Goal: Task Accomplishment & Management: Manage account settings

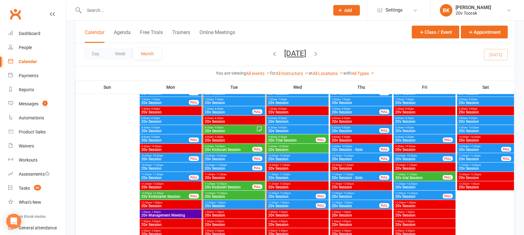
scroll to position [614, 0]
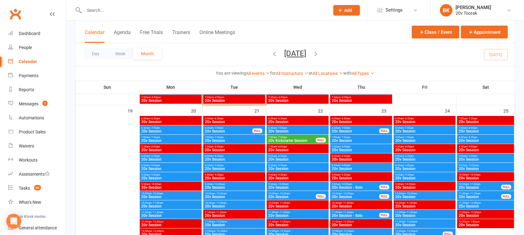
scroll to position [851, 0]
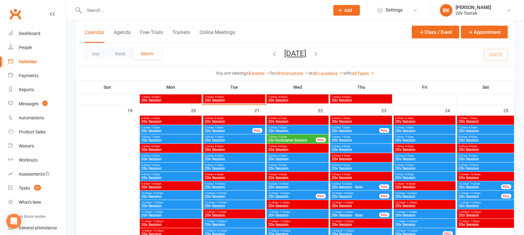
click at [287, 138] on span "7:00am - 7:30am" at bounding box center [292, 137] width 48 height 3
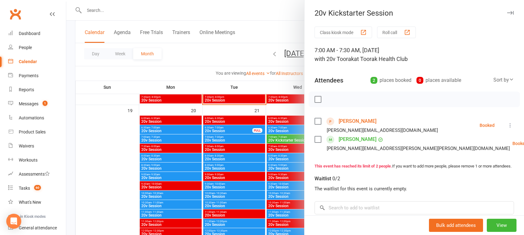
click at [354, 136] on link "Camille Thibault" at bounding box center [358, 139] width 38 height 10
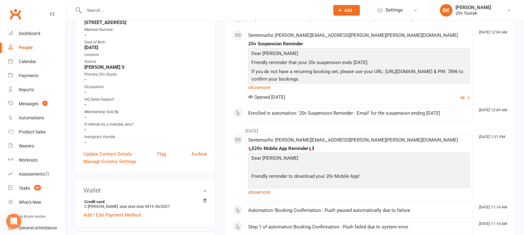
scroll to position [139, 0]
click at [258, 90] on link "show more" at bounding box center [359, 87] width 222 height 9
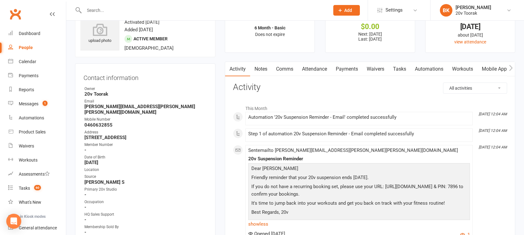
scroll to position [0, 0]
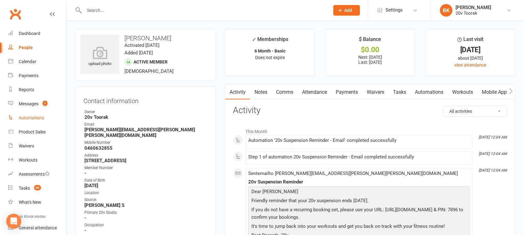
click at [28, 120] on div "Automations" at bounding box center [31, 117] width 25 height 5
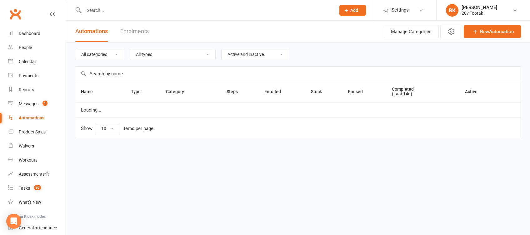
click at [128, 73] on input "text" at bounding box center [298, 74] width 446 height 14
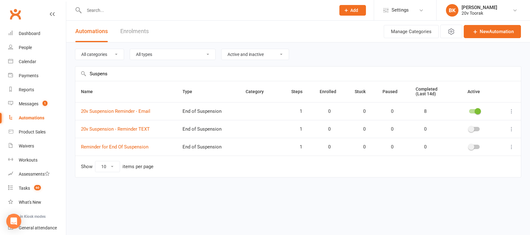
type input "Suspens"
click at [512, 107] on td at bounding box center [509, 111] width 24 height 18
click at [512, 112] on icon at bounding box center [512, 111] width 6 height 6
click at [469, 120] on link "Edit" at bounding box center [484, 123] width 62 height 13
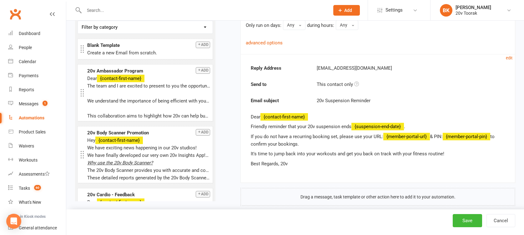
scroll to position [134, 0]
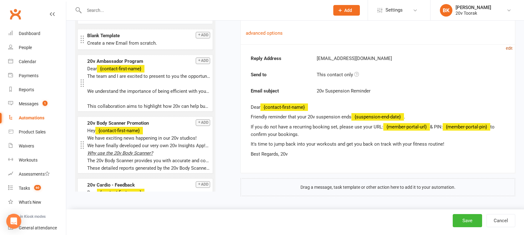
click at [511, 48] on small "edit" at bounding box center [509, 48] width 7 height 5
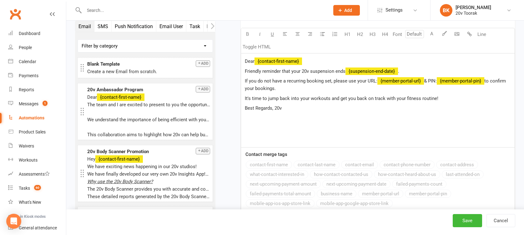
scroll to position [256, 0]
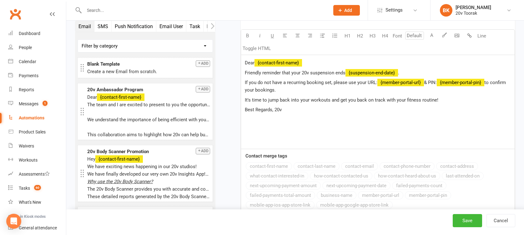
click at [276, 90] on p "If you do not have a recurring booking set, please use your URL: ﻿ {member-port…" at bounding box center [378, 86] width 266 height 15
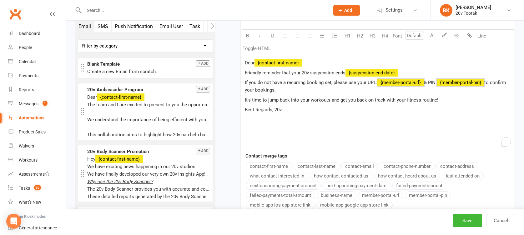
drag, startPoint x: 276, startPoint y: 90, endPoint x: 242, endPoint y: 82, distance: 34.7
click at [242, 82] on div "Dear ﻿ {contact-first-name} Friendly reminder that your 20v suspension ends ﻿ {…" at bounding box center [378, 102] width 274 height 94
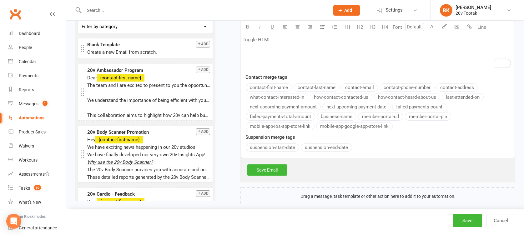
scroll to position [343, 0]
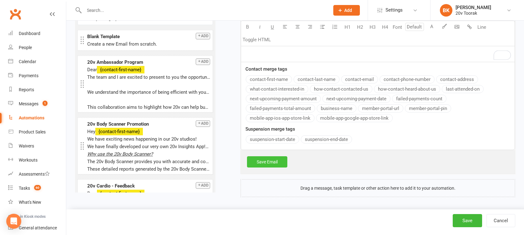
click at [268, 157] on link "Save Email" at bounding box center [267, 161] width 40 height 11
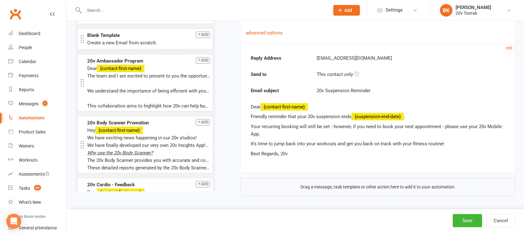
scroll to position [134, 0]
click at [464, 221] on button "Save" at bounding box center [467, 220] width 29 height 13
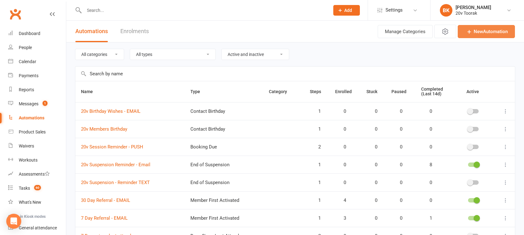
click at [484, 25] on link "New Automation" at bounding box center [486, 31] width 57 height 13
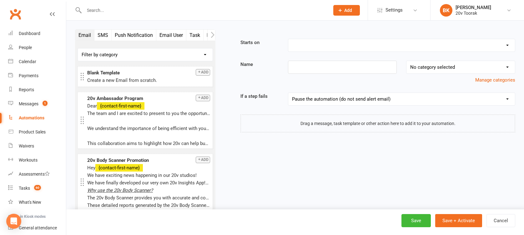
click at [129, 35] on button "Push Notification" at bounding box center [134, 35] width 45 height 11
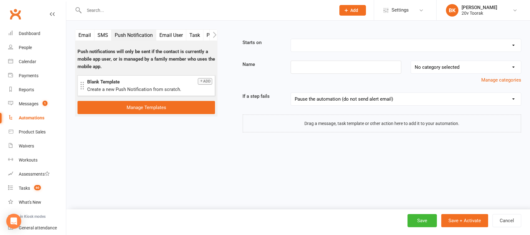
click at [208, 80] on button "Add" at bounding box center [205, 81] width 14 height 7
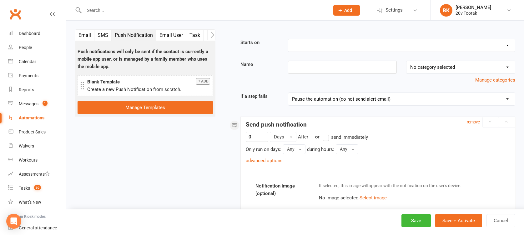
click at [316, 44] on select "Booking Cancelled Booking Due Booking Late-Cancelled Booking Marked Absent Book…" at bounding box center [401, 45] width 227 height 13
click at [341, 44] on select "Booking Cancelled Booking Due Booking Late-Cancelled Booking Marked Absent Book…" at bounding box center [401, 45] width 227 height 13
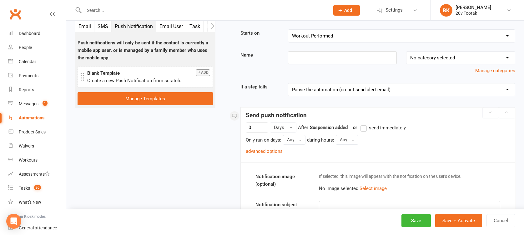
scroll to position [8, 0]
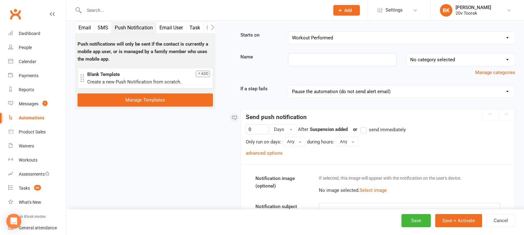
click at [338, 40] on select "Booking Cancelled Booking Due Booking Late-Cancelled Booking Marked Absent Book…" at bounding box center [401, 38] width 227 height 13
select select "11"
click at [288, 32] on select "Booking Cancelled Booking Due Booking Late-Cancelled Booking Marked Absent Book…" at bounding box center [401, 38] width 227 height 13
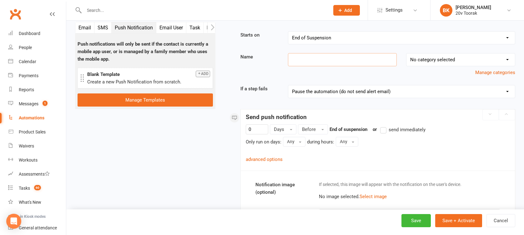
click at [310, 57] on input at bounding box center [342, 59] width 109 height 13
type input "End Of Suspension Notice - PUSH"
click at [413, 63] on select "No category selected Parachute Payment Failure" at bounding box center [460, 59] width 108 height 13
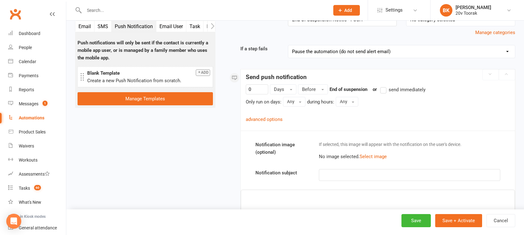
scroll to position [54, 0]
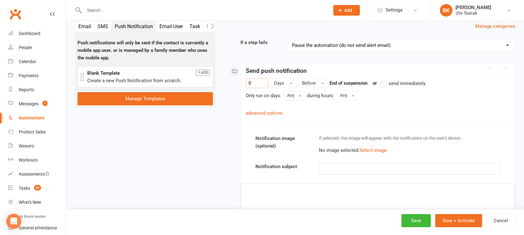
click at [261, 84] on input "0" at bounding box center [257, 83] width 23 height 10
type input "1"
click at [279, 83] on span "Days" at bounding box center [279, 83] width 10 height 6
click at [284, 83] on span "Days" at bounding box center [279, 83] width 10 height 6
click at [267, 84] on input "24" at bounding box center [257, 83] width 23 height 10
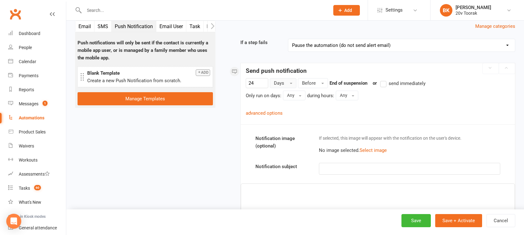
click at [288, 83] on button "Days" at bounding box center [283, 83] width 27 height 10
click at [269, 84] on span "24 Days Days Before End of suspension or send immediately Only run on days: Any…" at bounding box center [378, 90] width 264 height 20
click at [263, 84] on input "24" at bounding box center [257, 83] width 23 height 10
type input "2"
click at [289, 86] on button "Days" at bounding box center [283, 83] width 27 height 10
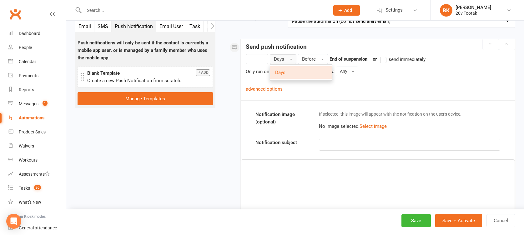
scroll to position [53, 0]
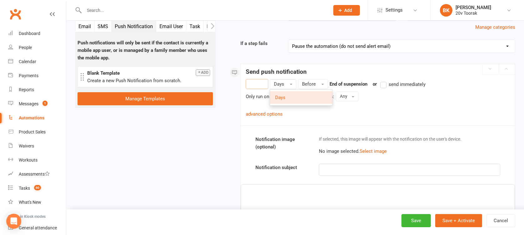
click at [255, 84] on input "number" at bounding box center [257, 84] width 23 height 10
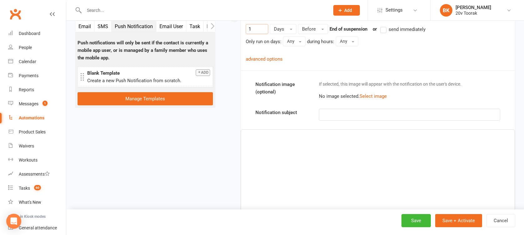
scroll to position [109, 0]
type input "1"
click at [339, 113] on p "﻿" at bounding box center [409, 114] width 173 height 8
click at [325, 113] on span "End Of Suspension" at bounding box center [342, 114] width 39 height 6
click at [324, 113] on span "End Of Suspension" at bounding box center [342, 114] width 39 height 6
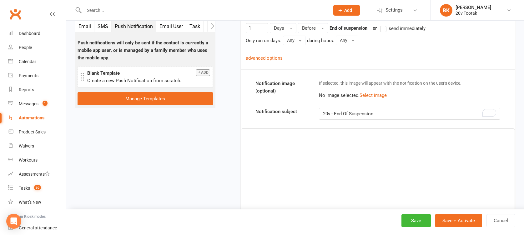
click at [381, 112] on p "20v - End Of Suspension" at bounding box center [409, 114] width 173 height 8
click at [32, 120] on div "Automations" at bounding box center [32, 117] width 26 height 5
drag, startPoint x: 349, startPoint y: 113, endPoint x: 335, endPoint y: 116, distance: 14.1
click at [335, 116] on span "20v - End Of Suspension" at bounding box center [348, 114] width 50 height 6
click at [373, 115] on p "20v - Suspension" at bounding box center [409, 114] width 173 height 8
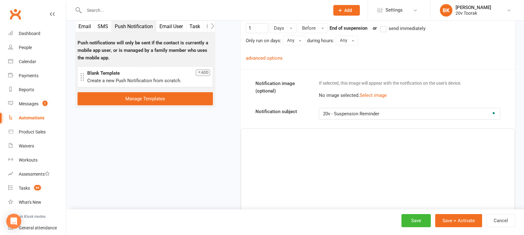
click at [373, 117] on p "20v - Suspension Reminder" at bounding box center [409, 114] width 173 height 8
click at [367, 135] on p "﻿" at bounding box center [378, 135] width 266 height 8
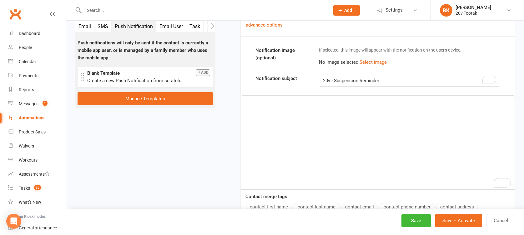
scroll to position [140, 0]
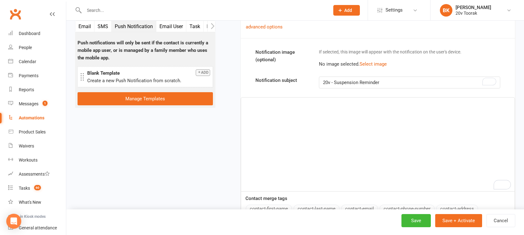
click at [272, 133] on div "﻿" at bounding box center [378, 145] width 274 height 94
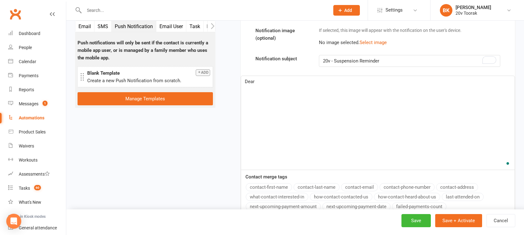
scroll to position [162, 0]
click at [272, 187] on button "contact-first-name" at bounding box center [269, 187] width 46 height 8
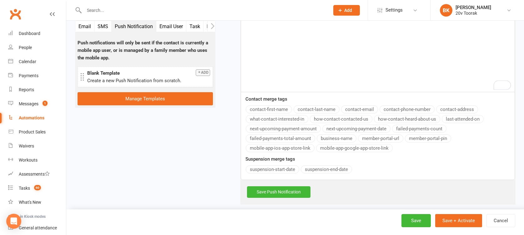
scroll to position [240, 0]
click at [318, 169] on button "suspension-end-date" at bounding box center [326, 169] width 51 height 8
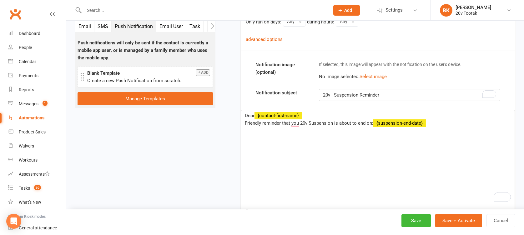
scroll to position [127, 0]
click at [294, 124] on span "Friendly reminder that you 20v Suspension is about to end on:" at bounding box center [309, 124] width 129 height 6
click at [291, 137] on div "Dear ﻿ {contact-first-name} Friendly reminder that your 20v Suspension is about…" at bounding box center [378, 158] width 274 height 94
click at [250, 134] on p "﻿" at bounding box center [378, 132] width 266 height 8
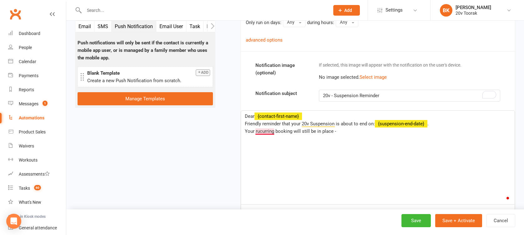
click at [262, 132] on span "Your rucurring booking will still be in place -" at bounding box center [290, 132] width 91 height 6
click at [350, 130] on p "Your recurring booking will still be in place -" at bounding box center [378, 132] width 266 height 8
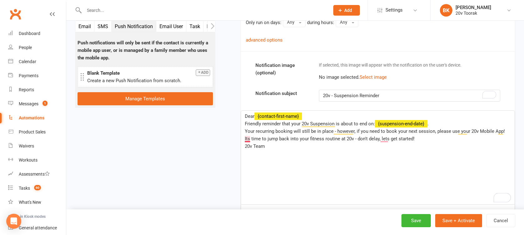
click at [247, 137] on span "Its time to jump back into your fitness routine at 20v - don't delay, lets get …" at bounding box center [330, 139] width 170 height 6
click at [385, 139] on span "It's time to jump back into your fitness routine at 20v - don't delay, lets get…" at bounding box center [330, 139] width 170 height 6
click at [386, 139] on span "It's time to jump back into your fitness routine at 20v - don't delay, lets get…" at bounding box center [330, 139] width 170 height 6
click at [388, 149] on p "20v Team" at bounding box center [378, 147] width 266 height 8
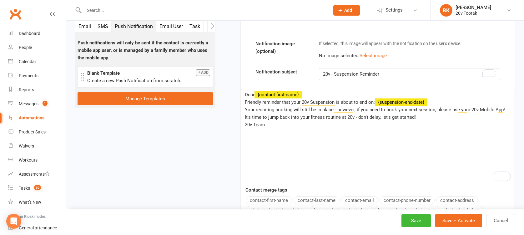
scroll to position [148, 0]
click at [292, 110] on span "Your recurring booking will still be in place - however, if you need to book yo…" at bounding box center [375, 110] width 260 height 6
click at [292, 128] on p "20v Team" at bounding box center [378, 125] width 266 height 8
click at [427, 111] on span "Your recurring bookings will still be in place - however, if you need to book y…" at bounding box center [376, 110] width 263 height 6
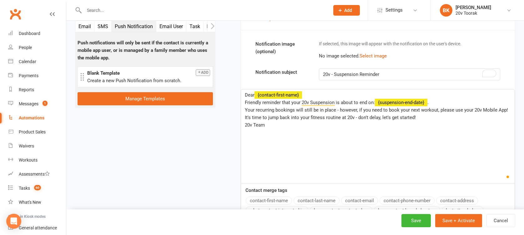
click at [433, 125] on p "20v Team" at bounding box center [378, 125] width 266 height 8
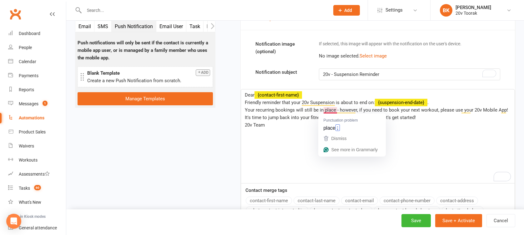
click at [304, 125] on p "20v Team" at bounding box center [378, 125] width 266 height 8
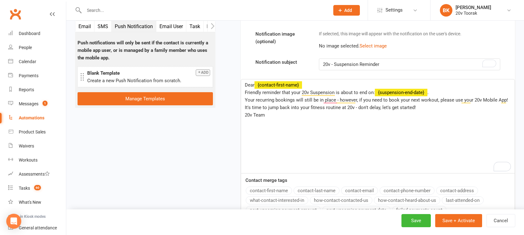
scroll to position [159, 0]
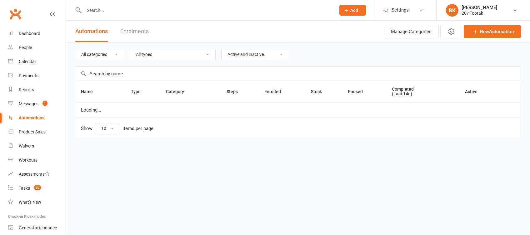
click at [120, 75] on input "text" at bounding box center [298, 74] width 446 height 14
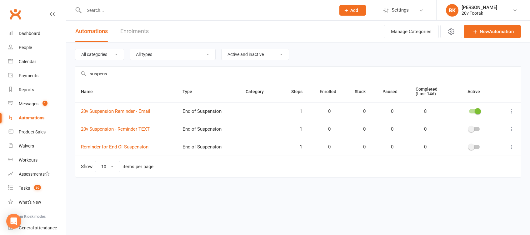
type input "suspens"
click at [511, 113] on icon at bounding box center [512, 111] width 6 height 6
click at [469, 128] on link "Edit" at bounding box center [484, 123] width 62 height 13
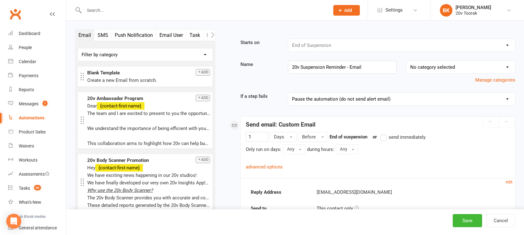
scroll to position [134, 0]
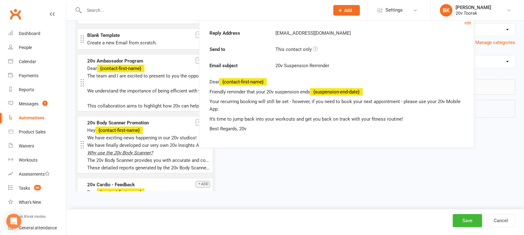
drag, startPoint x: 294, startPoint y: 153, endPoint x: 306, endPoint y: 136, distance: 20.3
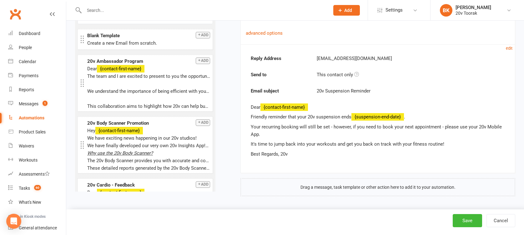
scroll to position [0, 0]
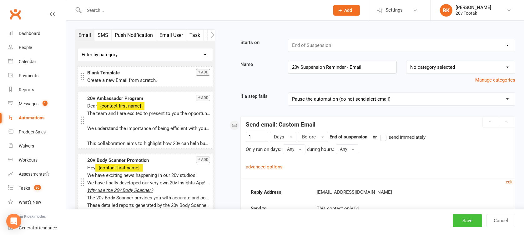
click at [465, 225] on button "Save" at bounding box center [467, 220] width 29 height 13
click at [29, 62] on div "Calendar" at bounding box center [28, 61] width 18 height 5
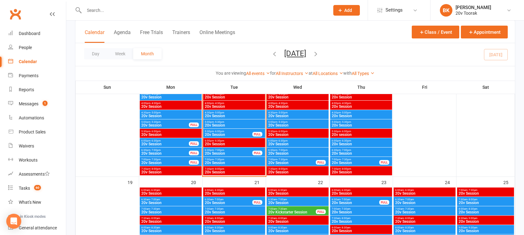
scroll to position [780, 0]
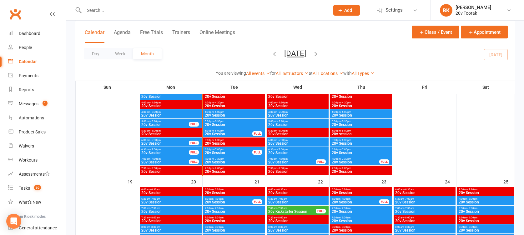
click at [215, 158] on span "- 7:30pm" at bounding box center [219, 159] width 10 height 3
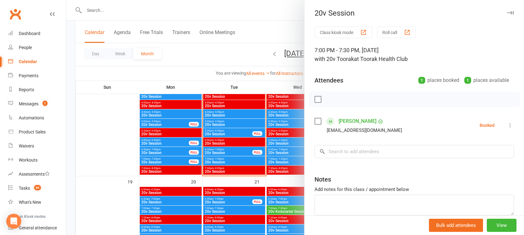
click at [507, 124] on icon at bounding box center [510, 125] width 6 height 6
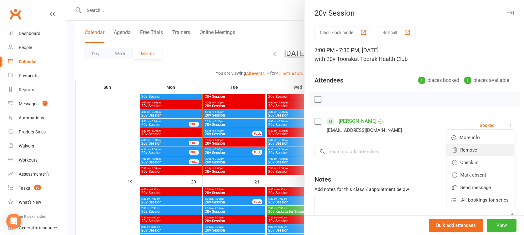
click at [470, 145] on link "Remove" at bounding box center [479, 150] width 67 height 13
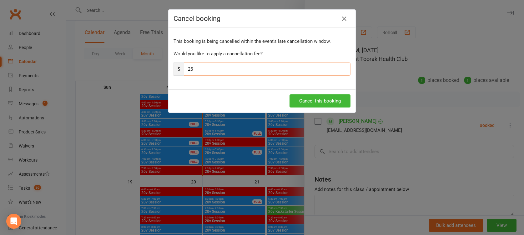
click at [279, 69] on input "25" at bounding box center [267, 69] width 167 height 13
type input "2"
type input "0"
click at [304, 106] on button "Cancel this booking" at bounding box center [320, 100] width 61 height 13
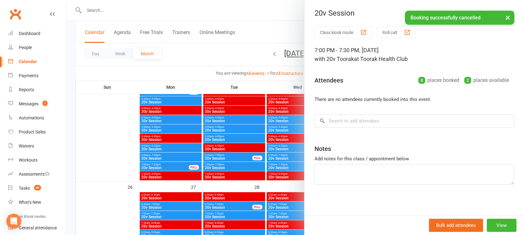
scroll to position [1050, 0]
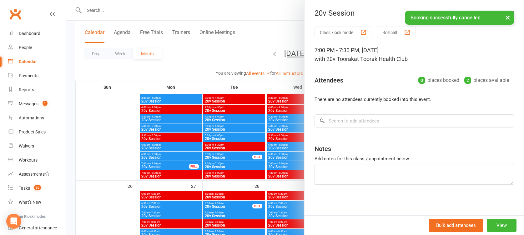
click at [219, 164] on div at bounding box center [295, 117] width 458 height 235
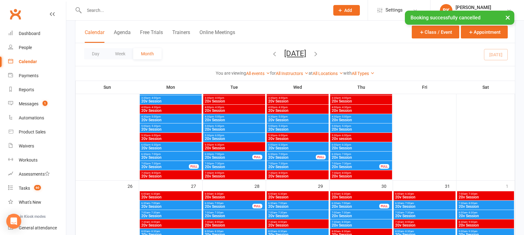
click at [219, 164] on span "- 7:30pm" at bounding box center [219, 163] width 10 height 3
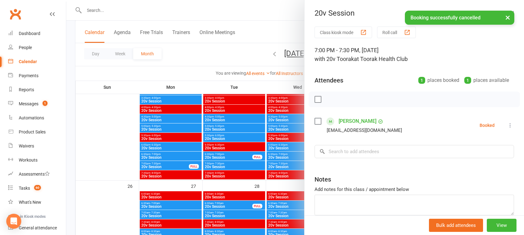
click at [507, 124] on icon at bounding box center [510, 125] width 6 height 6
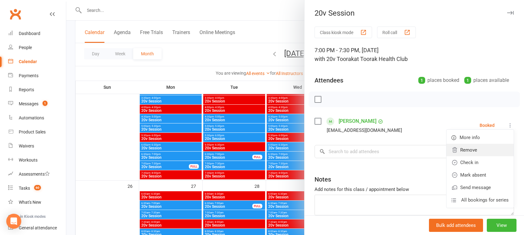
click at [464, 149] on link "Remove" at bounding box center [479, 150] width 67 height 13
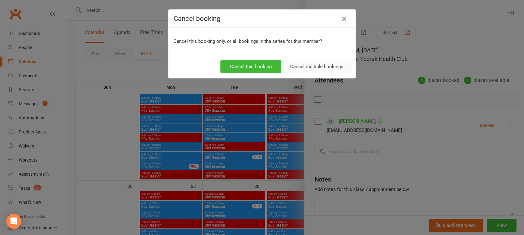
click at [311, 65] on button "Cancel multiple bookings" at bounding box center [317, 66] width 68 height 13
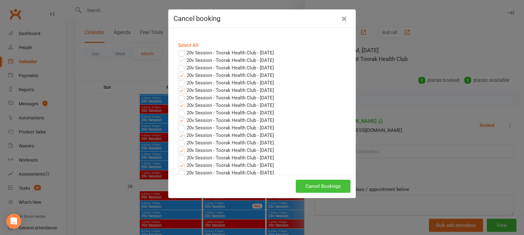
click at [315, 189] on button "Cancel Bookings" at bounding box center [323, 186] width 55 height 13
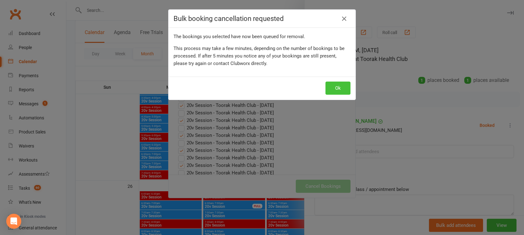
click at [337, 89] on button "Ok" at bounding box center [337, 88] width 25 height 13
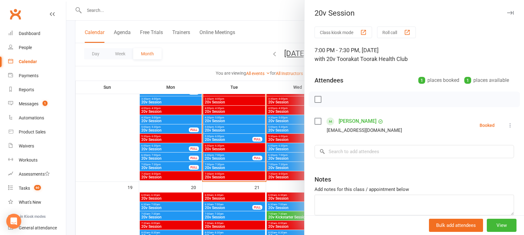
scroll to position [771, 0]
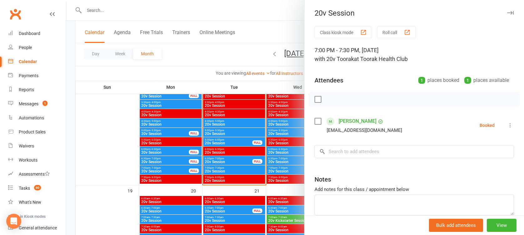
click at [220, 171] on div at bounding box center [295, 117] width 458 height 235
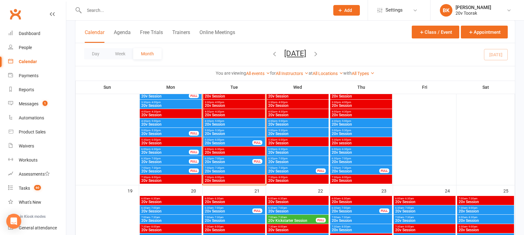
click at [226, 169] on span "7:00pm - 7:30pm" at bounding box center [233, 168] width 59 height 3
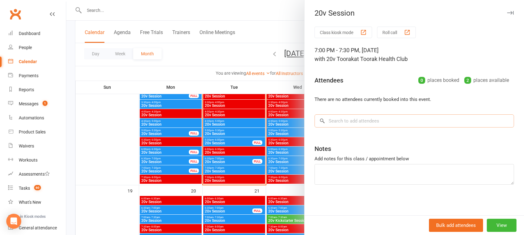
click at [354, 121] on input "search" at bounding box center [414, 120] width 199 height 13
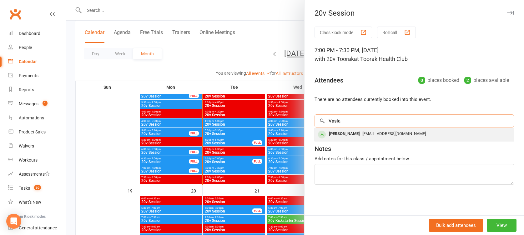
type input "Vasia"
click at [352, 137] on div "[PERSON_NAME]" at bounding box center [344, 133] width 36 height 9
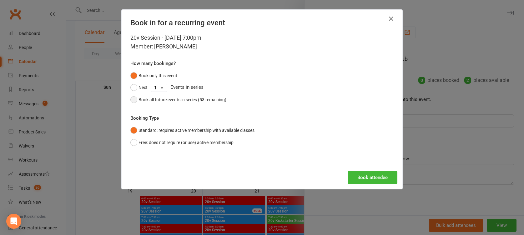
click at [154, 98] on div "Book all future events in series (53 remaining)" at bounding box center [183, 99] width 88 height 7
click at [371, 179] on button "Book attendee" at bounding box center [373, 177] width 50 height 13
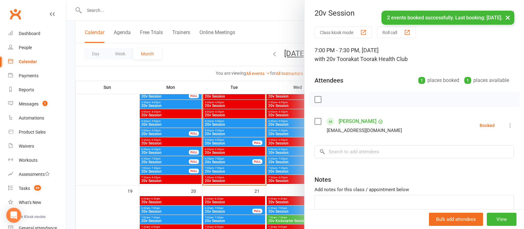
click at [266, 171] on div at bounding box center [295, 114] width 458 height 229
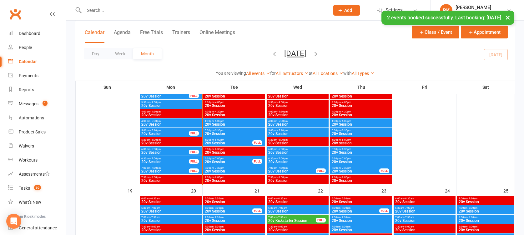
click at [344, 167] on span "- 7:30pm" at bounding box center [346, 168] width 10 height 3
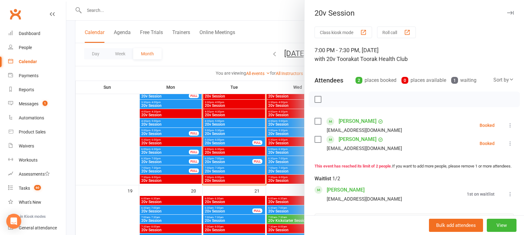
click at [507, 145] on icon at bounding box center [510, 143] width 6 height 6
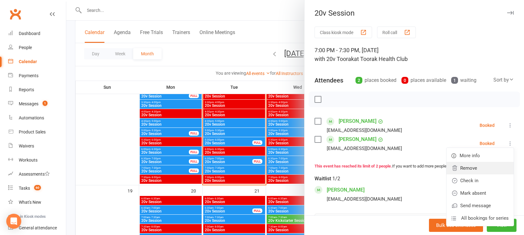
click at [470, 166] on link "Remove" at bounding box center [479, 168] width 67 height 13
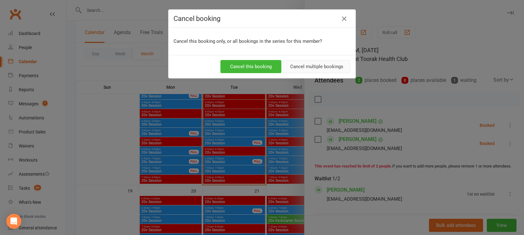
click at [333, 66] on button "Cancel multiple bookings" at bounding box center [317, 66] width 68 height 13
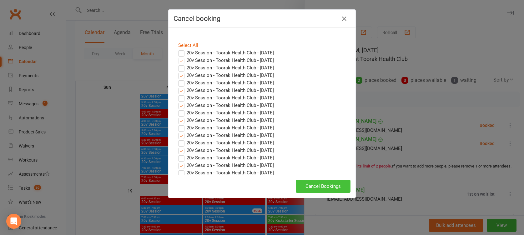
click at [320, 184] on button "Cancel Bookings" at bounding box center [323, 186] width 55 height 13
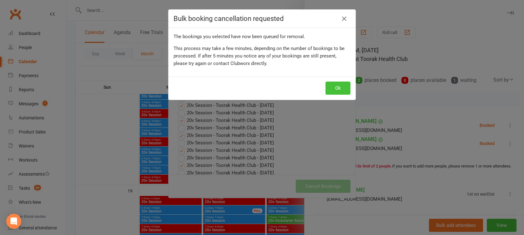
click at [332, 82] on button "Ok" at bounding box center [337, 88] width 25 height 13
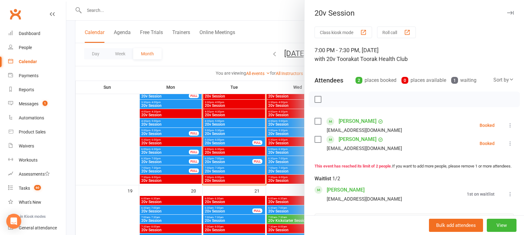
click at [279, 147] on div at bounding box center [295, 117] width 458 height 235
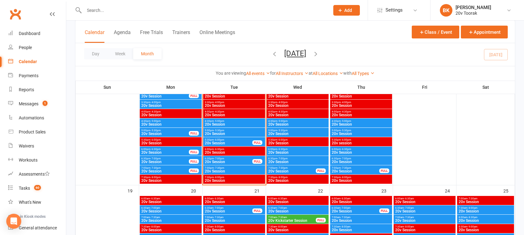
click at [337, 170] on span "20v Session" at bounding box center [355, 171] width 48 height 4
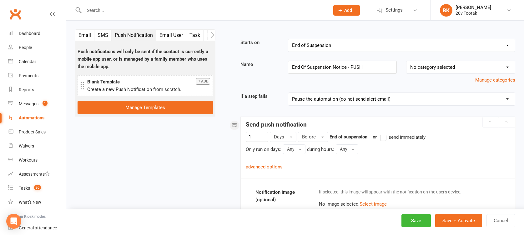
select select "11"
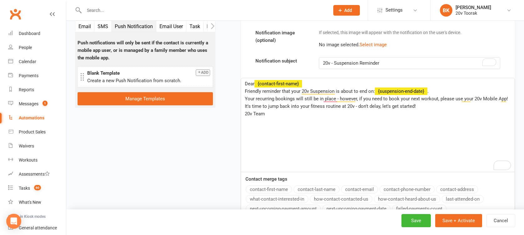
scroll to position [160, 0]
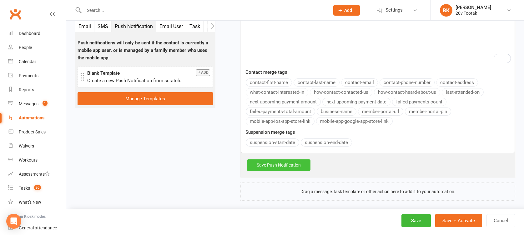
click at [268, 164] on link "Save Push Notification" at bounding box center [278, 164] width 63 height 11
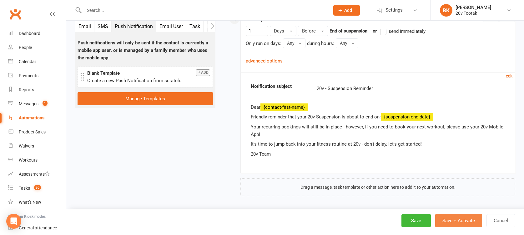
click at [452, 220] on button "Save + Activate" at bounding box center [458, 220] width 47 height 13
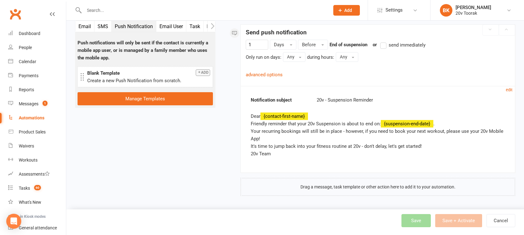
scroll to position [92, 0]
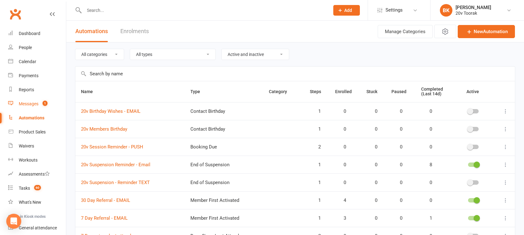
click at [21, 107] on link "Messages 1" at bounding box center [37, 104] width 58 height 14
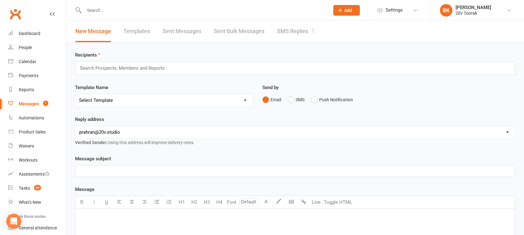
click at [295, 36] on link "SMS Replies 1" at bounding box center [296, 32] width 38 height 22
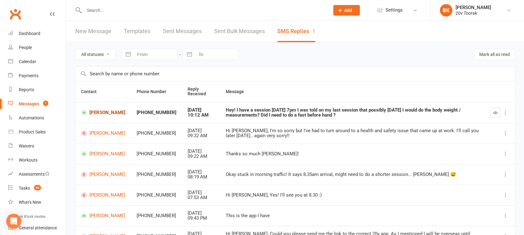
click at [108, 114] on link "[PERSON_NAME]" at bounding box center [103, 113] width 44 height 6
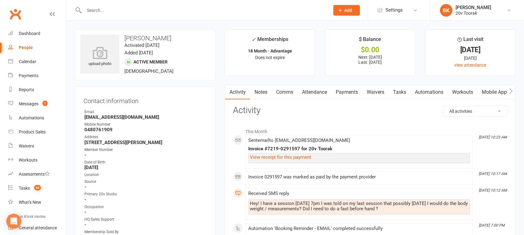
click at [288, 91] on link "Comms" at bounding box center [285, 92] width 26 height 14
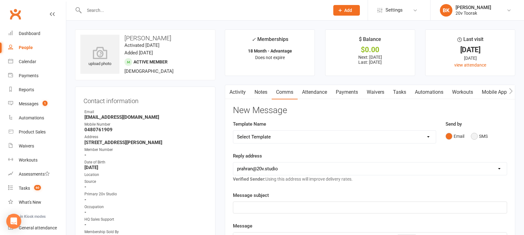
click at [475, 133] on button "SMS" at bounding box center [479, 136] width 17 height 12
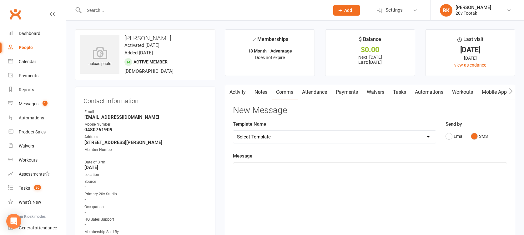
click at [461, 171] on p "﻿" at bounding box center [370, 168] width 266 height 8
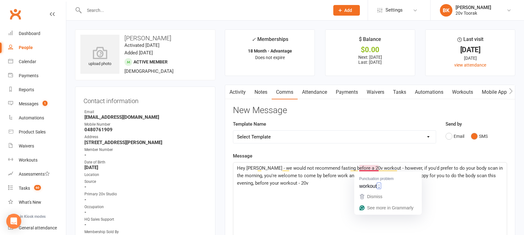
click at [371, 167] on span "Hey Vasia - we would not recommend fasting before a 20v workout - however, if y…" at bounding box center [370, 175] width 267 height 21
click at [340, 183] on p "Hey Vasia - we would not recommend fasting before a 20v workout - however, if y…" at bounding box center [370, 175] width 266 height 23
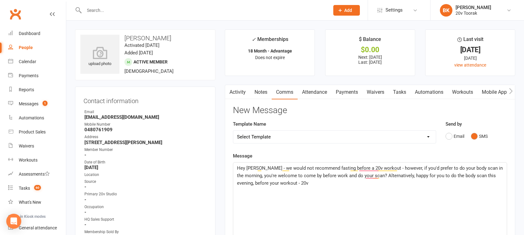
click at [371, 178] on p "Hey Vasia - we would not recommend fasting before a 20v workout - however, if y…" at bounding box center [370, 175] width 266 height 23
click at [345, 186] on p "Hey Vasia - we would not recommend fasting before a 20v workout - however, if y…" at bounding box center [370, 175] width 266 height 23
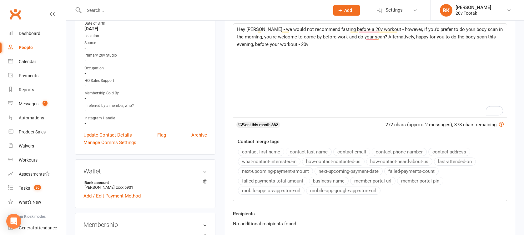
scroll to position [187, 0]
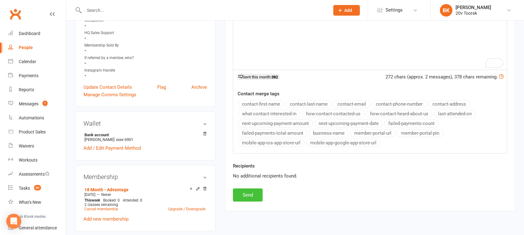
click at [248, 198] on button "Send" at bounding box center [248, 195] width 30 height 13
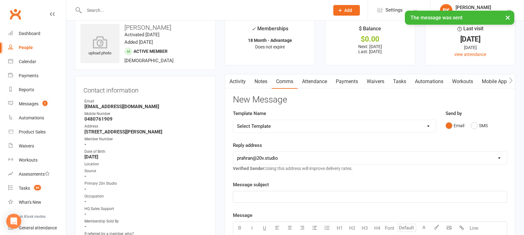
scroll to position [0, 0]
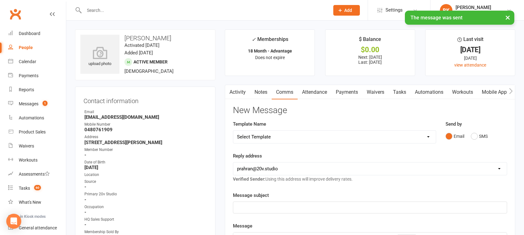
click at [264, 91] on link "Notes" at bounding box center [261, 92] width 22 height 14
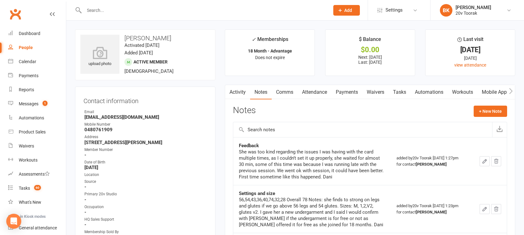
click at [321, 93] on link "Attendance" at bounding box center [315, 92] width 34 height 14
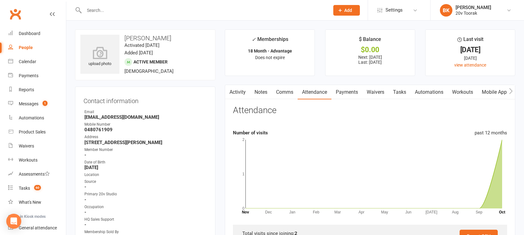
scroll to position [197, 0]
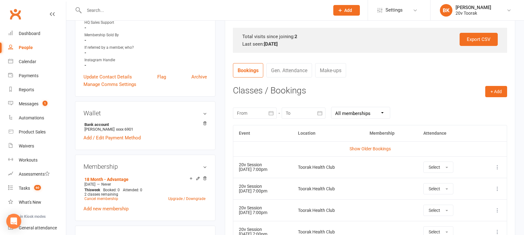
click at [269, 111] on icon "button" at bounding box center [271, 113] width 5 height 4
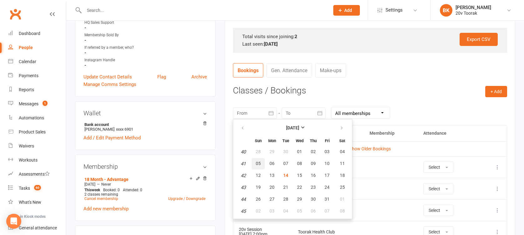
click at [256, 166] on button "05" at bounding box center [258, 163] width 13 height 11
type input "05 Oct 2025"
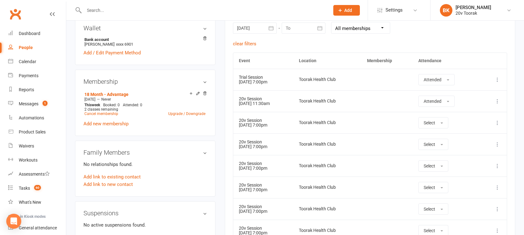
scroll to position [282, 0]
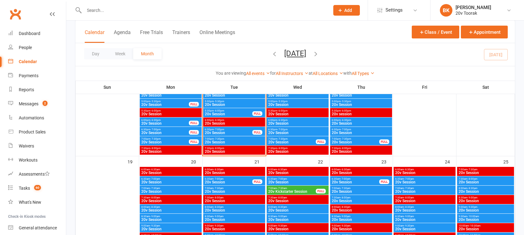
click at [351, 139] on span "7:00pm - 7:30pm" at bounding box center [355, 139] width 48 height 3
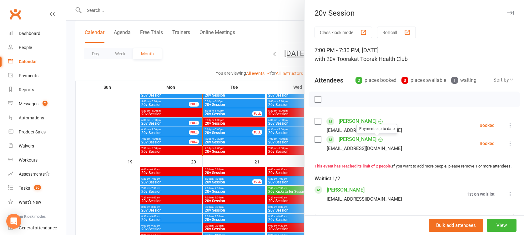
click at [507, 143] on icon at bounding box center [510, 143] width 6 height 6
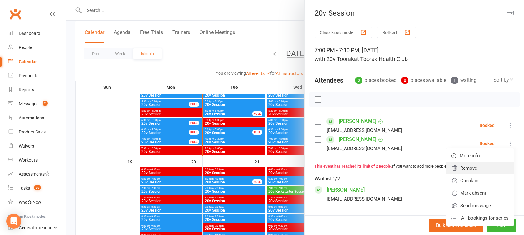
click at [472, 164] on link "Remove" at bounding box center [479, 168] width 67 height 13
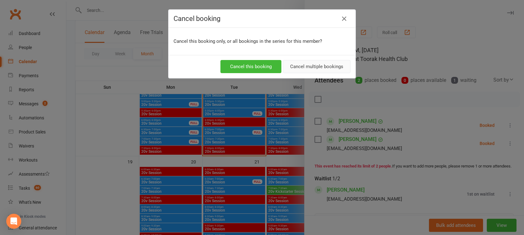
click at [313, 67] on button "Cancel multiple bookings" at bounding box center [317, 66] width 68 height 13
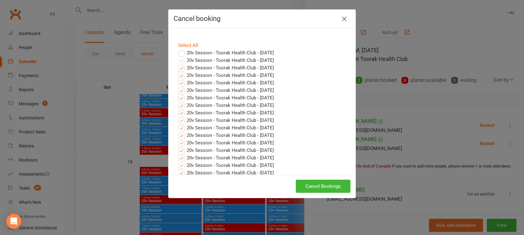
click at [343, 19] on icon "button" at bounding box center [344, 19] width 8 height 8
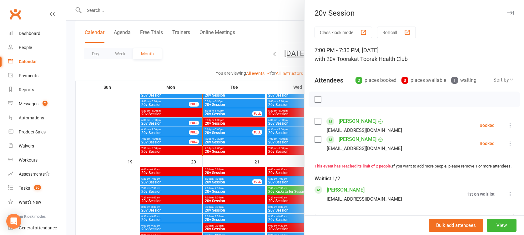
click at [280, 123] on div at bounding box center [295, 117] width 458 height 235
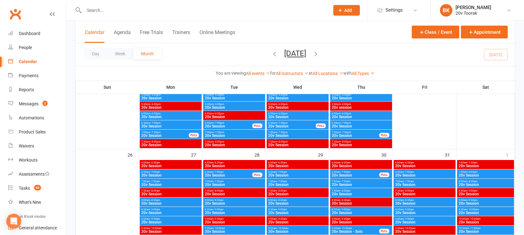
scroll to position [1081, 0]
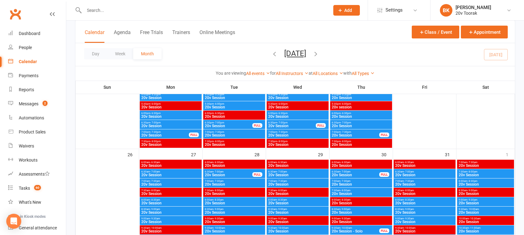
click at [352, 131] on span "7:00pm - 7:30pm" at bounding box center [355, 132] width 48 height 3
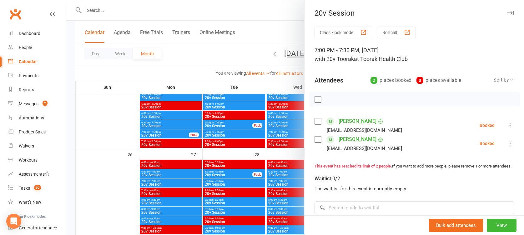
click at [507, 144] on icon at bounding box center [510, 143] width 6 height 6
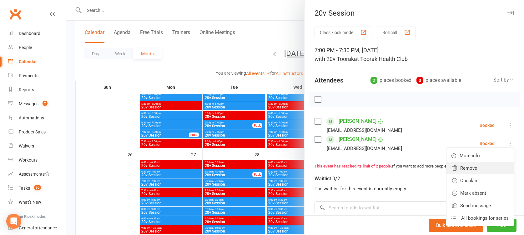
click at [471, 168] on link "Remove" at bounding box center [479, 168] width 67 height 13
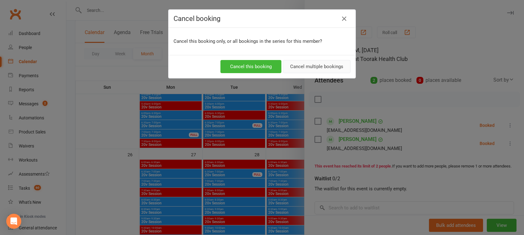
click at [311, 68] on button "Cancel multiple bookings" at bounding box center [317, 66] width 68 height 13
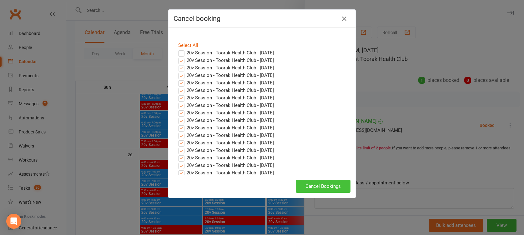
click at [326, 184] on button "Cancel Bookings" at bounding box center [323, 186] width 55 height 13
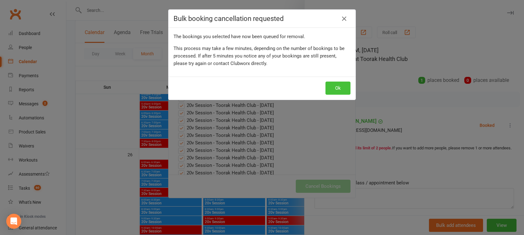
click at [341, 83] on button "Ok" at bounding box center [337, 88] width 25 height 13
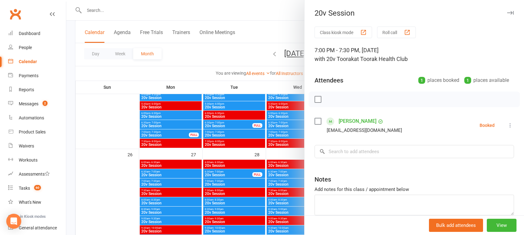
click at [279, 119] on div at bounding box center [295, 117] width 458 height 235
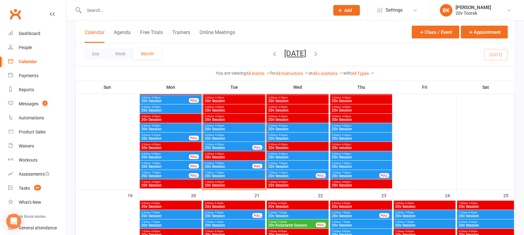
scroll to position [766, 0]
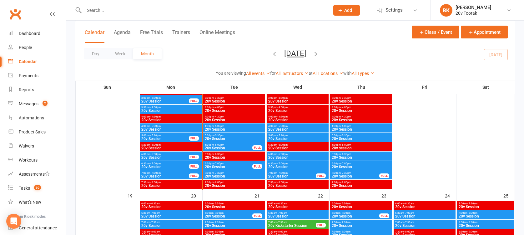
click at [345, 176] on span "20v Session" at bounding box center [355, 176] width 48 height 4
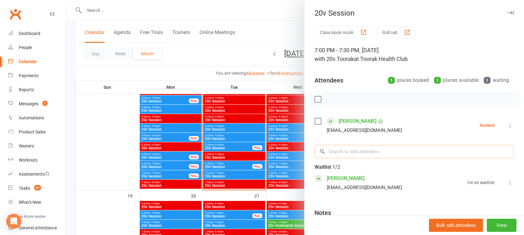
click at [353, 153] on input "search" at bounding box center [414, 151] width 199 height 13
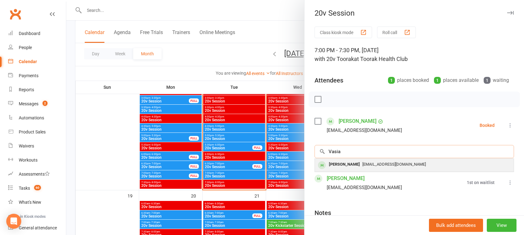
type input "Vasia"
click at [346, 164] on div "Vasia Gouvousi" at bounding box center [344, 164] width 36 height 9
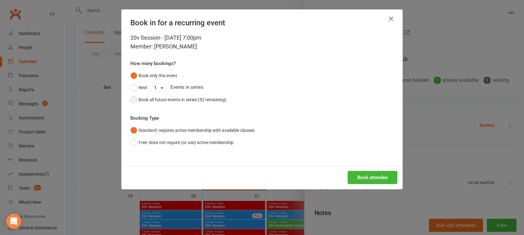
click at [196, 101] on div "Book all future events in series (52 remaining)" at bounding box center [183, 99] width 88 height 7
click at [363, 174] on button "Book attendee" at bounding box center [373, 177] width 50 height 13
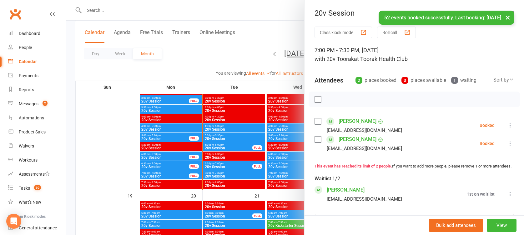
click at [239, 142] on div at bounding box center [295, 117] width 458 height 235
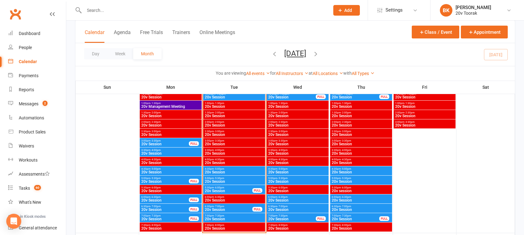
scroll to position [723, 0]
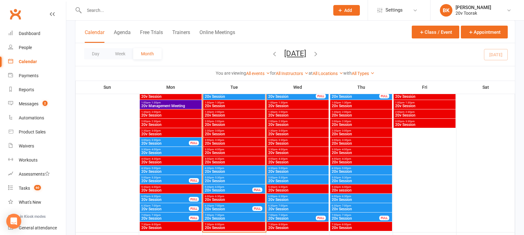
click at [344, 214] on span "- 7:30pm" at bounding box center [346, 215] width 10 height 3
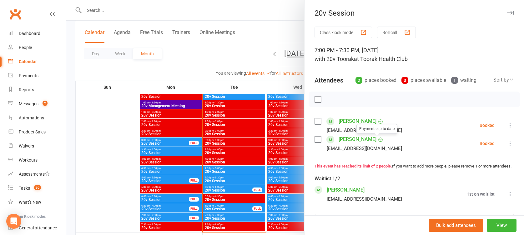
click at [351, 138] on link "[PERSON_NAME]" at bounding box center [358, 139] width 38 height 10
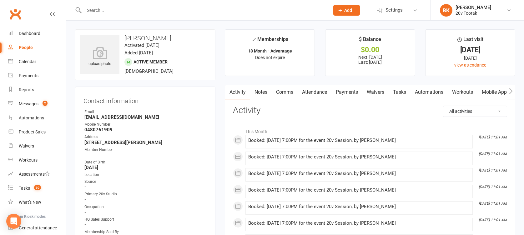
click at [321, 93] on link "Attendance" at bounding box center [315, 92] width 34 height 14
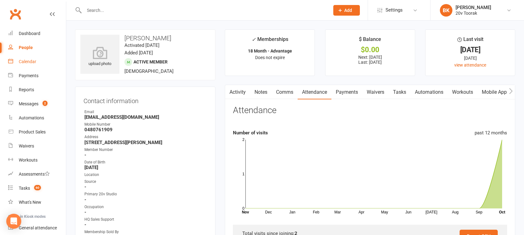
click at [32, 64] on div "Calendar" at bounding box center [28, 61] width 18 height 5
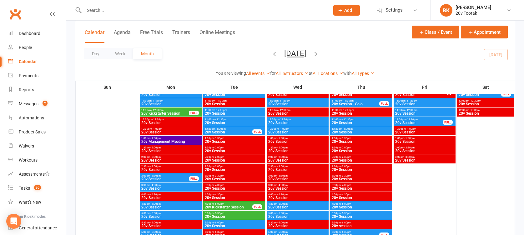
scroll to position [673, 0]
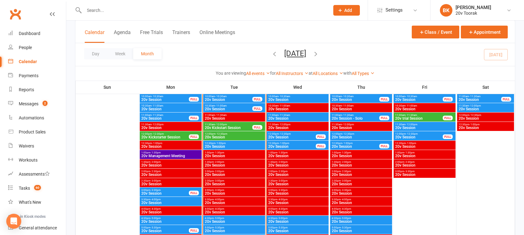
click at [216, 128] on span "20v Kickstart Session" at bounding box center [228, 128] width 48 height 4
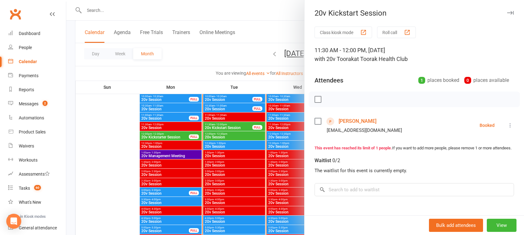
click at [355, 124] on link "Adrian Giovannucci" at bounding box center [358, 121] width 38 height 10
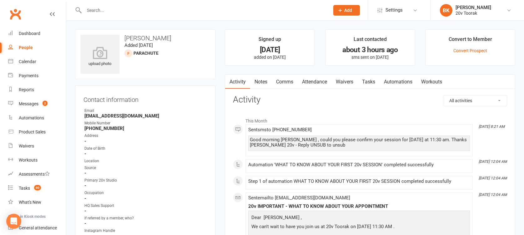
click at [345, 84] on link "Waivers" at bounding box center [344, 82] width 26 height 14
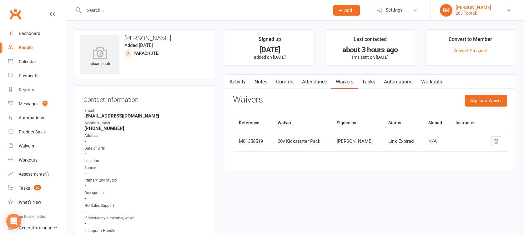
click at [500, 9] on link "BK Byron Kruger 20v Toorak" at bounding box center [477, 10] width 75 height 13
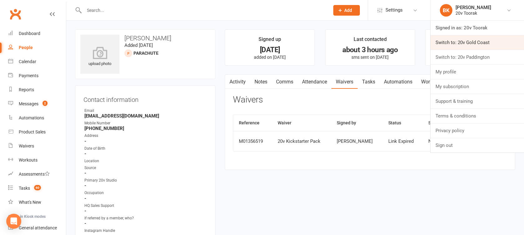
click at [479, 43] on link "Switch to: 20v Gold Coast" at bounding box center [477, 42] width 93 height 14
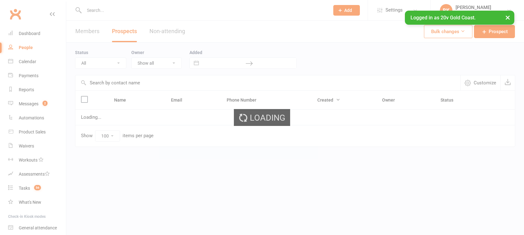
select select "100"
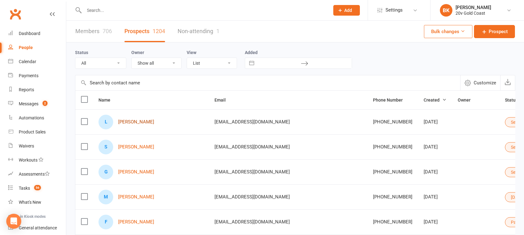
click at [131, 123] on link "[PERSON_NAME]" at bounding box center [136, 121] width 36 height 5
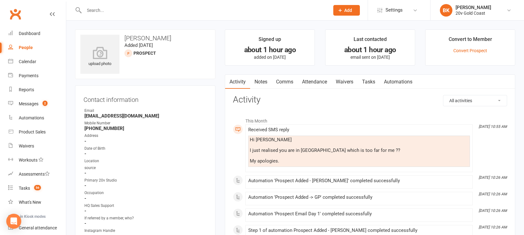
click at [284, 83] on link "Comms" at bounding box center [285, 82] width 26 height 14
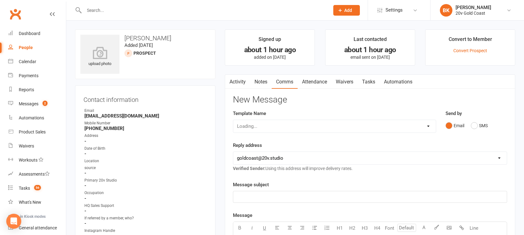
click at [480, 134] on div "Send by Email SMS" at bounding box center [476, 125] width 71 height 31
drag, startPoint x: 480, startPoint y: 134, endPoint x: 480, endPoint y: 124, distance: 10.0
click at [480, 124] on div "Send by Email SMS" at bounding box center [476, 125] width 71 height 31
drag, startPoint x: 480, startPoint y: 124, endPoint x: 414, endPoint y: 175, distance: 83.6
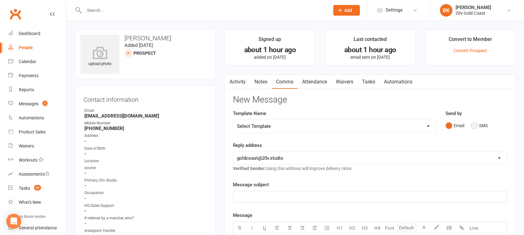
click at [472, 129] on button "SMS" at bounding box center [479, 126] width 17 height 12
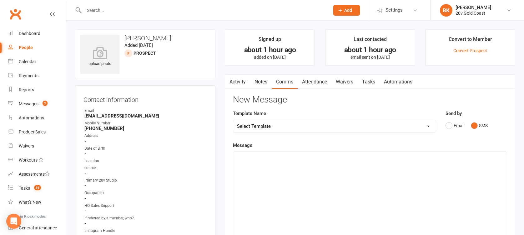
click at [419, 171] on div "﻿" at bounding box center [370, 199] width 274 height 94
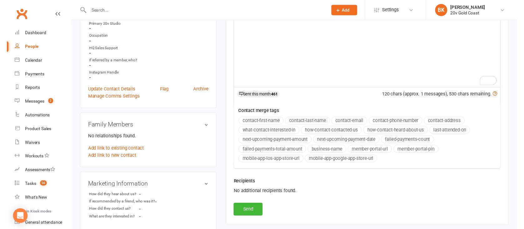
scroll to position [158, 0]
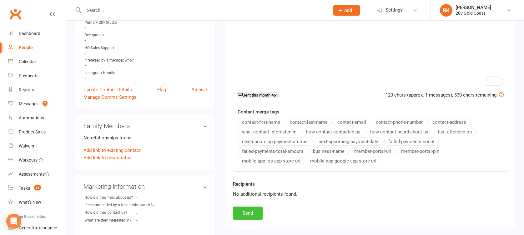
click at [256, 213] on button "Send" at bounding box center [248, 213] width 30 height 13
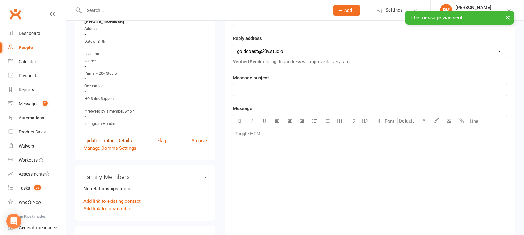
click at [119, 137] on link "Update Contact Details" at bounding box center [107, 141] width 48 height 8
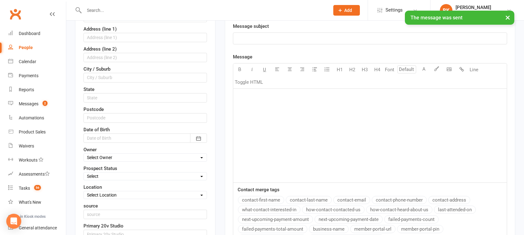
scroll to position [159, 0]
click at [116, 162] on div "First Name [PERSON_NAME] Last Name [PERSON_NAME] Email [EMAIL_ADDRESS][DOMAIN_N…" at bounding box center [145, 131] width 124 height 375
click at [116, 172] on select "Select Parachute Referrals In Communication Call Later Task Comms [DATE] [DATE]…" at bounding box center [145, 175] width 123 height 7
click at [84, 172] on select "Select Parachute Referrals In Communication Call Later Task Comms [DATE] [DATE]…" at bounding box center [145, 175] width 123 height 7
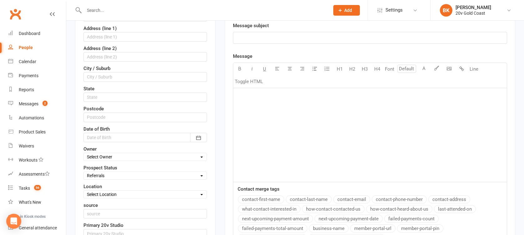
click at [111, 175] on select "Select Parachute Referrals In Communication Call Later Task Comms [DATE] [DATE]…" at bounding box center [145, 175] width 123 height 7
select select "Parachute"
click at [84, 172] on select "Select Parachute Referrals In Communication Call Later Task Comms [DATE] [DATE]…" at bounding box center [145, 175] width 123 height 7
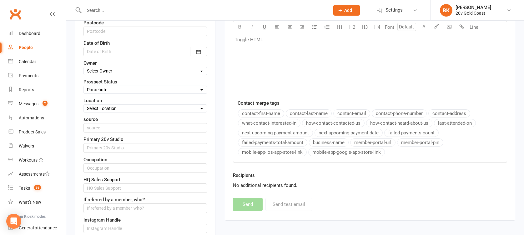
click at [119, 98] on div "Location Select Location [GEOGRAPHIC_DATA] Studio" at bounding box center [145, 105] width 124 height 16
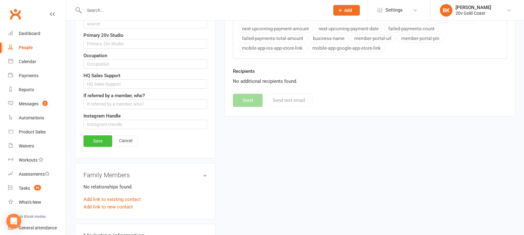
click at [98, 143] on link "Save" at bounding box center [97, 140] width 29 height 11
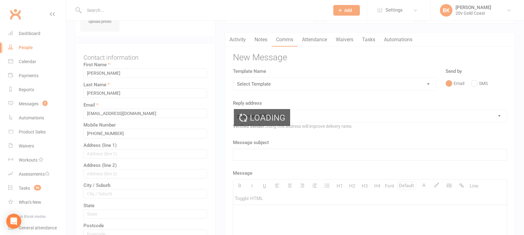
scroll to position [8, 0]
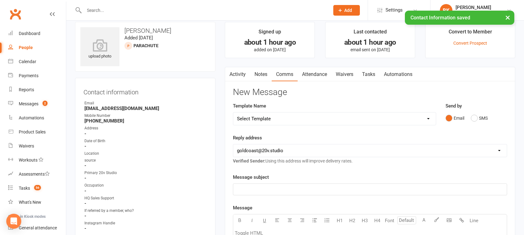
click at [367, 74] on link "Tasks" at bounding box center [369, 74] width 22 height 14
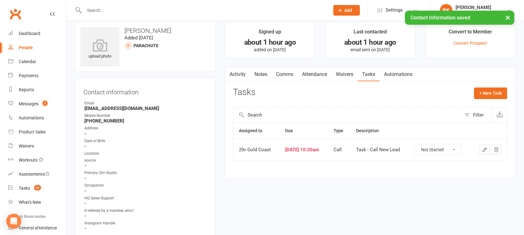
click at [450, 146] on select "Not Started In Progress Waiting Complete" at bounding box center [438, 149] width 46 height 11
click at [420, 144] on select "Not Started In Progress Waiting Complete" at bounding box center [438, 149] width 46 height 11
select select "unstarted"
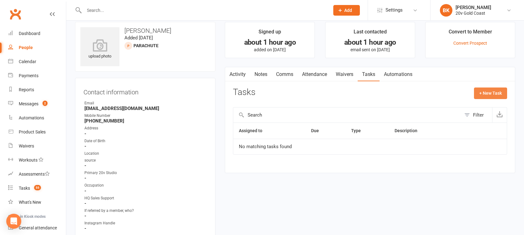
click at [498, 94] on button "+ New Task" at bounding box center [490, 93] width 33 height 11
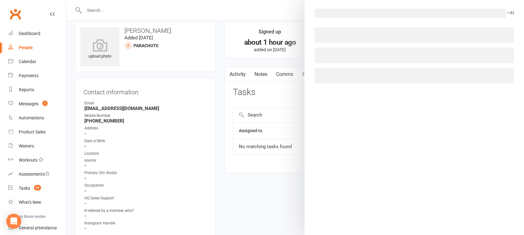
select select "46005"
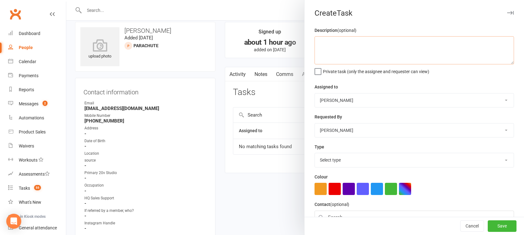
click at [363, 38] on textarea at bounding box center [414, 50] width 199 height 28
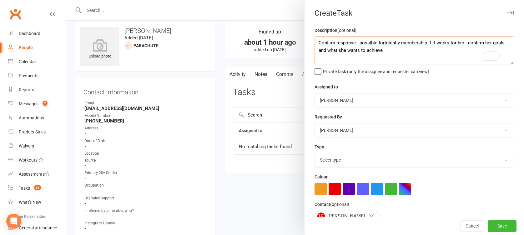
type textarea "Confirm response - possible fortnightly membership if it works for her - confir…"
click at [350, 159] on select "Select type Call Call - to book trial Confirm session attendance Confirm trial …" at bounding box center [414, 160] width 199 height 14
select select "22375"
click at [315, 153] on select "Select type Call Call - to book trial Confirm session attendance Confirm trial …" at bounding box center [414, 160] width 199 height 14
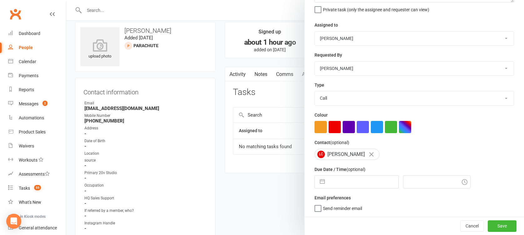
click at [319, 189] on div "Description (optional) Confirm response - possible fortnightly membership if it…" at bounding box center [414, 91] width 219 height 252
click at [320, 182] on button "button" at bounding box center [322, 182] width 11 height 13
select select "8"
select select "2025"
select select "9"
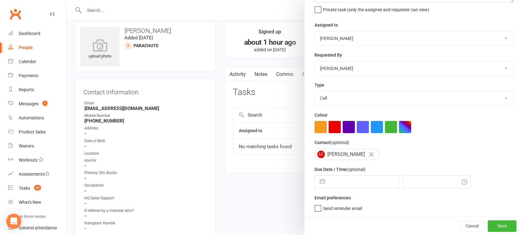
select select "2025"
select select "10"
select select "2025"
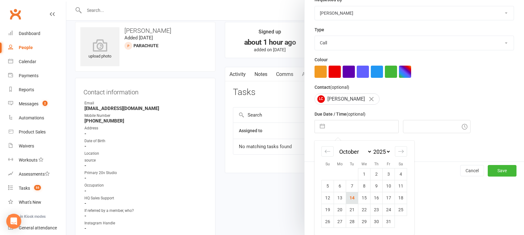
click at [351, 200] on td "14" at bounding box center [352, 198] width 12 height 12
type input "[DATE]"
type input "11:30am"
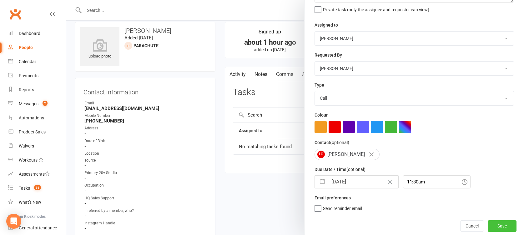
click at [489, 224] on button "Save" at bounding box center [502, 225] width 29 height 11
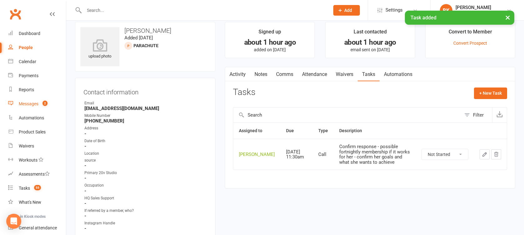
click at [38, 101] on link "Messages 2" at bounding box center [37, 104] width 58 height 14
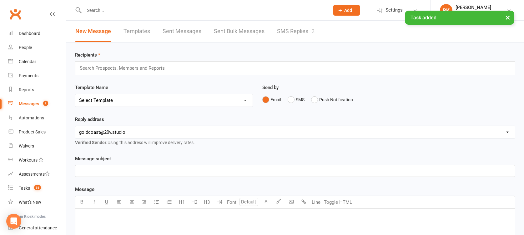
click at [308, 38] on link "SMS Replies 2" at bounding box center [296, 32] width 38 height 22
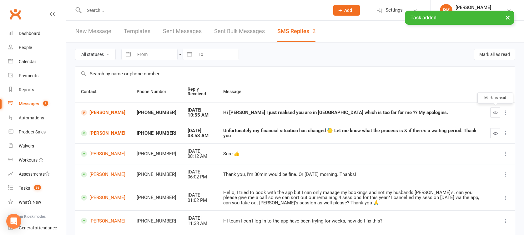
click at [496, 114] on icon "button" at bounding box center [495, 112] width 5 height 5
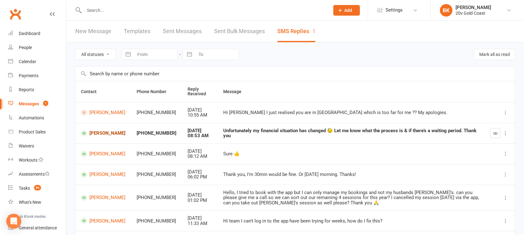
click at [107, 133] on link "Stephanie Coutts" at bounding box center [103, 133] width 44 height 6
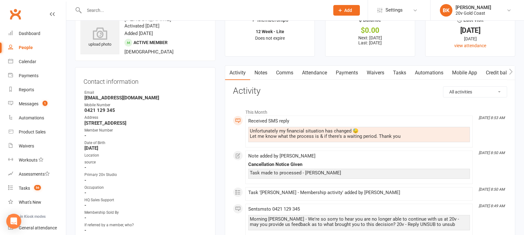
scroll to position [19, 0]
click at [397, 79] on link "Tasks" at bounding box center [400, 73] width 22 height 14
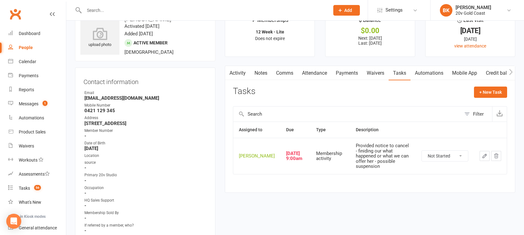
click at [244, 71] on link "Activity" at bounding box center [237, 73] width 25 height 14
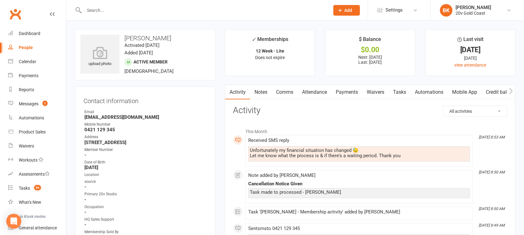
click at [344, 93] on link "Payments" at bounding box center [346, 92] width 31 height 14
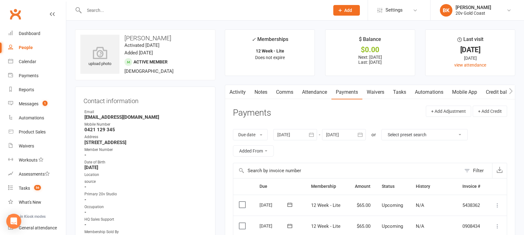
click at [291, 94] on link "Comms" at bounding box center [285, 92] width 26 height 14
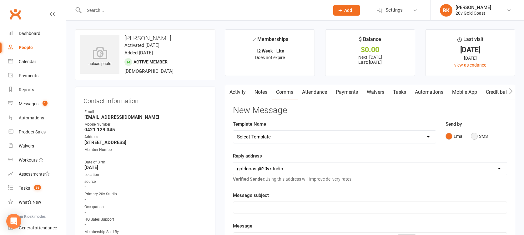
click at [483, 137] on button "SMS" at bounding box center [479, 136] width 17 height 12
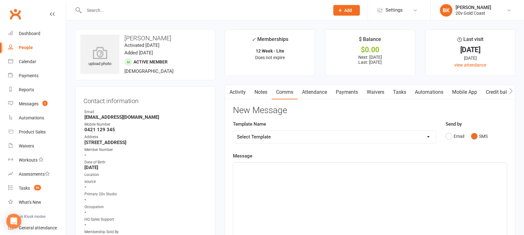
click at [435, 186] on div "﻿" at bounding box center [370, 210] width 274 height 94
click at [333, 165] on p "Hi Stephanie, we're [" at bounding box center [370, 168] width 266 height 8
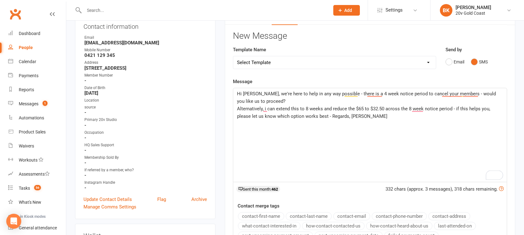
scroll to position [59, 0]
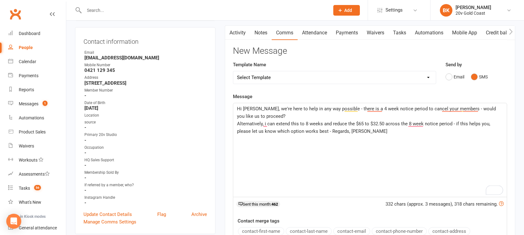
click at [418, 135] on div "Hi Stephanie, we're here to help in any way possible - there is a 4 week notice…" at bounding box center [370, 150] width 274 height 94
click at [414, 119] on p "Hi Stephanie, we're here to help in any way possible - there is a 4 week notice…" at bounding box center [370, 112] width 266 height 15
click at [414, 122] on span "Alternatively, i can extend this to 8 weeks and reduce the $65 to $32.50 across…" at bounding box center [364, 127] width 255 height 13
click at [323, 128] on span "Alternatively, i can extend this to 8 weeks and reduce the $65 to $32.50 across…" at bounding box center [364, 127] width 255 height 13
click at [406, 132] on p "Alternatively, i can extend this to 8 weeks and reduce the $65 to $32.50 across…" at bounding box center [370, 127] width 266 height 15
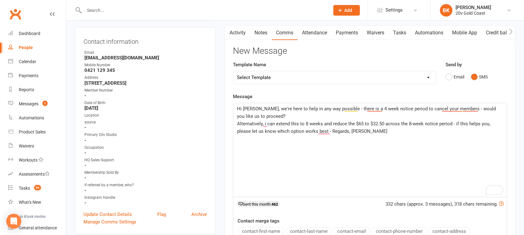
click at [376, 111] on p "Hi Stephanie, we're here to help in any way possible - there is a 4 week notice…" at bounding box center [370, 112] width 266 height 15
click at [373, 110] on span "Hi Stephanie, we're here to help in any way possible - there is a 4 week notice…" at bounding box center [367, 112] width 260 height 13
click at [451, 110] on span "Hi Stephanie, we're here to help in any way possible - there is a 4-week notice…" at bounding box center [367, 112] width 260 height 13
click at [431, 131] on p "Alternatively, i can extend this to 8 weeks and reduce the $65 to $32.50 across…" at bounding box center [370, 127] width 266 height 15
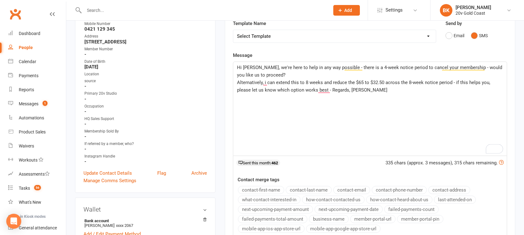
scroll to position [207, 0]
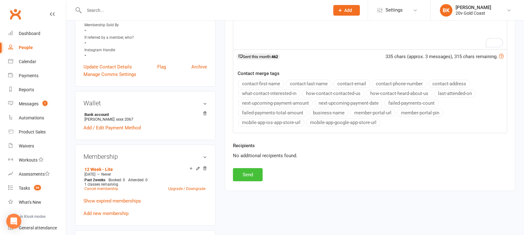
click at [250, 171] on button "Send" at bounding box center [248, 174] width 30 height 13
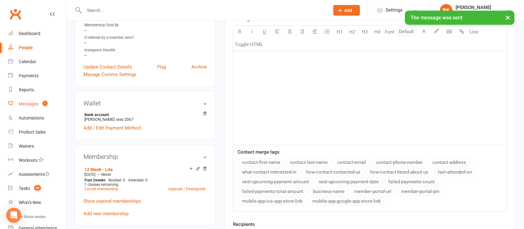
click at [41, 102] on count-badge "1" at bounding box center [43, 103] width 8 height 5
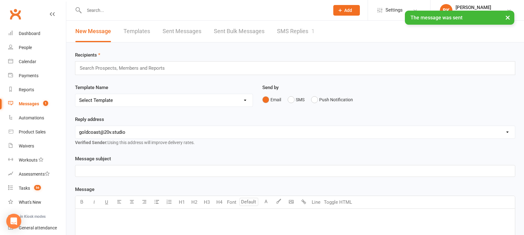
click at [280, 35] on link "SMS Replies 1" at bounding box center [296, 32] width 38 height 22
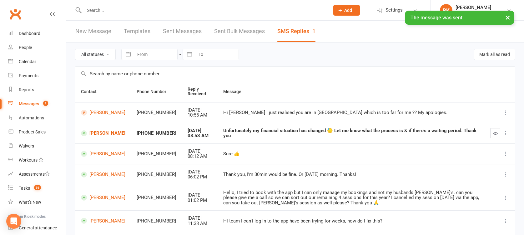
click at [502, 135] on div at bounding box center [499, 133] width 19 height 10
click at [493, 133] on icon "button" at bounding box center [495, 133] width 5 height 5
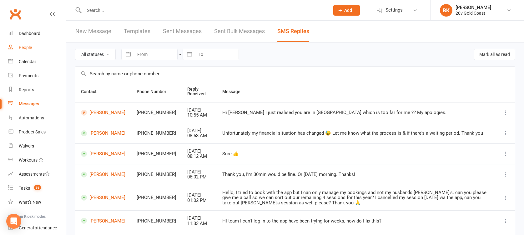
click at [24, 50] on div "People" at bounding box center [25, 47] width 13 height 5
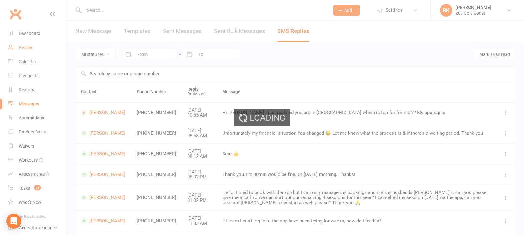
select select "100"
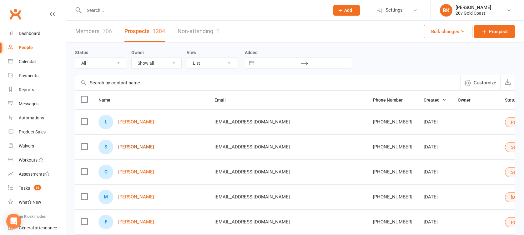
click at [139, 146] on link "Sonya Roberts" at bounding box center [136, 146] width 36 height 5
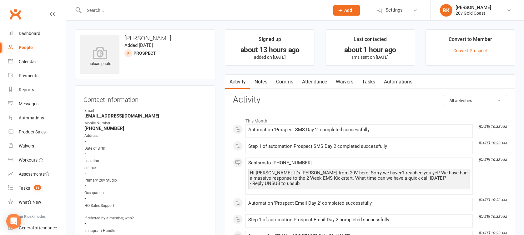
click at [259, 83] on link "Notes" at bounding box center [261, 82] width 22 height 14
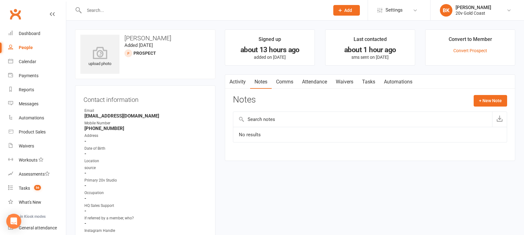
click at [372, 86] on link "Tasks" at bounding box center [369, 82] width 22 height 14
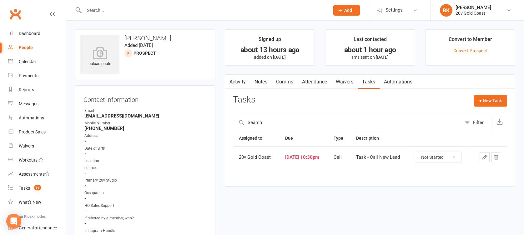
click at [436, 155] on select "Not Started In Progress Waiting Complete" at bounding box center [438, 157] width 46 height 11
click at [420, 152] on select "Not Started In Progress Waiting Complete" at bounding box center [438, 157] width 46 height 11
select select "unstarted"
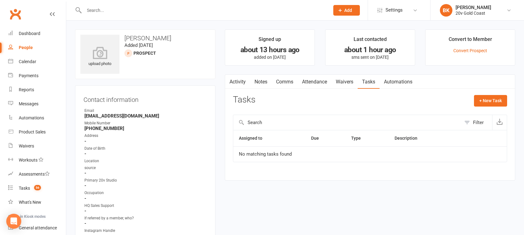
click at [264, 81] on link "Notes" at bounding box center [261, 82] width 22 height 14
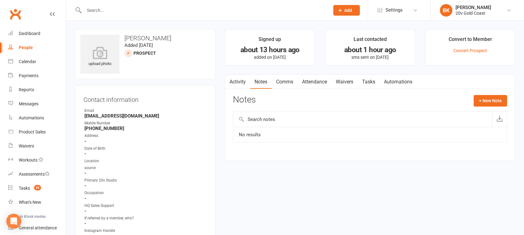
click at [237, 81] on link "Activity" at bounding box center [237, 82] width 25 height 14
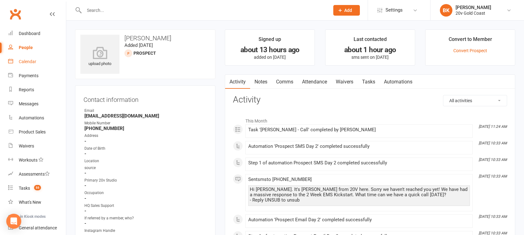
click at [33, 55] on link "Calendar" at bounding box center [37, 62] width 58 height 14
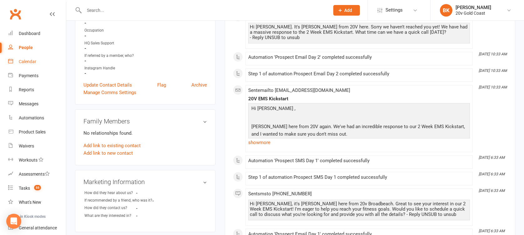
scroll to position [162, 0]
click at [103, 85] on link "Update Contact Details" at bounding box center [107, 86] width 48 height 8
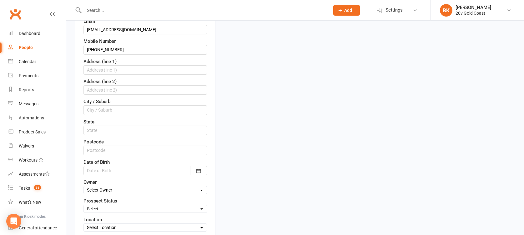
scroll to position [126, 0]
click at [102, 201] on label "Prospect Status" at bounding box center [100, 201] width 34 height 8
click at [102, 206] on select "Select Parachute Referrals In Communication Call Later Task Comms 18Sep25 25Sep…" at bounding box center [145, 208] width 123 height 7
click at [102, 205] on select "Select Parachute Referrals In Communication Call Later Task Comms 18Sep25 25Sep…" at bounding box center [145, 208] width 123 height 7
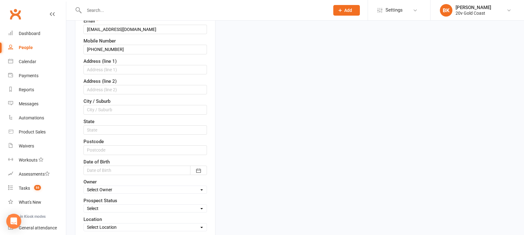
select select "In Communication"
click at [84, 205] on select "Select Parachute Referrals In Communication Call Later Task Comms 18Sep25 25Sep…" at bounding box center [145, 208] width 123 height 7
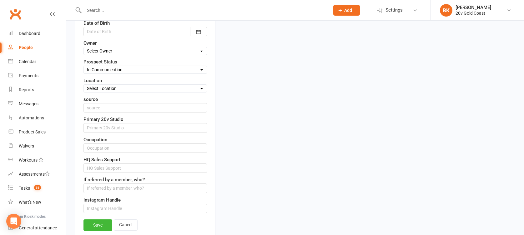
scroll to position [266, 0]
click at [97, 219] on link "Save" at bounding box center [97, 224] width 29 height 11
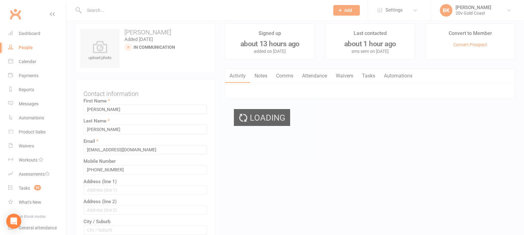
scroll to position [0, 0]
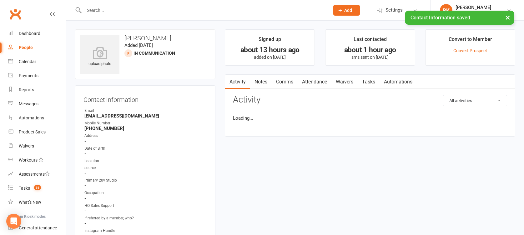
click at [368, 81] on link "Tasks" at bounding box center [369, 82] width 22 height 14
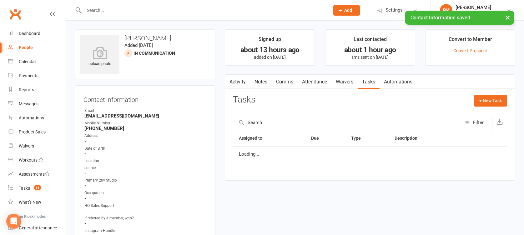
click at [488, 94] on div "Activity Notes Comms Attendance Waivers Tasks Automations Tasks + New Task Filt…" at bounding box center [370, 127] width 290 height 106
click at [490, 98] on button "+ New Task" at bounding box center [490, 100] width 33 height 11
select select "46005"
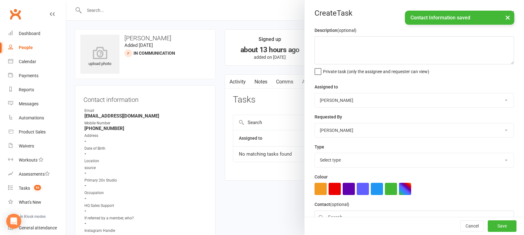
click at [353, 102] on select "20v Gold Coast Yu Wang Byron Kruger Graham Pearson Joel Cox" at bounding box center [414, 100] width 199 height 14
select select "45734"
click at [315, 93] on select "20v Gold Coast Yu Wang Byron Kruger Graham Pearson Joel Cox" at bounding box center [414, 100] width 199 height 14
click at [347, 51] on textarea at bounding box center [414, 50] width 199 height 28
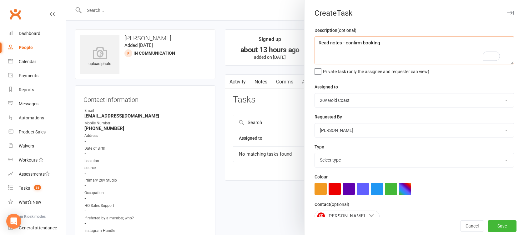
type textarea "Read notes - confirm booking"
click at [343, 153] on div "Type Select type Call Call - to book trial Confirm session attendance Confirm t…" at bounding box center [414, 155] width 199 height 24
click at [343, 156] on select "Select type Call Call - to book trial Confirm session attendance Confirm trial …" at bounding box center [414, 160] width 199 height 14
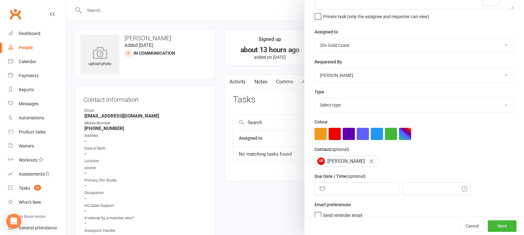
scroll to position [23, 0]
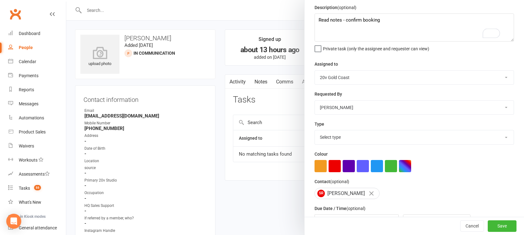
click at [337, 142] on select "Select type Call Call - to book trial Confirm session attendance Confirm trial …" at bounding box center [414, 137] width 199 height 14
select select "24395"
click at [315, 130] on select "Select type Call Call - to book trial Confirm session attendance Confirm trial …" at bounding box center [414, 137] width 199 height 14
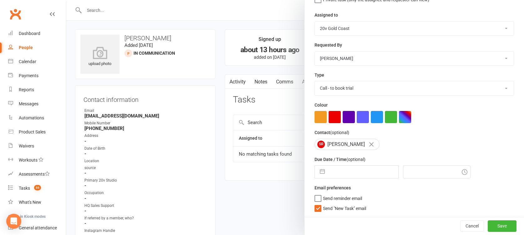
click at [317, 173] on button "button" at bounding box center [322, 172] width 11 height 13
select select "8"
select select "2025"
select select "9"
select select "2025"
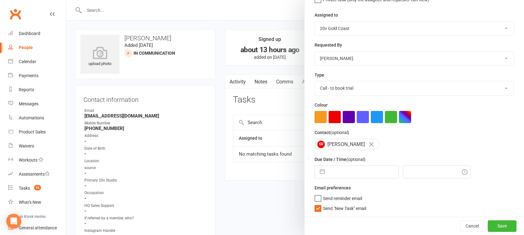
select select "10"
select select "2025"
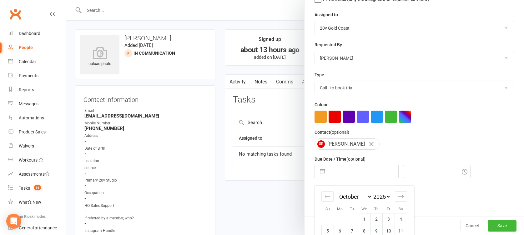
scroll to position [118, 0]
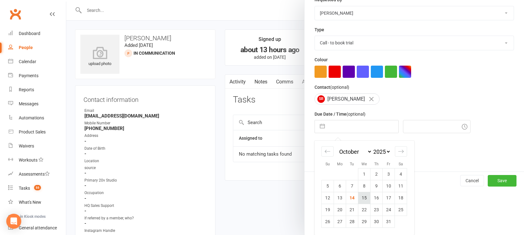
click at [359, 199] on td "15" at bounding box center [364, 198] width 12 height 12
type input "15 Oct 2025"
type input "11:45am"
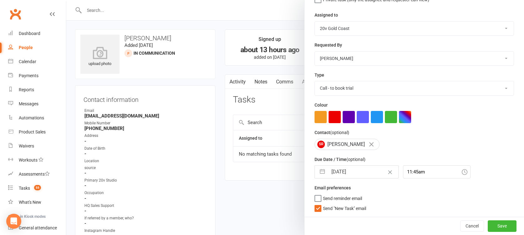
scroll to position [72, 0]
click at [345, 210] on span "Send "New Task" email" at bounding box center [344, 207] width 43 height 7
click at [345, 204] on input "Send "New Task" email" at bounding box center [341, 204] width 52 height 0
click at [352, 172] on input "15 Oct 2025" at bounding box center [363, 172] width 70 height 13
select select "8"
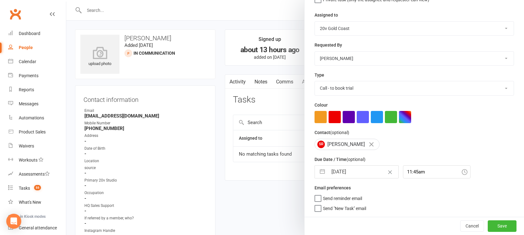
select select "2025"
select select "9"
select select "2025"
select select "10"
select select "2025"
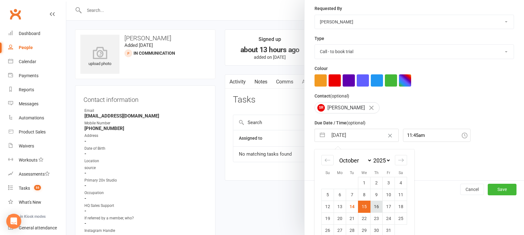
click at [371, 209] on td "16" at bounding box center [377, 207] width 12 height 12
type input "16 Oct 2025"
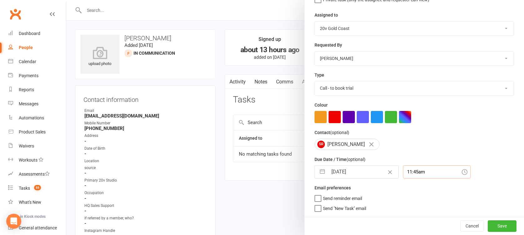
click at [403, 174] on div "11:45am" at bounding box center [437, 171] width 68 height 13
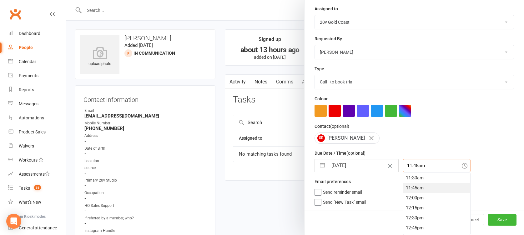
scroll to position [495, 0]
click at [403, 196] on div "12:45pm" at bounding box center [436, 193] width 67 height 10
type input "12:45pm"
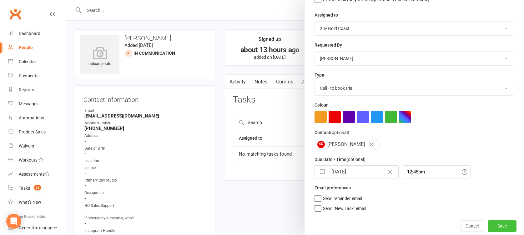
click at [488, 223] on button "Save" at bounding box center [502, 225] width 29 height 11
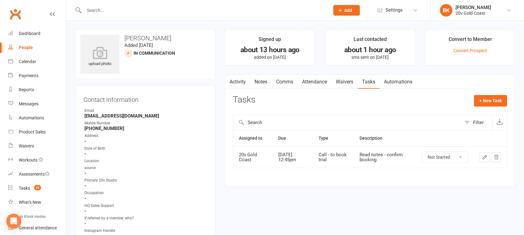
click at [262, 81] on link "Notes" at bounding box center [261, 82] width 22 height 14
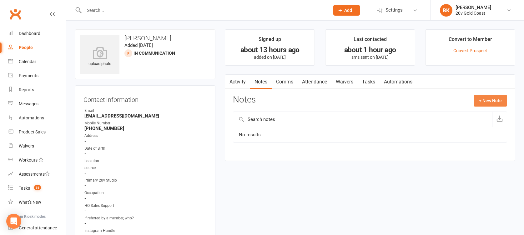
click at [487, 95] on button "+ New Note" at bounding box center [490, 100] width 33 height 11
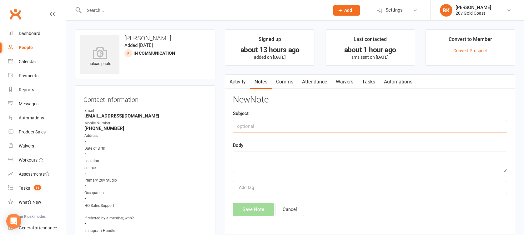
click at [450, 124] on input "text" at bounding box center [370, 126] width 274 height 13
type input "Called"
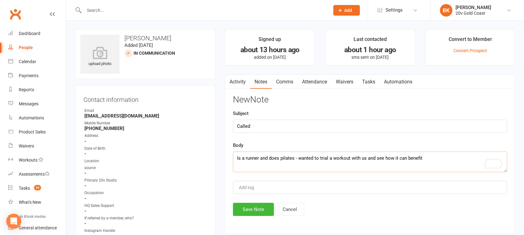
click at [453, 159] on textarea "Is a runner and does pilates - wanted to trial a workout with us and see how it…" at bounding box center [370, 162] width 274 height 21
click at [452, 156] on textarea "Is a runner and does pilates - wanted to trial a workout with us and see how it…" at bounding box center [370, 162] width 274 height 21
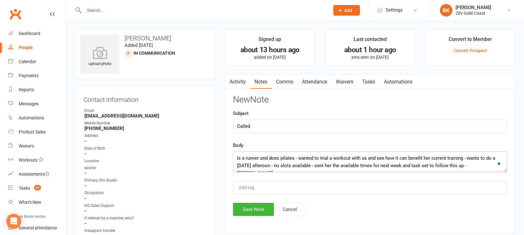
type textarea "Is a runner and does pilates - wanted to trial a workout with us and see how it…"
click at [249, 208] on button "Save Note" at bounding box center [253, 209] width 41 height 13
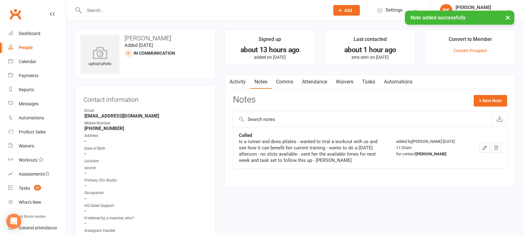
click at [361, 84] on link "Tasks" at bounding box center [369, 82] width 22 height 14
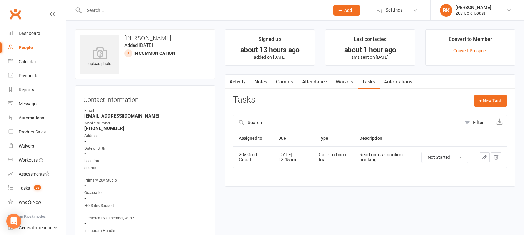
click at [282, 84] on link "Comms" at bounding box center [285, 82] width 26 height 14
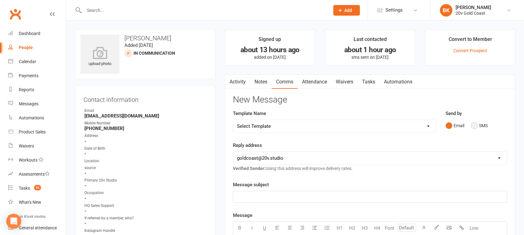
click at [479, 122] on button "SMS" at bounding box center [479, 126] width 17 height 12
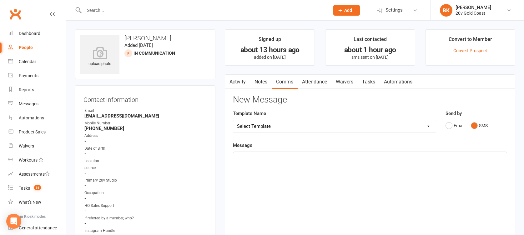
click at [439, 169] on div "﻿" at bounding box center [370, 199] width 274 height 94
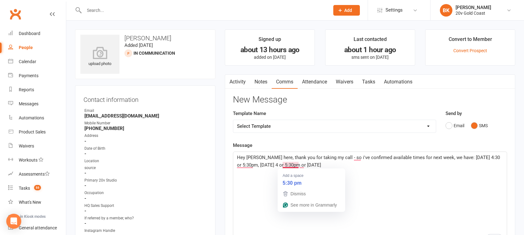
click at [340, 165] on p "Hey Sonya - Byron here, thank you for taking my call - so i've confirmed availa…" at bounding box center [370, 161] width 266 height 15
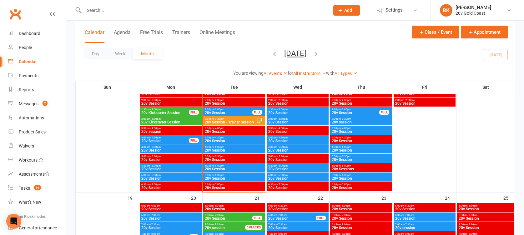
scroll to position [813, 0]
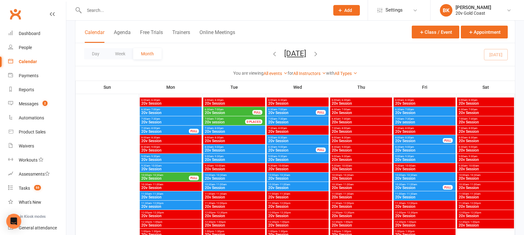
click at [223, 120] on span "20v session" at bounding box center [215, 122] width 20 height 4
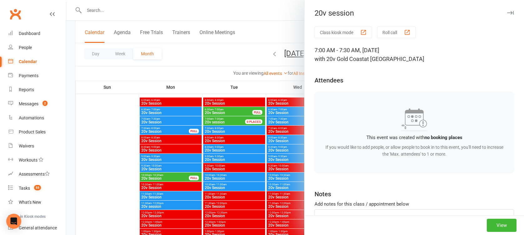
click at [264, 122] on div at bounding box center [295, 117] width 458 height 235
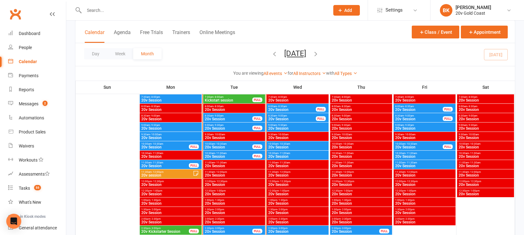
scroll to position [588, 0]
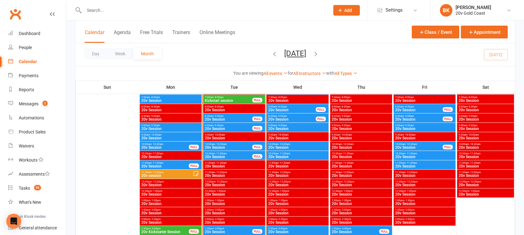
click at [410, 162] on span "- 11:30am" at bounding box center [412, 163] width 12 height 3
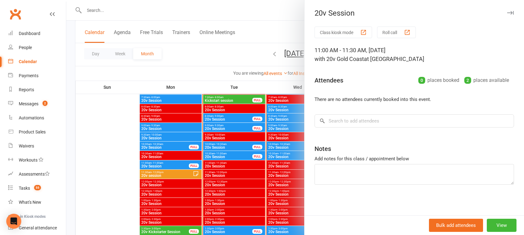
click at [293, 174] on div at bounding box center [295, 117] width 458 height 235
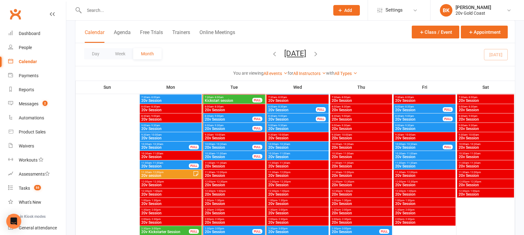
click at [402, 154] on span "10:30am - 11:00am" at bounding box center [424, 153] width 59 height 3
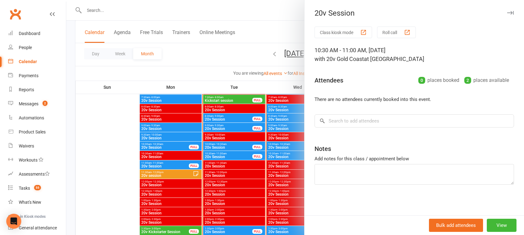
click at [292, 159] on div at bounding box center [295, 117] width 458 height 235
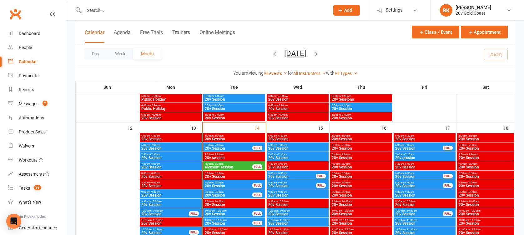
scroll to position [519, 0]
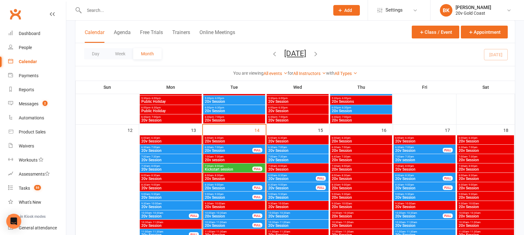
click at [406, 158] on span "20v session" at bounding box center [424, 160] width 59 height 4
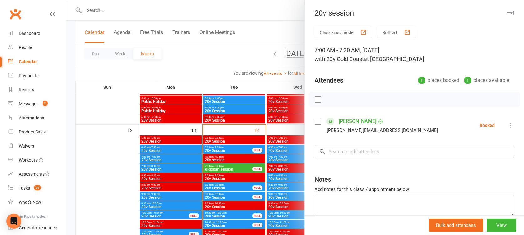
click at [274, 189] on div at bounding box center [295, 117] width 458 height 235
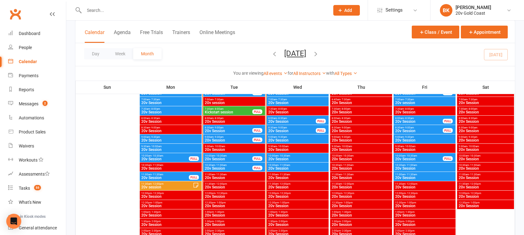
scroll to position [583, 0]
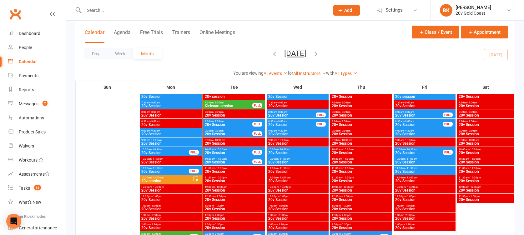
click at [423, 169] on span "11:00am - 11:30am" at bounding box center [424, 168] width 59 height 3
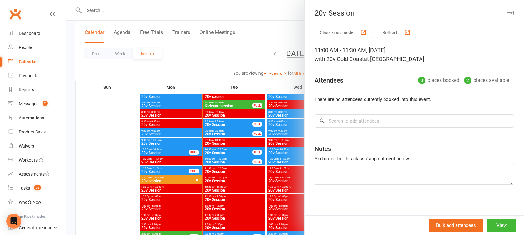
click at [263, 174] on div at bounding box center [295, 117] width 458 height 235
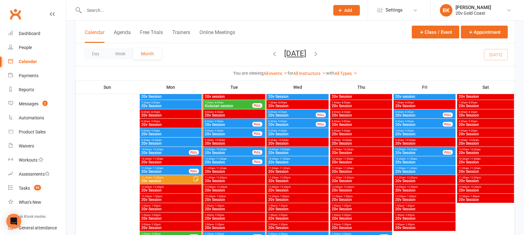
click at [402, 159] on span "10:30am - 11:00am" at bounding box center [424, 159] width 59 height 3
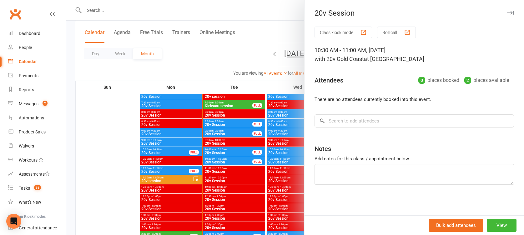
click at [293, 186] on div at bounding box center [295, 117] width 458 height 235
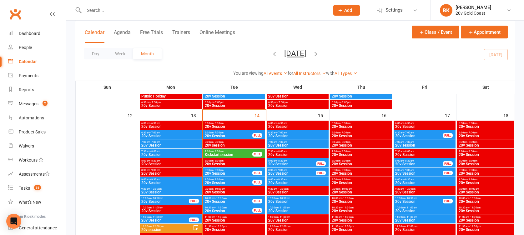
scroll to position [533, 0]
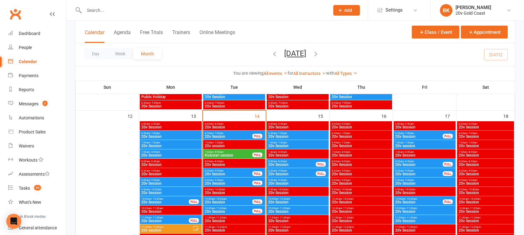
click at [405, 145] on span "20v session" at bounding box center [424, 146] width 59 height 4
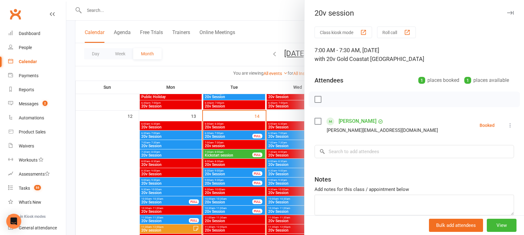
click at [282, 176] on div at bounding box center [295, 117] width 458 height 235
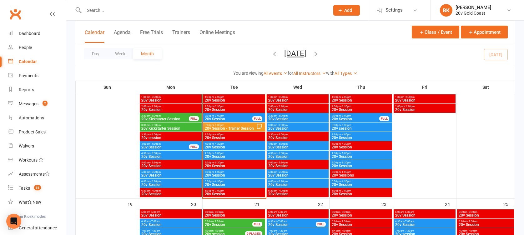
scroll to position [714, 0]
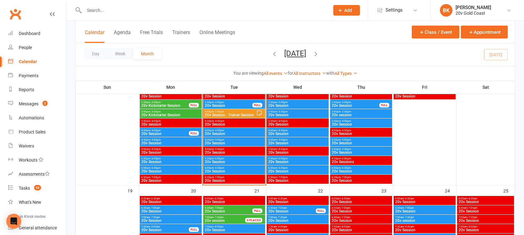
click at [346, 145] on span "20v Session" at bounding box center [360, 143] width 59 height 4
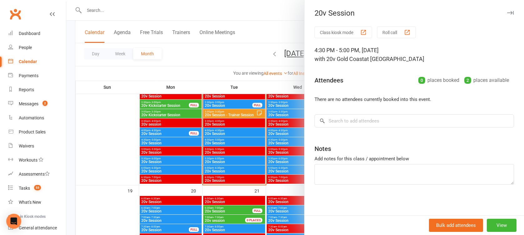
click at [295, 163] on div at bounding box center [295, 117] width 458 height 235
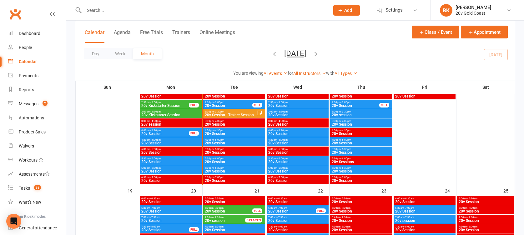
click at [355, 152] on span "20v Session" at bounding box center [360, 153] width 59 height 4
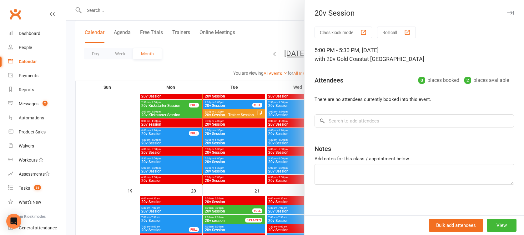
click at [294, 149] on div at bounding box center [295, 117] width 458 height 235
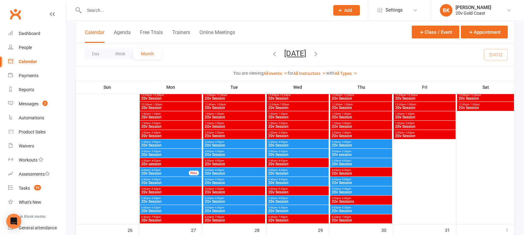
scroll to position [931, 0]
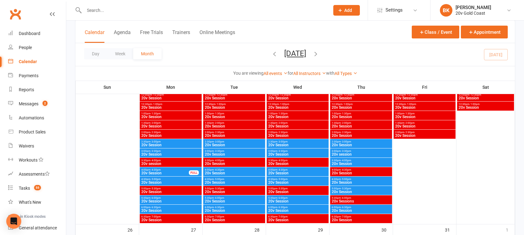
click at [161, 202] on span "20v Session" at bounding box center [170, 201] width 59 height 4
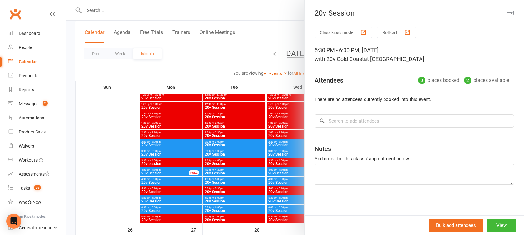
click at [157, 198] on div at bounding box center [295, 117] width 458 height 235
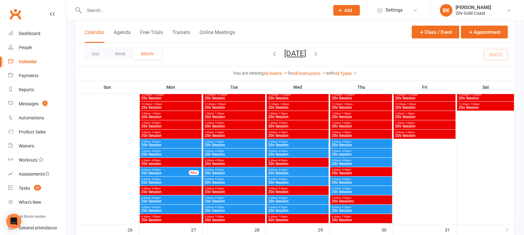
click at [164, 209] on span "20v Session" at bounding box center [170, 211] width 59 height 4
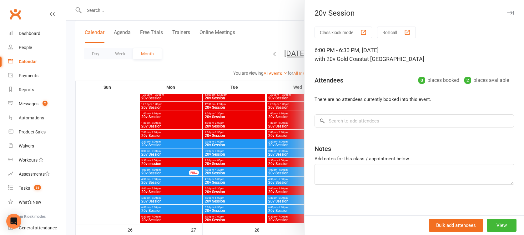
click at [164, 209] on div at bounding box center [295, 117] width 458 height 235
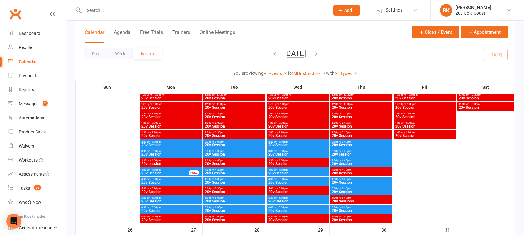
click at [164, 181] on span "20v Session" at bounding box center [170, 183] width 59 height 4
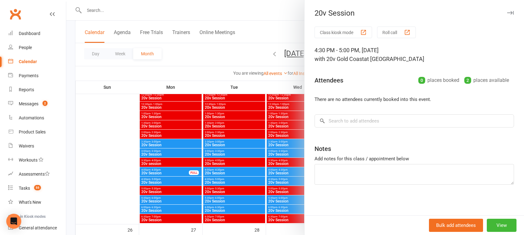
click at [164, 181] on div at bounding box center [295, 117] width 458 height 235
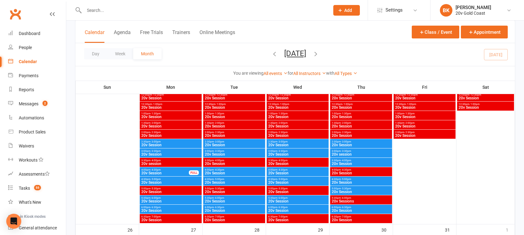
click at [239, 180] on span "4:30pm - 5:00pm" at bounding box center [233, 179] width 59 height 3
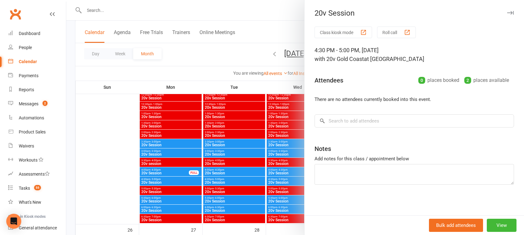
click at [239, 180] on div at bounding box center [295, 117] width 458 height 235
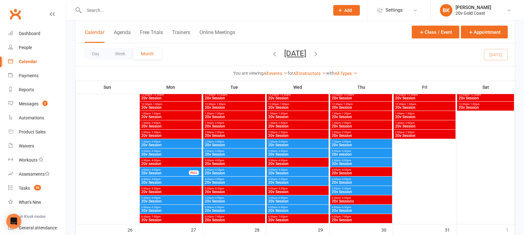
click at [236, 206] on span "6:00pm - 6:30pm" at bounding box center [233, 207] width 59 height 3
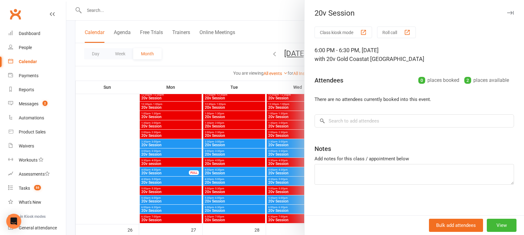
click at [236, 206] on div at bounding box center [295, 117] width 458 height 235
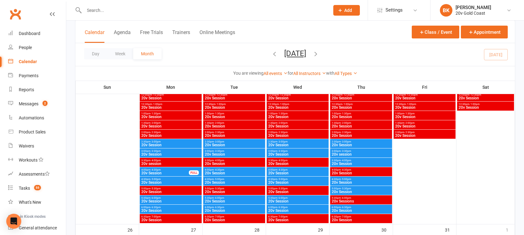
click at [228, 197] on span "5:30pm - 6:00pm" at bounding box center [233, 198] width 59 height 3
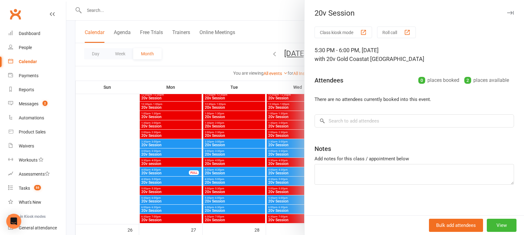
click at [228, 196] on div at bounding box center [295, 117] width 458 height 235
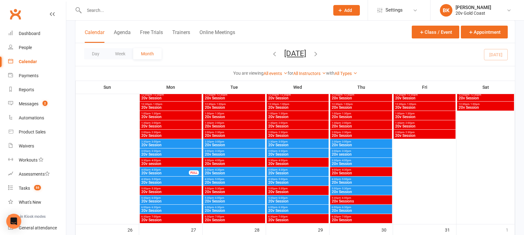
click at [362, 158] on div "3:30pm - 4:00pm 20v Session" at bounding box center [361, 162] width 62 height 9
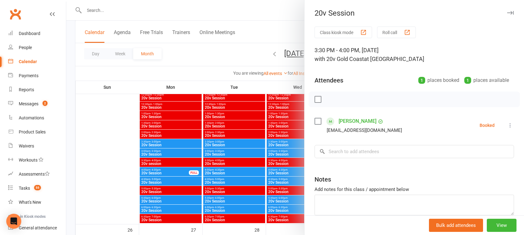
click at [288, 149] on div at bounding box center [295, 117] width 458 height 235
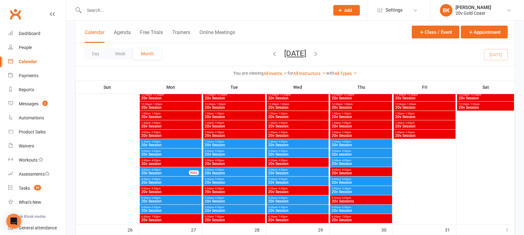
click at [352, 179] on span "4:30pm - 5:00pm" at bounding box center [360, 179] width 59 height 3
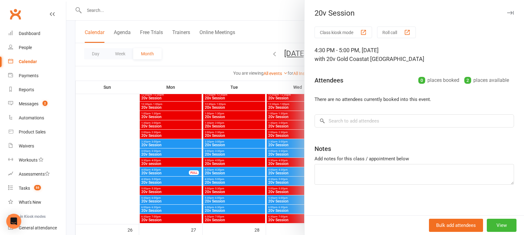
click at [255, 170] on div at bounding box center [295, 117] width 458 height 235
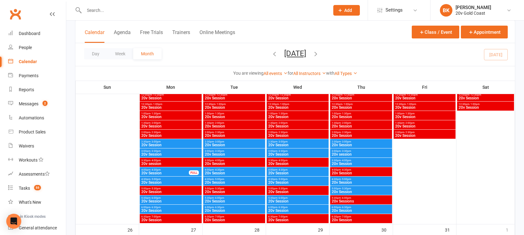
click at [351, 190] on span "20v Session" at bounding box center [360, 192] width 59 height 4
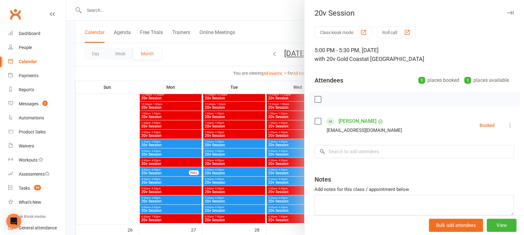
click at [280, 175] on div at bounding box center [295, 117] width 458 height 235
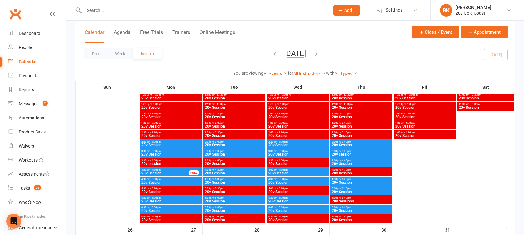
click at [355, 208] on span "6:00pm - 6:30pm" at bounding box center [360, 207] width 59 height 3
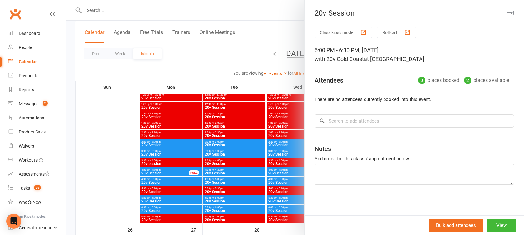
click at [265, 152] on div at bounding box center [295, 117] width 458 height 235
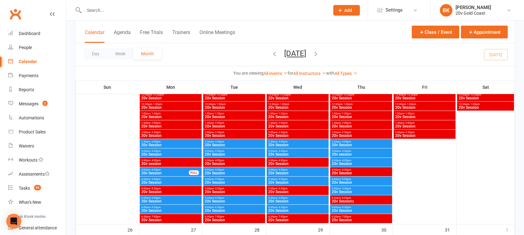
click at [342, 139] on div "2:30pm - 3:00pm 20v Session" at bounding box center [361, 143] width 62 height 9
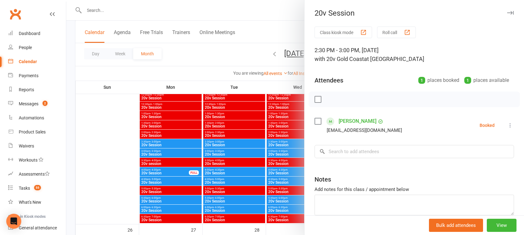
click at [279, 145] on div at bounding box center [295, 117] width 458 height 235
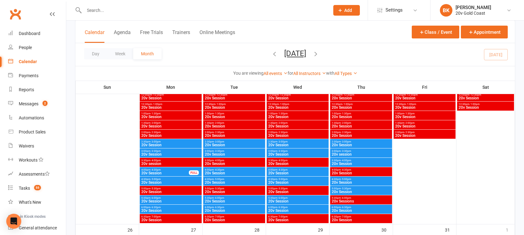
click at [335, 150] on span "3:00pm - 3:30pm" at bounding box center [360, 151] width 59 height 3
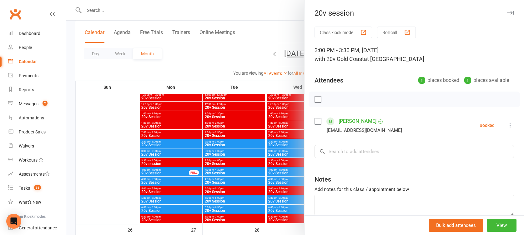
click at [284, 150] on div at bounding box center [295, 117] width 458 height 235
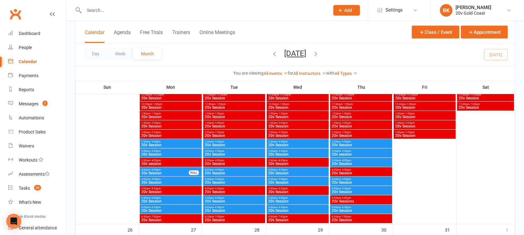
click at [500, 2] on li "BK Byron Kruger 20v Gold Coast Signed in as: 20v Gold Coast Switch to: 20v Padd…" at bounding box center [477, 10] width 94 height 20
click at [500, 10] on link "BK Byron Kruger 20v Gold Coast" at bounding box center [477, 10] width 75 height 13
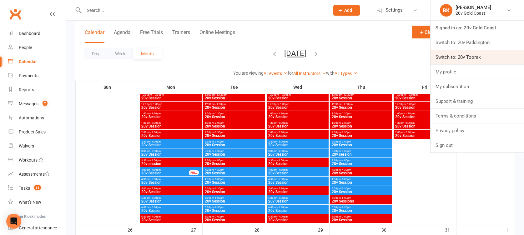
click at [476, 54] on link "Switch to: 20v Toorak" at bounding box center [477, 57] width 93 height 14
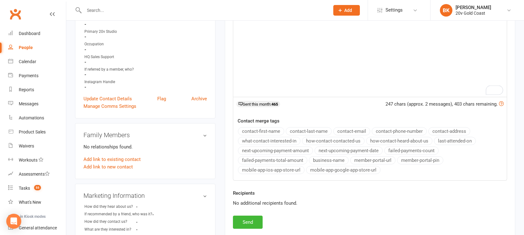
scroll to position [193, 0]
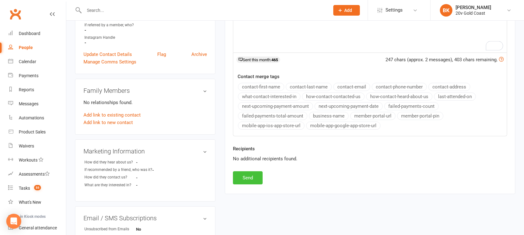
click at [246, 180] on button "Send" at bounding box center [248, 177] width 30 height 13
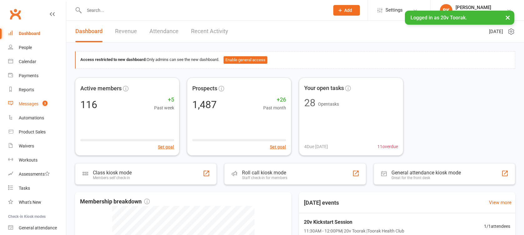
click at [27, 106] on div "Messages" at bounding box center [29, 103] width 20 height 5
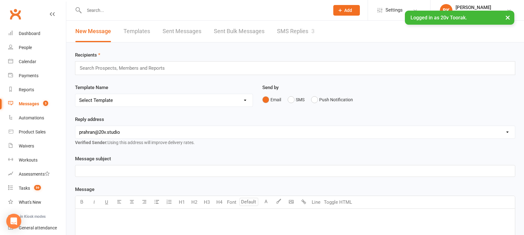
click at [290, 32] on link "SMS Replies 3" at bounding box center [296, 32] width 38 height 22
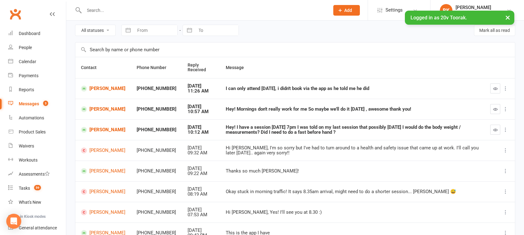
scroll to position [24, 0]
click at [495, 129] on icon "button" at bounding box center [495, 129] width 5 height 5
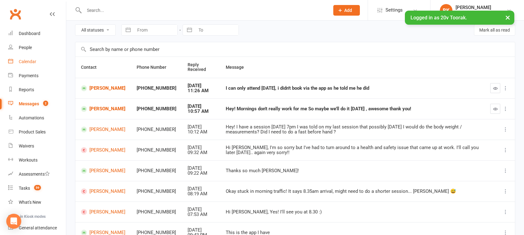
click at [33, 59] on div "Calendar" at bounding box center [28, 61] width 18 height 5
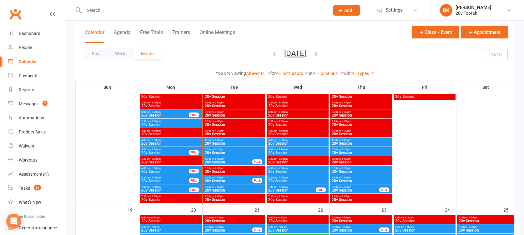
scroll to position [752, 0]
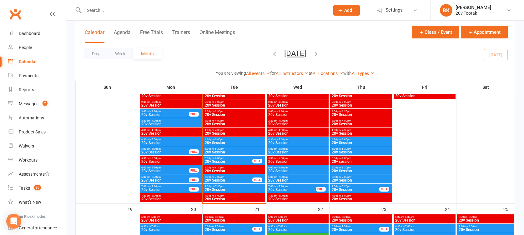
click at [220, 176] on span "- 7:00pm" at bounding box center [219, 177] width 10 height 3
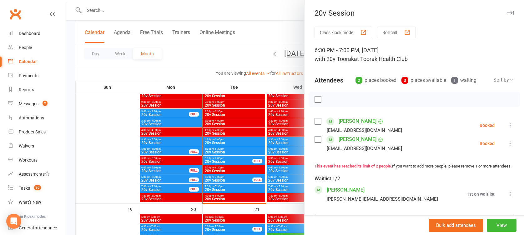
click at [217, 177] on div at bounding box center [295, 117] width 458 height 235
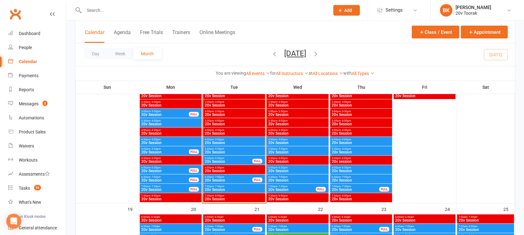
click at [217, 190] on span "20v Session" at bounding box center [233, 190] width 59 height 4
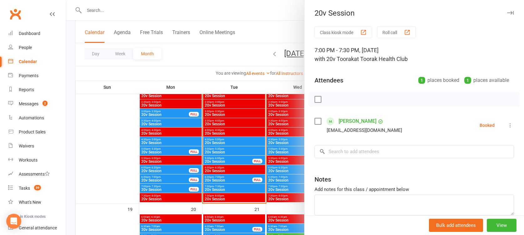
click at [217, 190] on div at bounding box center [295, 117] width 458 height 235
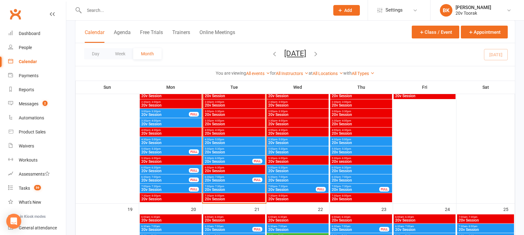
click at [226, 158] on span "5:30pm - 6:00pm" at bounding box center [228, 158] width 48 height 3
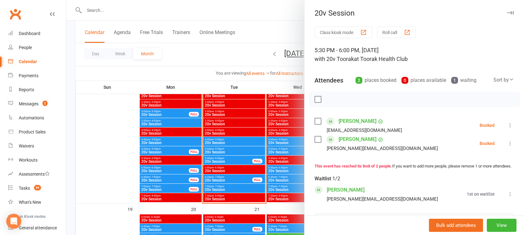
click at [226, 158] on div at bounding box center [295, 117] width 458 height 235
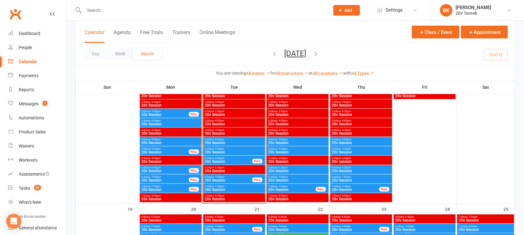
click at [221, 152] on span "20v Session" at bounding box center [233, 152] width 59 height 4
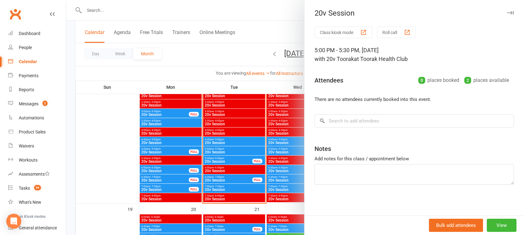
click at [221, 152] on div at bounding box center [295, 117] width 458 height 235
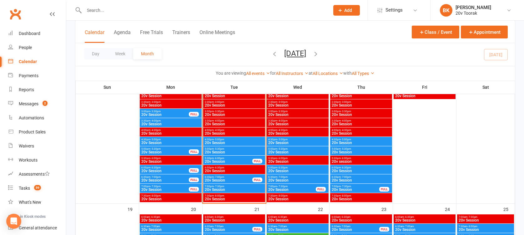
click at [221, 157] on span "- 6:00pm" at bounding box center [219, 158] width 10 height 3
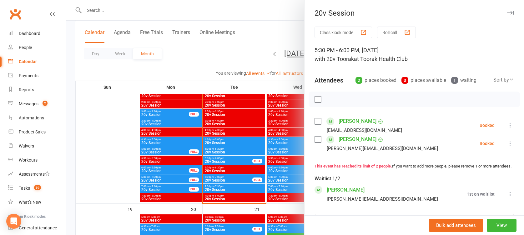
click at [507, 145] on icon at bounding box center [510, 143] width 6 height 6
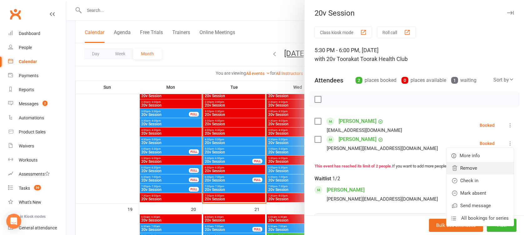
click at [463, 164] on link "Remove" at bounding box center [479, 168] width 67 height 13
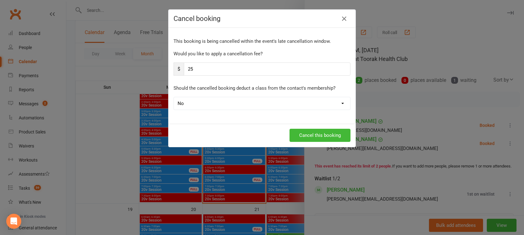
click at [213, 61] on div "Would you like to apply a cancellation fee? $ 25" at bounding box center [262, 63] width 177 height 26
click at [213, 71] on input "25" at bounding box center [267, 69] width 167 height 13
type input "2"
type input "0"
click at [318, 140] on button "Cancel this booking" at bounding box center [320, 135] width 61 height 13
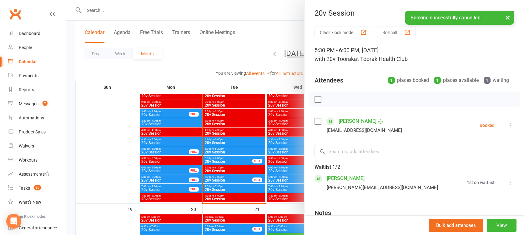
click at [235, 159] on div at bounding box center [295, 117] width 458 height 235
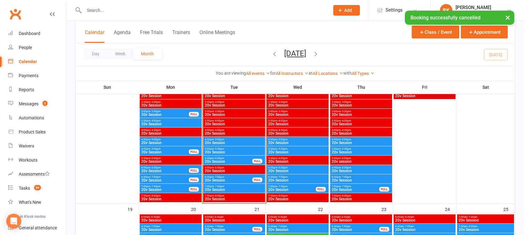
click at [223, 151] on span "20v Session" at bounding box center [233, 152] width 59 height 4
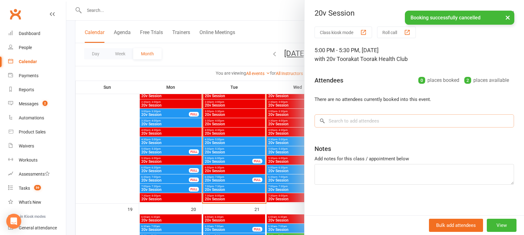
click at [372, 123] on input "search" at bounding box center [414, 120] width 199 height 13
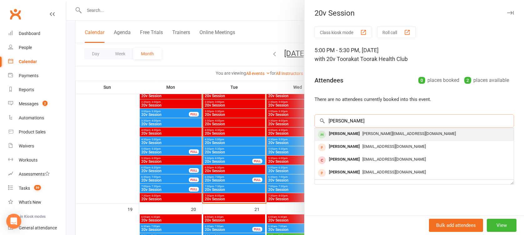
type input "Tanya"
click at [351, 132] on div "Tanya Sasivanij" at bounding box center [344, 133] width 36 height 9
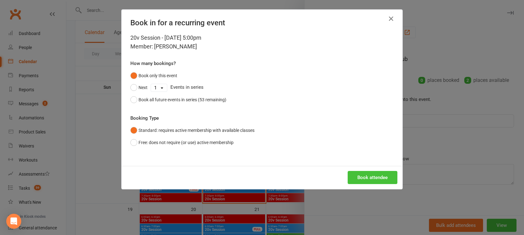
click at [366, 181] on button "Book attendee" at bounding box center [373, 177] width 50 height 13
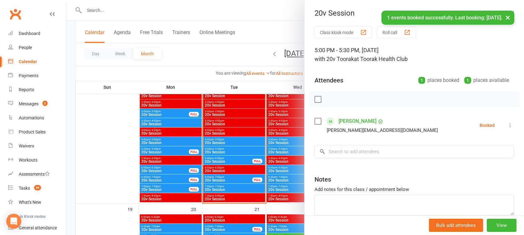
click at [230, 158] on div at bounding box center [295, 117] width 458 height 235
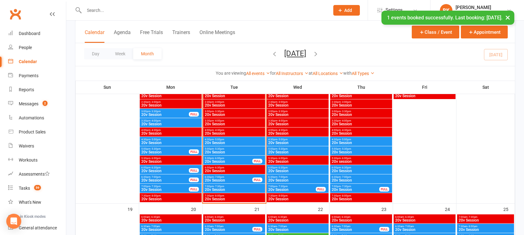
click at [230, 158] on span "5:30pm - 6:00pm" at bounding box center [228, 158] width 48 height 3
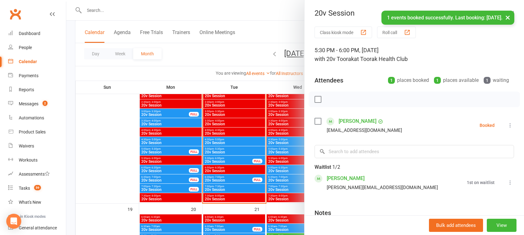
click at [507, 181] on icon at bounding box center [510, 182] width 6 height 6
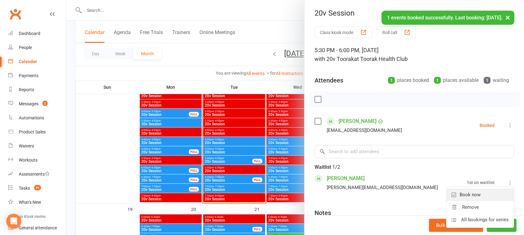
click at [462, 193] on link "Book now" at bounding box center [479, 195] width 67 height 13
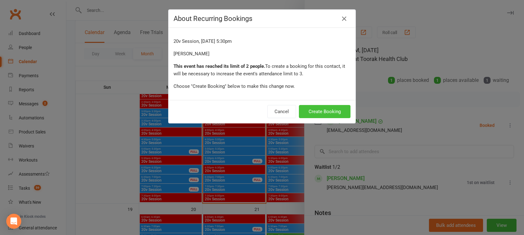
click at [325, 109] on button "Create Booking" at bounding box center [325, 111] width 52 height 13
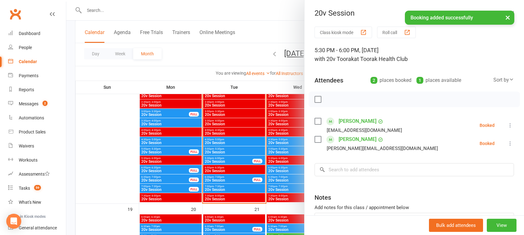
click at [345, 137] on link "Massimiliano Terenzi" at bounding box center [358, 139] width 38 height 10
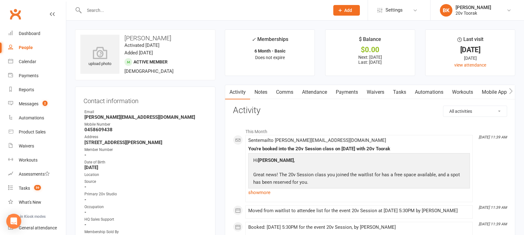
click at [289, 93] on link "Comms" at bounding box center [285, 92] width 26 height 14
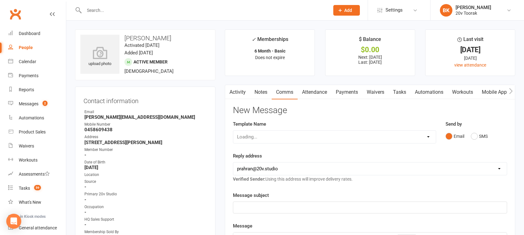
click at [475, 135] on div "Email SMS" at bounding box center [477, 136] width 62 height 12
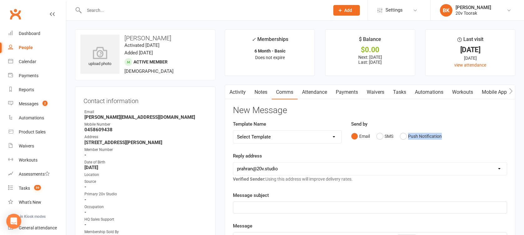
drag, startPoint x: 475, startPoint y: 135, endPoint x: 398, endPoint y: 135, distance: 77.2
click at [398, 135] on div "Email SMS Push Notification" at bounding box center [429, 136] width 156 height 12
drag, startPoint x: 398, startPoint y: 135, endPoint x: 386, endPoint y: 135, distance: 12.5
click at [386, 135] on button "SMS" at bounding box center [384, 136] width 17 height 12
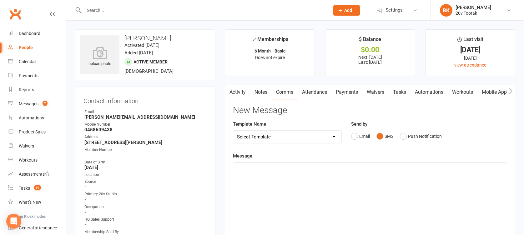
click at [375, 184] on div "﻿" at bounding box center [370, 210] width 274 height 94
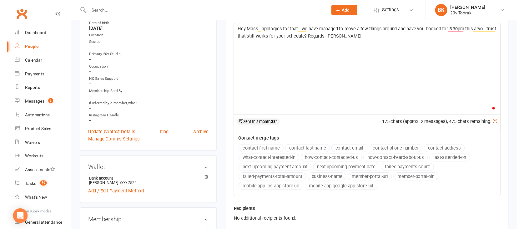
scroll to position [143, 0]
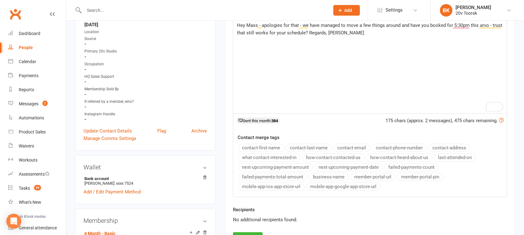
click at [254, 230] on div "Recipients No additional recipients found." at bounding box center [370, 219] width 284 height 26
click at [250, 232] on button "Send" at bounding box center [248, 238] width 30 height 13
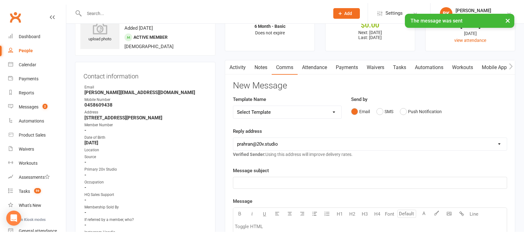
scroll to position [0, 0]
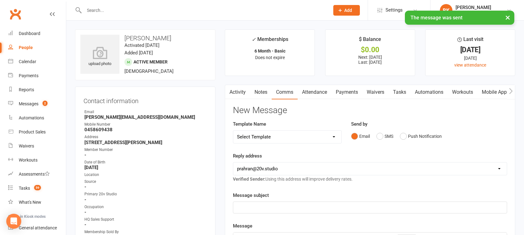
click at [259, 95] on link "Notes" at bounding box center [261, 92] width 22 height 14
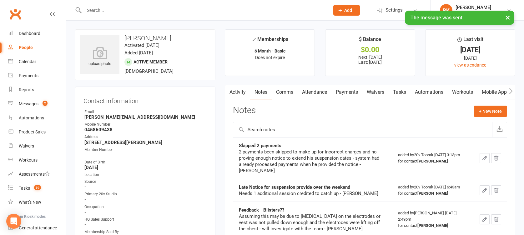
click at [489, 112] on button "+ New Note" at bounding box center [490, 111] width 33 height 11
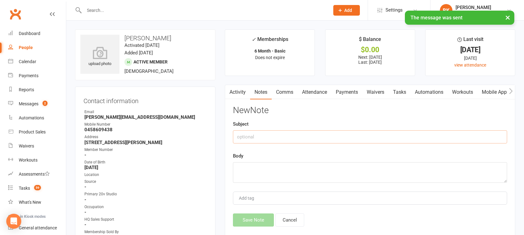
click at [429, 133] on input "text" at bounding box center [370, 136] width 274 height 13
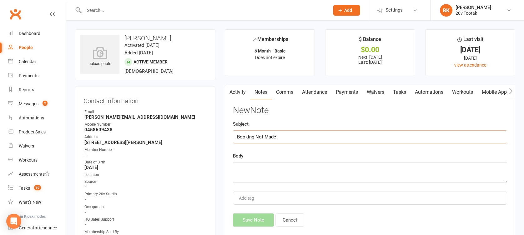
type input "Booking Not Made"
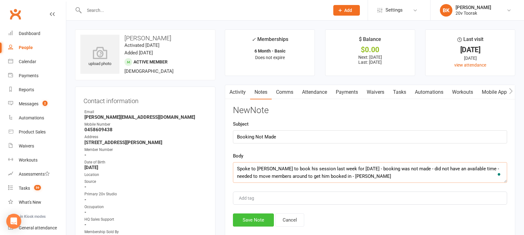
type textarea "Spoke to Miguel to book his session last week for Tuesday - booking was not mad…"
click at [254, 216] on button "Save Note" at bounding box center [253, 220] width 41 height 13
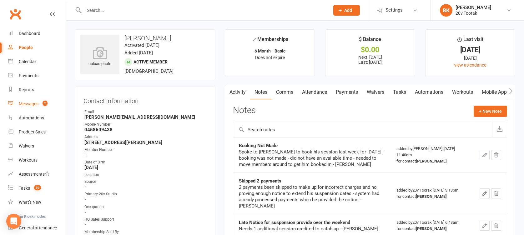
click at [39, 102] on link "Messages 2" at bounding box center [37, 104] width 58 height 14
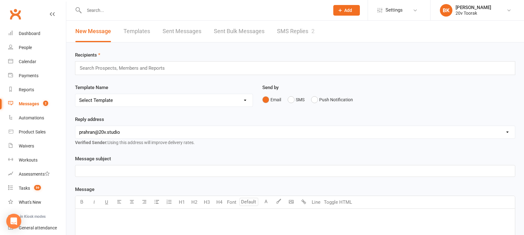
click at [285, 33] on link "SMS Replies 2" at bounding box center [296, 32] width 38 height 22
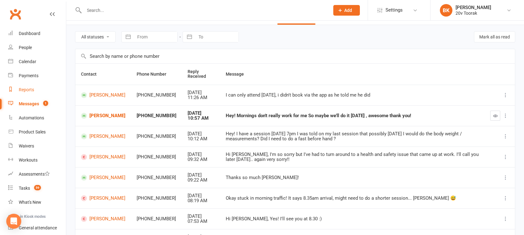
click at [27, 90] on div "Reports" at bounding box center [26, 89] width 15 height 5
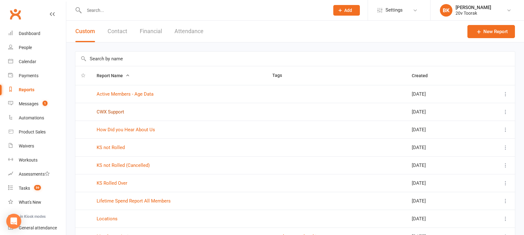
scroll to position [76, 0]
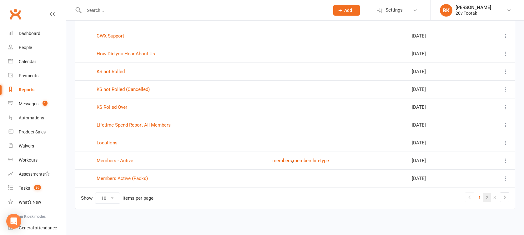
click at [489, 194] on link "2" at bounding box center [487, 197] width 8 height 9
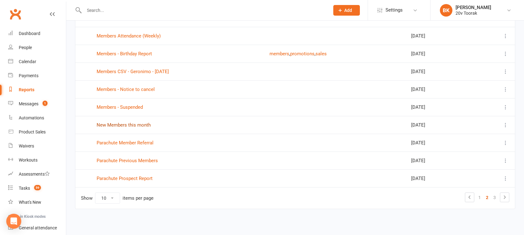
click at [134, 124] on link "New Members this month" at bounding box center [124, 125] width 54 height 6
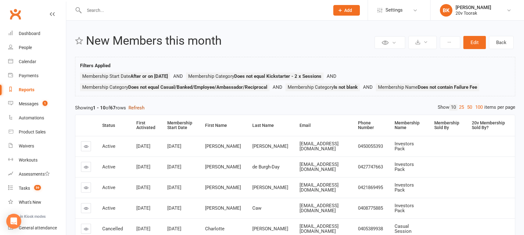
click at [137, 104] on div "Private Report Only visible by me Public Report Visible to everyone Export to C…" at bounding box center [295, 207] width 458 height 373
click at [480, 105] on link "100" at bounding box center [479, 107] width 11 height 7
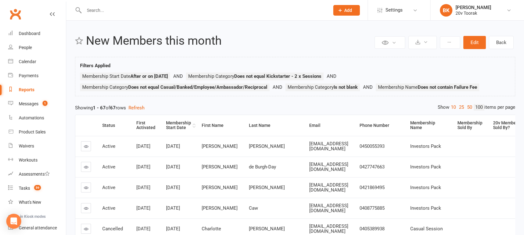
click at [170, 130] on div "Membership Start Date" at bounding box center [178, 126] width 25 height 10
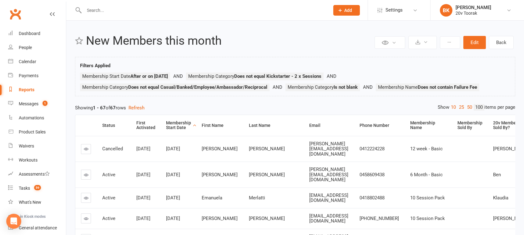
click at [170, 130] on div "Membership Start Date" at bounding box center [178, 126] width 25 height 10
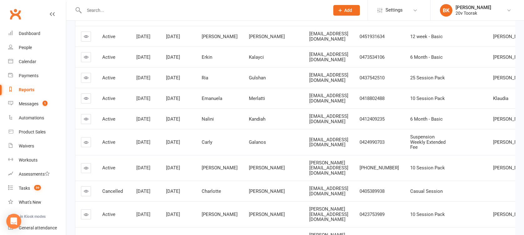
scroll to position [227, 0]
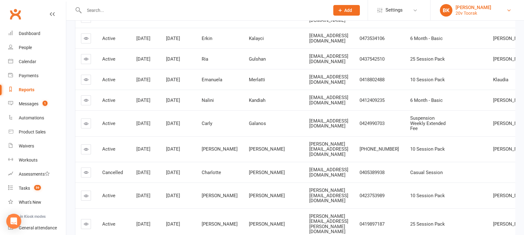
click at [477, 11] on div "20v Toorak" at bounding box center [474, 13] width 36 height 6
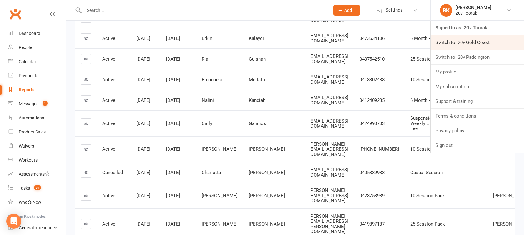
click at [469, 43] on link "Switch to: 20v Gold Coast" at bounding box center [477, 42] width 93 height 14
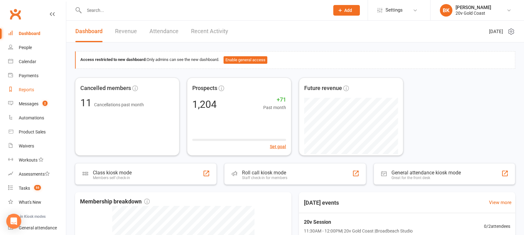
click at [29, 86] on link "Reports" at bounding box center [37, 90] width 58 height 14
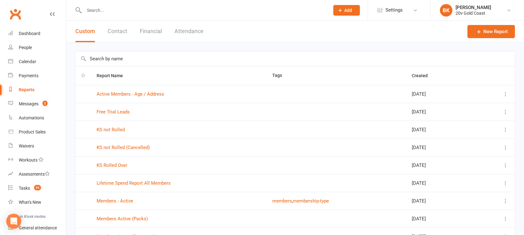
scroll to position [76, 0]
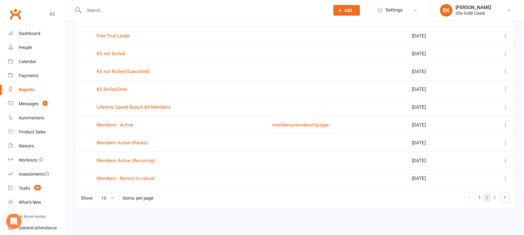
click at [488, 199] on link "2" at bounding box center [487, 197] width 8 height 9
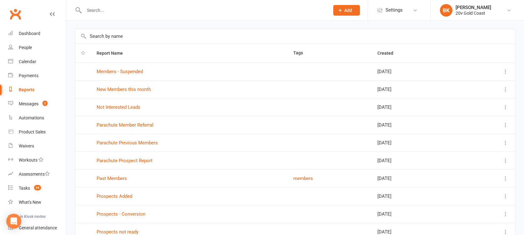
scroll to position [22, 0]
click at [118, 92] on td "New Members this month" at bounding box center [189, 90] width 197 height 18
click at [116, 89] on link "New Members this month" at bounding box center [124, 90] width 54 height 6
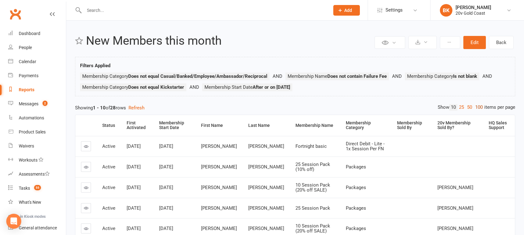
click at [479, 105] on link "100" at bounding box center [479, 107] width 11 height 7
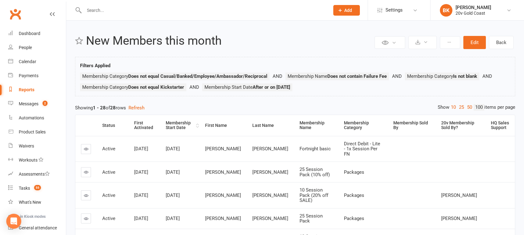
click at [175, 131] on th "Membership Start Date" at bounding box center [179, 125] width 39 height 21
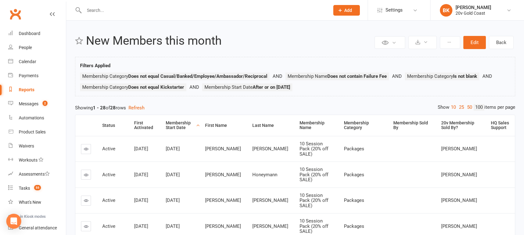
click at [175, 131] on th "Membership Start Date" at bounding box center [179, 125] width 39 height 21
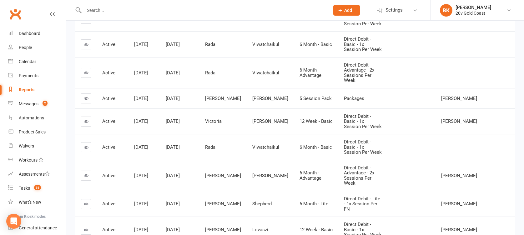
scroll to position [156, 0]
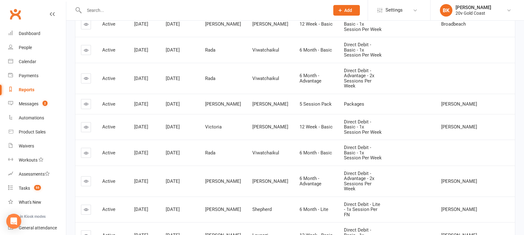
click at [84, 233] on icon at bounding box center [86, 235] width 5 height 5
click at [86, 205] on link at bounding box center [86, 210] width 10 height 10
click at [87, 179] on icon at bounding box center [86, 181] width 5 height 5
click at [83, 73] on link at bounding box center [86, 78] width 10 height 10
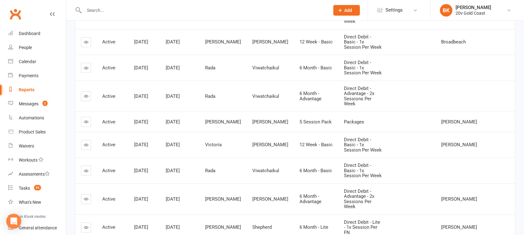
scroll to position [99, 0]
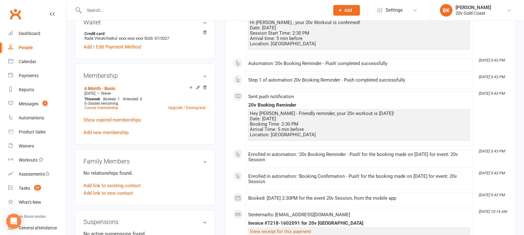
scroll to position [303, 0]
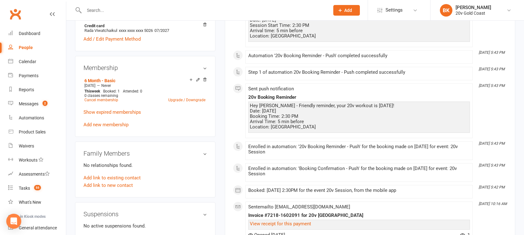
click at [130, 114] on p "Show expired memberships" at bounding box center [145, 112] width 124 height 8
click at [128, 111] on link "Show expired memberships" at bounding box center [112, 112] width 58 height 6
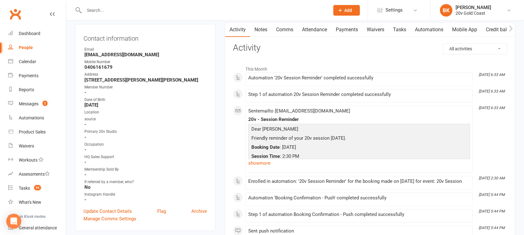
scroll to position [0, 0]
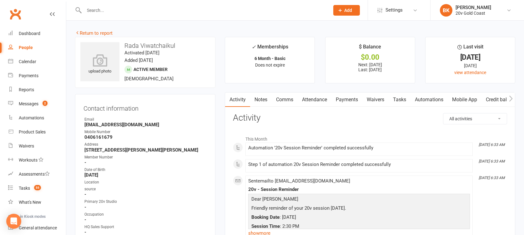
click at [268, 97] on link "Notes" at bounding box center [261, 100] width 22 height 14
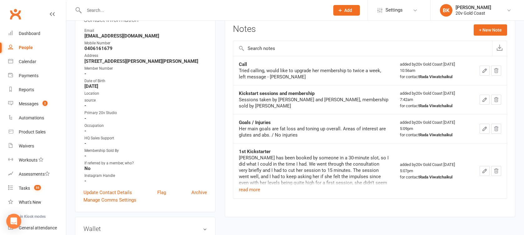
scroll to position [94, 0]
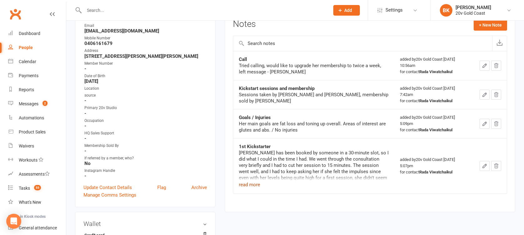
click at [250, 183] on button "read more" at bounding box center [249, 185] width 21 height 8
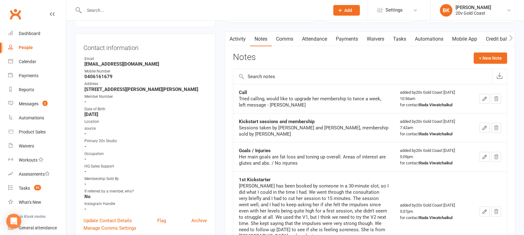
scroll to position [0, 0]
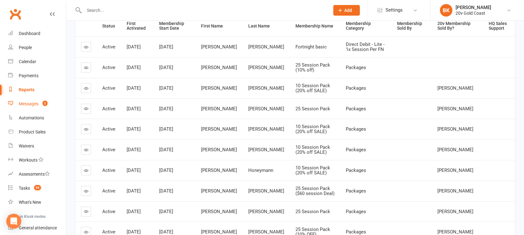
click at [33, 104] on div "Messages" at bounding box center [29, 103] width 20 height 5
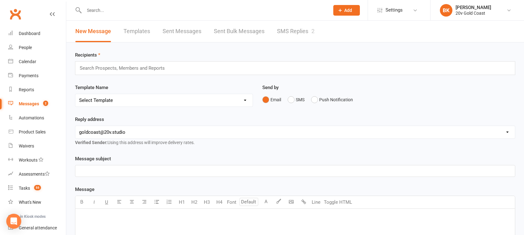
click at [298, 28] on link "SMS Replies 2" at bounding box center [296, 32] width 38 height 22
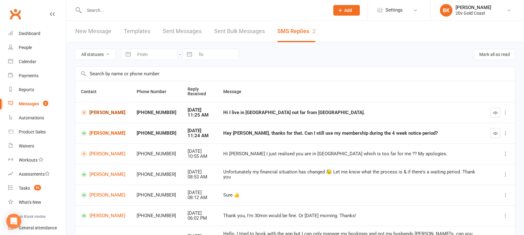
click at [98, 114] on link "Lucy Campbell" at bounding box center [103, 113] width 44 height 6
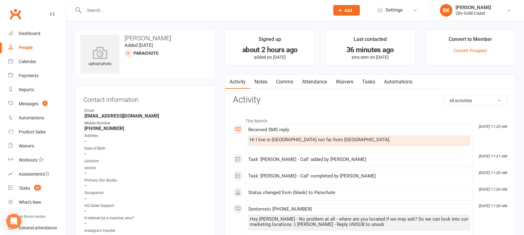
click at [294, 80] on link "Comms" at bounding box center [285, 82] width 26 height 14
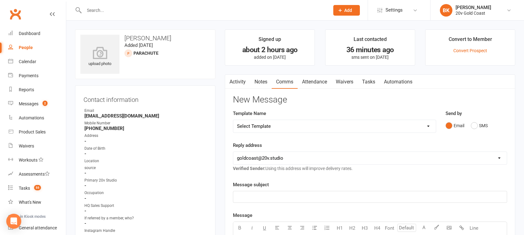
click at [494, 123] on div "Email SMS" at bounding box center [477, 126] width 62 height 12
click at [488, 124] on div "Email SMS" at bounding box center [477, 126] width 62 height 12
click at [480, 113] on div "Send by Email SMS" at bounding box center [477, 121] width 62 height 22
click at [474, 132] on div "Send by Email SMS" at bounding box center [476, 125] width 71 height 31
click at [474, 128] on button "SMS" at bounding box center [479, 126] width 17 height 12
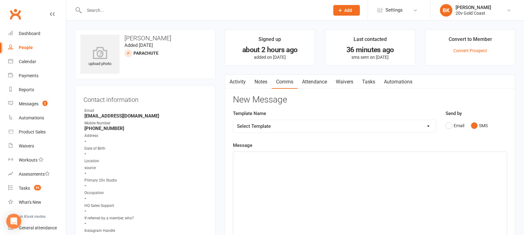
click at [458, 157] on p "﻿" at bounding box center [370, 158] width 266 height 8
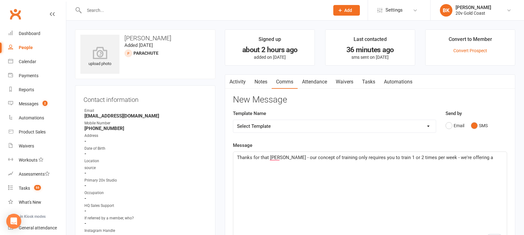
click at [379, 192] on div "Thanks for that Lucy - our concept of training only requires you to train 1 or …" at bounding box center [370, 199] width 274 height 94
click at [476, 154] on p "Thanks for that Lucy - our concept of training only requires you to train 1 or …" at bounding box center [370, 158] width 266 height 8
click at [396, 166] on p "Thanks for that Lucy - our concept of training only requires you to train 1 or …" at bounding box center [370, 161] width 266 height 15
click at [429, 158] on span "Thanks for that Lucy - our concept of training only requires you to train 1 or …" at bounding box center [365, 161] width 257 height 13
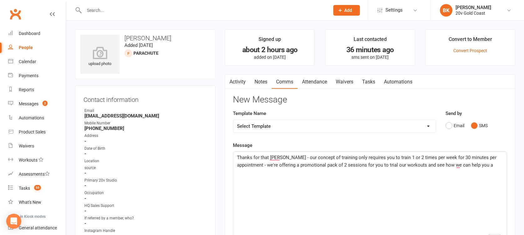
click at [480, 169] on div "Thanks for that Lucy - our concept of training only requires you to train 1 or …" at bounding box center [370, 199] width 274 height 94
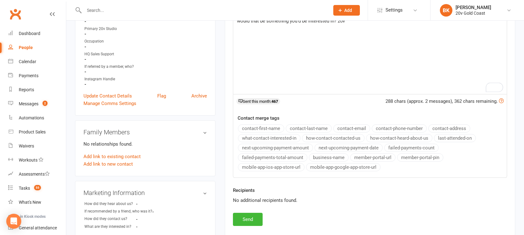
scroll to position [158, 0]
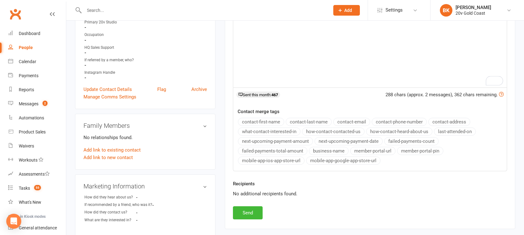
click at [265, 210] on div "New Message Template Name Select Template [SMS] 1st Call - Free Trial [SMS] 2nd…" at bounding box center [370, 78] width 274 height 283
click at [252, 210] on button "Send" at bounding box center [248, 212] width 30 height 13
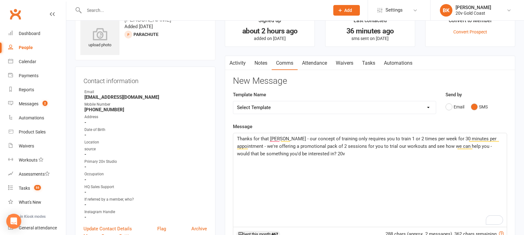
scroll to position [0, 0]
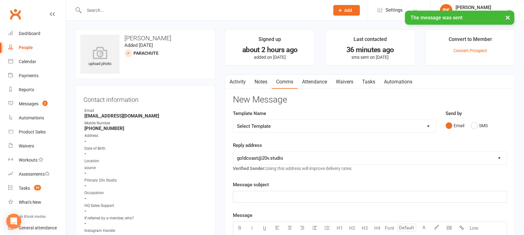
click at [379, 76] on link "Tasks" at bounding box center [369, 82] width 22 height 14
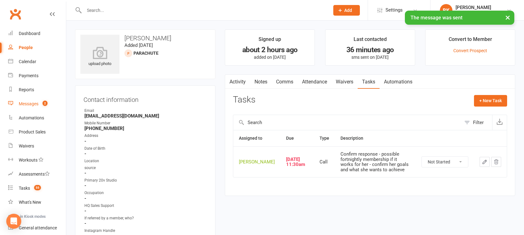
click at [35, 103] on div "Messages" at bounding box center [29, 103] width 20 height 5
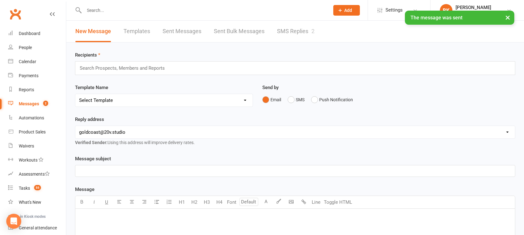
click at [300, 30] on link "SMS Replies 2" at bounding box center [296, 32] width 38 height 22
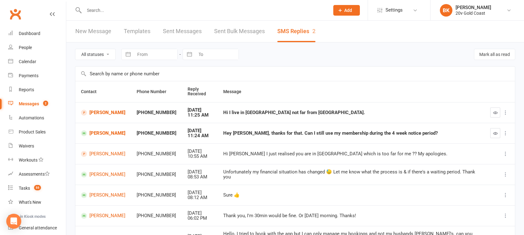
click at [501, 111] on div at bounding box center [499, 113] width 19 height 10
click at [495, 113] on icon "button" at bounding box center [495, 112] width 5 height 5
click at [360, 58] on div "All statuses Read only Unread only Navigate forward to interact with the calend…" at bounding box center [295, 55] width 440 height 24
click at [96, 130] on link "Stephanie Coutts" at bounding box center [103, 133] width 44 height 6
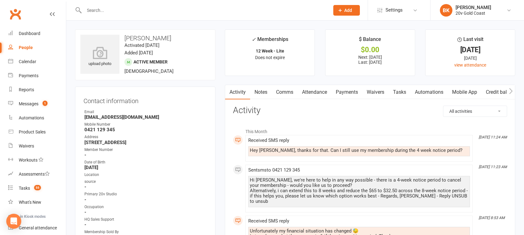
click at [291, 92] on link "Comms" at bounding box center [285, 92] width 26 height 14
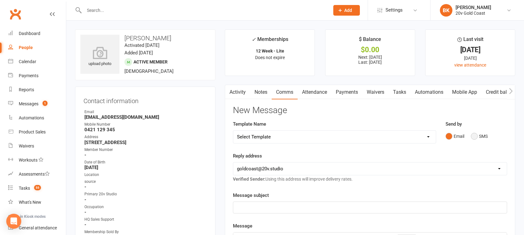
click at [478, 135] on button "SMS" at bounding box center [479, 136] width 17 height 12
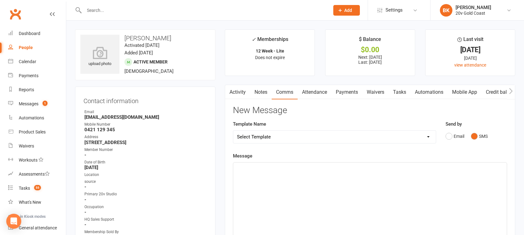
click at [446, 183] on div "﻿" at bounding box center [370, 210] width 274 height 94
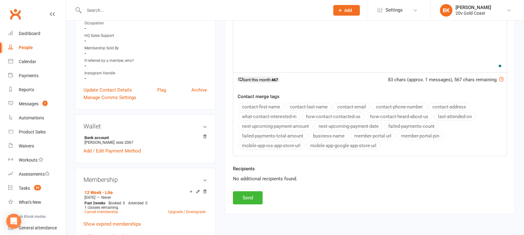
scroll to position [184, 0]
click at [241, 193] on button "Send" at bounding box center [248, 197] width 30 height 13
click at [241, 193] on div "New Message Template Name Select Template [SMS] 1st Call - Free Trial [SMS] 2nd…" at bounding box center [370, 62] width 274 height 283
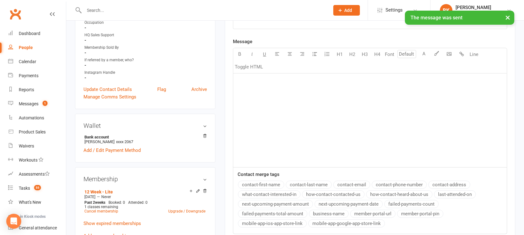
drag, startPoint x: 241, startPoint y: 193, endPoint x: 219, endPoint y: 160, distance: 39.9
click at [53, 106] on link "Messages 1" at bounding box center [37, 104] width 58 height 14
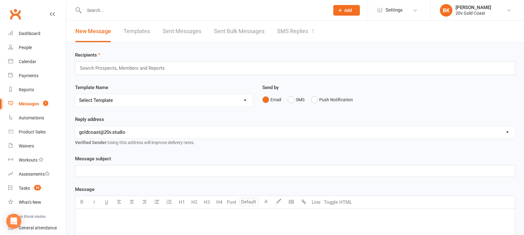
click at [306, 35] on link "SMS Replies 1" at bounding box center [296, 32] width 38 height 22
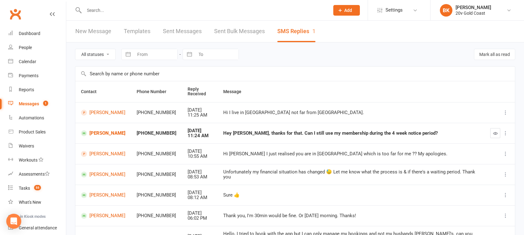
click at [492, 135] on button "button" at bounding box center [495, 133] width 10 height 10
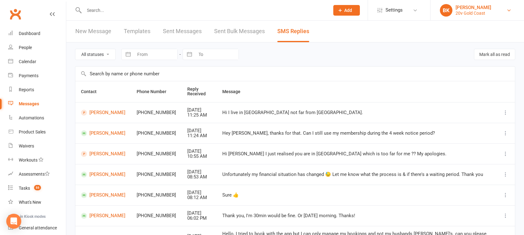
click at [493, 7] on link "BK Byron Kruger 20v Gold Coast" at bounding box center [477, 10] width 75 height 13
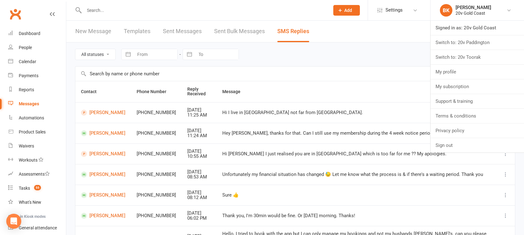
click at [398, 52] on div "All statuses Read only Unread only Navigate forward to interact with the calend…" at bounding box center [295, 55] width 440 height 24
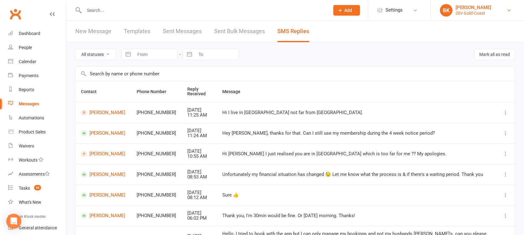
click at [477, 14] on div "20v Gold Coast" at bounding box center [474, 13] width 36 height 6
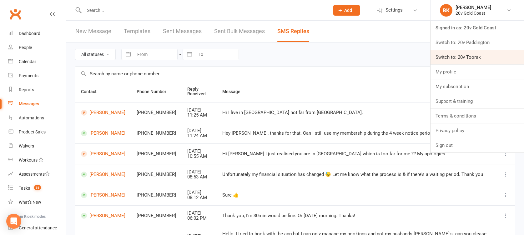
click at [473, 55] on link "Switch to: 20v Toorak" at bounding box center [477, 57] width 93 height 14
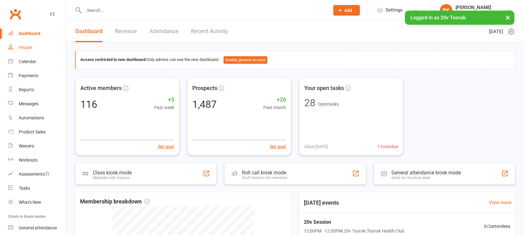
click at [30, 52] on link "People" at bounding box center [37, 48] width 58 height 14
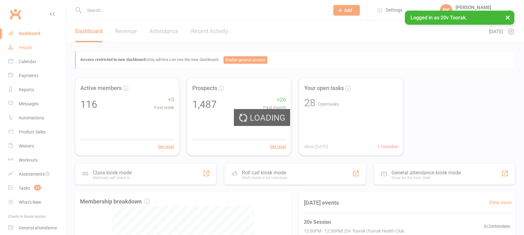
select select "100"
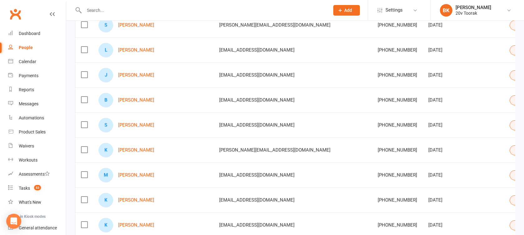
scroll to position [124, 0]
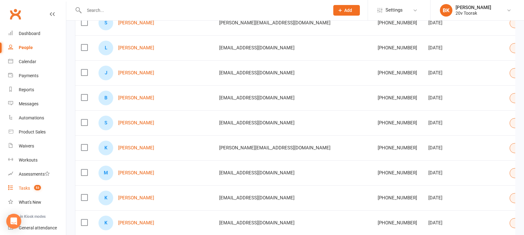
click at [31, 185] on link "Tasks 53" at bounding box center [37, 188] width 58 height 14
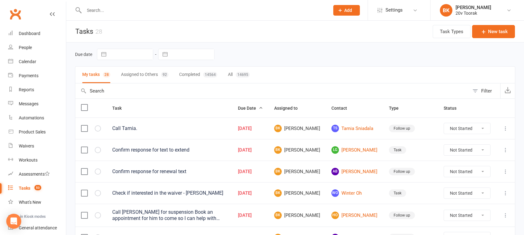
click at [325, 47] on div "Due date Navigate forward to interact with the calendar and select a date. Pres…" at bounding box center [295, 55] width 440 height 24
click at [26, 61] on div "Calendar" at bounding box center [28, 61] width 18 height 5
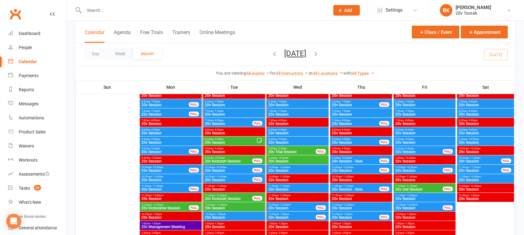
scroll to position [603, 0]
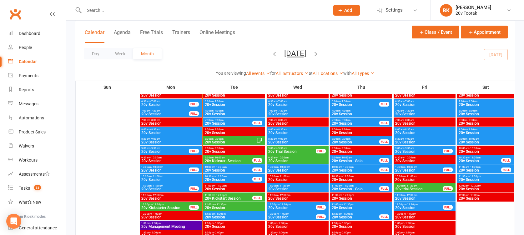
click at [227, 157] on span "9:30am - 10:00am" at bounding box center [228, 157] width 48 height 3
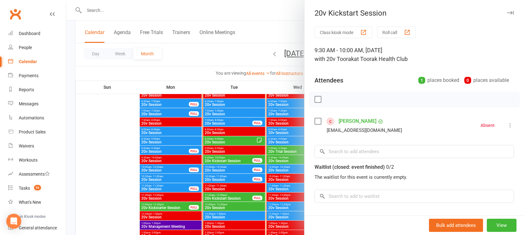
click at [227, 157] on div at bounding box center [295, 117] width 458 height 235
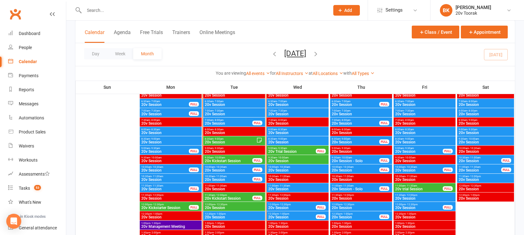
click at [231, 157] on span "9:30am - 10:00am" at bounding box center [228, 157] width 48 height 3
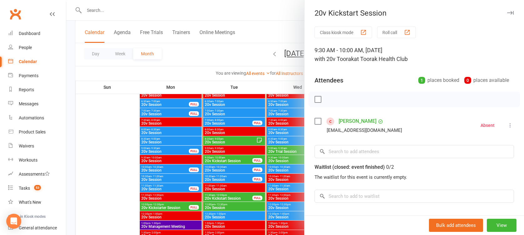
click at [352, 120] on link "[PERSON_NAME]" at bounding box center [358, 121] width 38 height 10
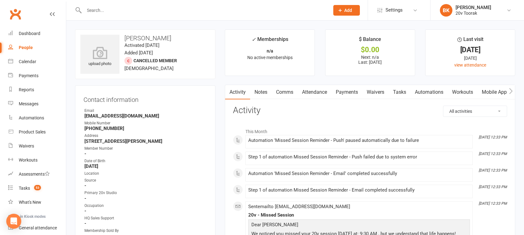
click at [284, 94] on link "Comms" at bounding box center [285, 92] width 26 height 14
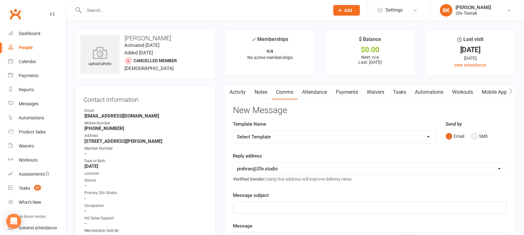
click at [474, 136] on button "SMS" at bounding box center [479, 136] width 17 height 12
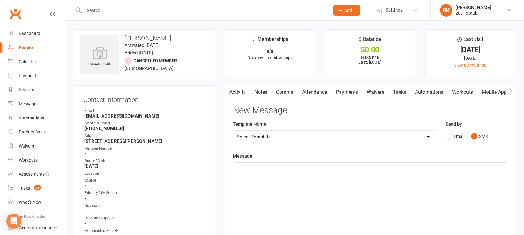
click at [423, 175] on div "﻿" at bounding box center [370, 210] width 274 height 94
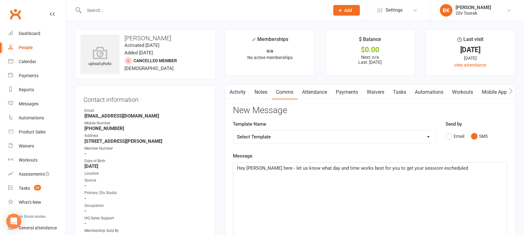
click at [437, 169] on span "Hey Steven - Byron here - let us know what day and time works best for you to g…" at bounding box center [352, 168] width 231 height 6
click at [470, 168] on p "Hey Steven - Byron here - let us know what day and time works best for you to g…" at bounding box center [370, 168] width 266 height 8
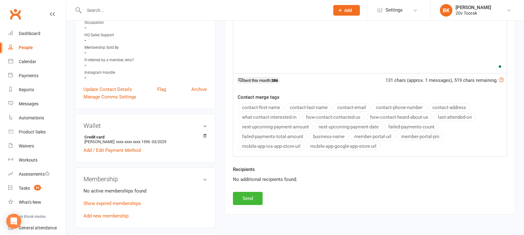
scroll to position [184, 0]
click at [246, 189] on div "Recipients No additional recipients found." at bounding box center [370, 178] width 284 height 26
click at [247, 190] on div "Recipients No additional recipients found." at bounding box center [370, 178] width 284 height 26
click at [249, 200] on button "Send" at bounding box center [248, 197] width 30 height 13
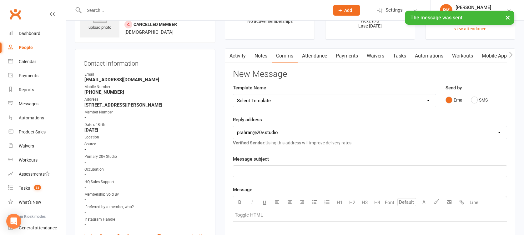
scroll to position [0, 0]
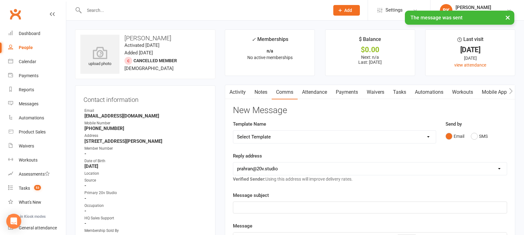
click at [261, 96] on link "Notes" at bounding box center [261, 92] width 22 height 14
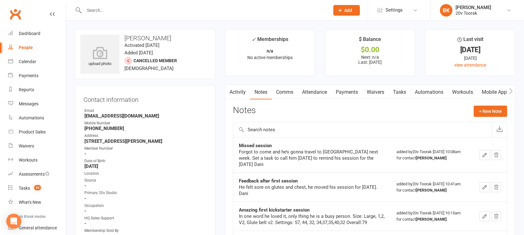
click at [392, 95] on link "Tasks" at bounding box center [400, 92] width 22 height 14
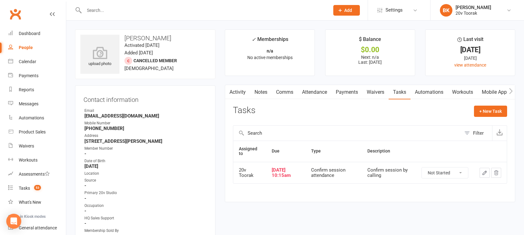
click at [445, 175] on select "Not Started In Progress Waiting Complete" at bounding box center [445, 173] width 46 height 11
click at [422, 168] on select "Not Started In Progress Waiting Complete" at bounding box center [445, 173] width 46 height 11
select select "unstarted"
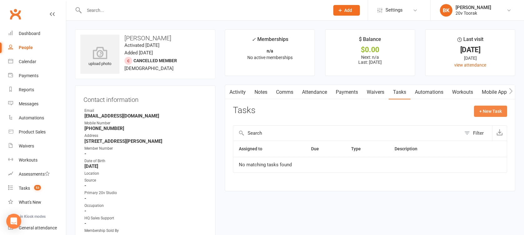
click at [481, 115] on button "+ New Task" at bounding box center [490, 111] width 33 height 11
select select "46005"
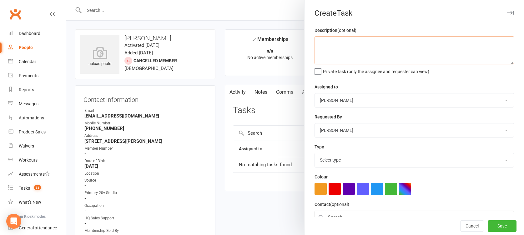
click at [369, 45] on textarea at bounding box center [414, 50] width 199 height 28
type textarea "Touch base to get booked in"
click at [339, 155] on select "Select type Call Call - to book trial Confirm session attendance Confirm trial …" at bounding box center [414, 160] width 199 height 14
select select "23277"
click at [315, 153] on select "Select type Call Call - to book trial Confirm session attendance Confirm trial …" at bounding box center [414, 160] width 199 height 14
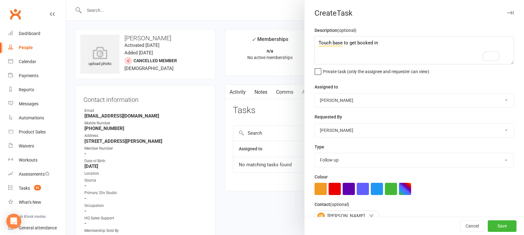
scroll to position [62, 0]
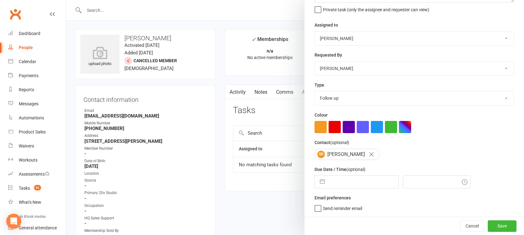
click at [319, 184] on button "button" at bounding box center [322, 182] width 11 height 13
select select "8"
select select "2025"
select select "9"
select select "2025"
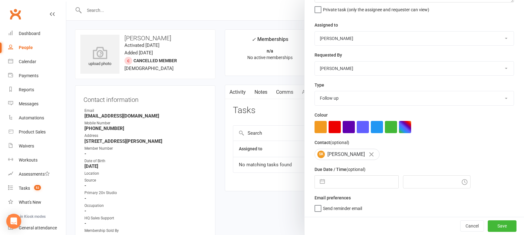
select select "10"
select select "2025"
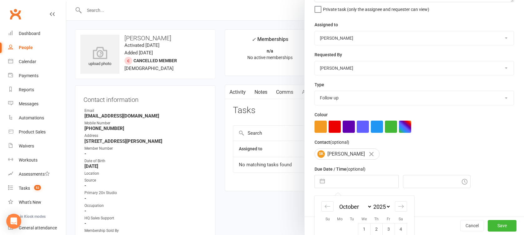
scroll to position [118, 0]
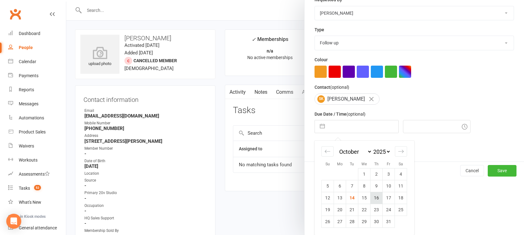
drag, startPoint x: 377, startPoint y: 205, endPoint x: 375, endPoint y: 198, distance: 7.7
click at [375, 198] on tbody "1 2 3 4 5 6 7 8 9 10 11 12 13 14 15 16 17 18 19 20 21 22 23 24 25 26 27 28 29 3…" at bounding box center [364, 197] width 85 height 59
click at [375, 198] on td "16" at bounding box center [377, 198] width 12 height 12
type input "16 Oct 2025"
type input "12:45pm"
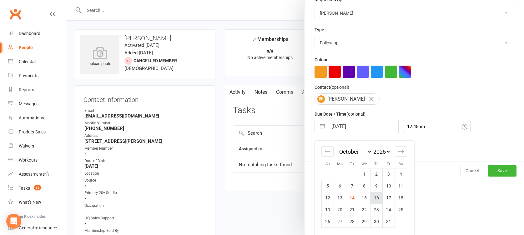
scroll to position [62, 0]
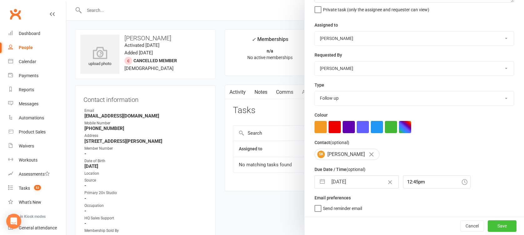
click at [488, 229] on button "Save" at bounding box center [502, 225] width 29 height 11
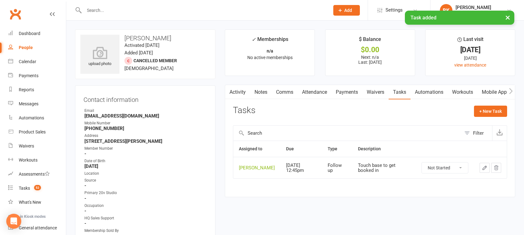
click at [263, 95] on link "Notes" at bounding box center [261, 92] width 22 height 14
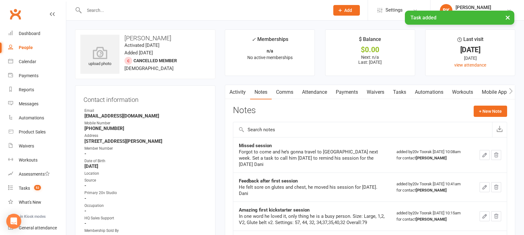
click at [311, 95] on link "Attendance" at bounding box center [315, 92] width 34 height 14
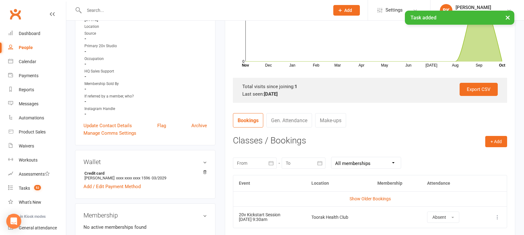
scroll to position [187, 0]
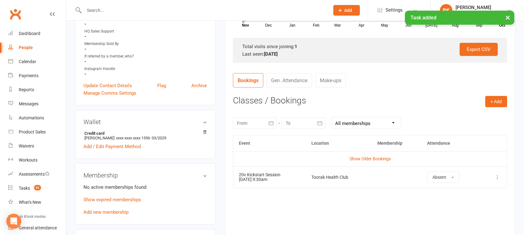
click at [268, 124] on icon "button" at bounding box center [271, 123] width 6 height 6
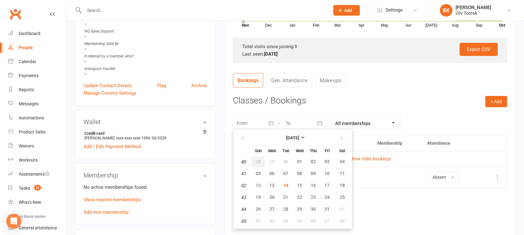
click at [263, 160] on button "28" at bounding box center [258, 161] width 13 height 11
type input "28 Sep 2025"
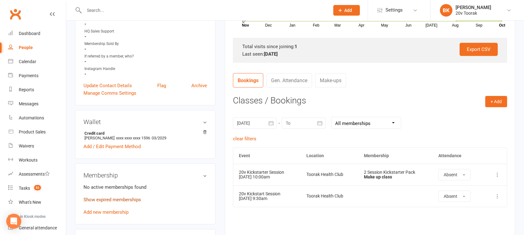
click at [129, 198] on link "Show expired memberships" at bounding box center [112, 200] width 58 height 6
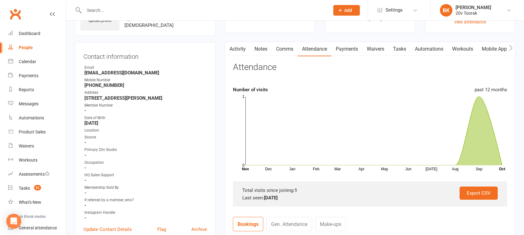
scroll to position [0, 0]
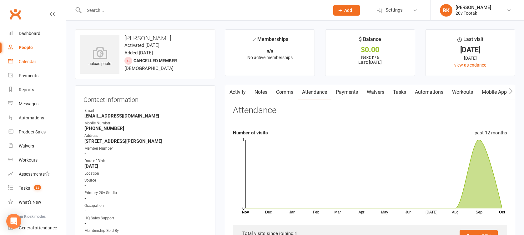
click at [22, 61] on div "Calendar" at bounding box center [28, 61] width 18 height 5
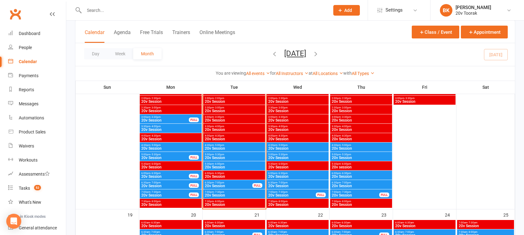
scroll to position [747, 0]
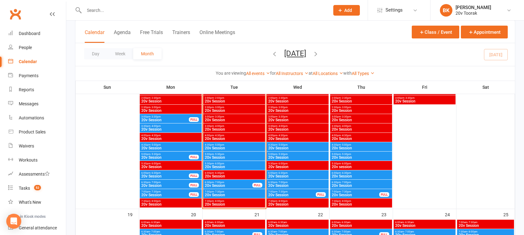
click at [218, 163] on span "- 6:00pm" at bounding box center [219, 163] width 10 height 3
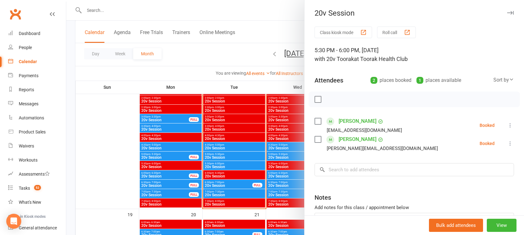
click at [218, 163] on div at bounding box center [295, 117] width 458 height 235
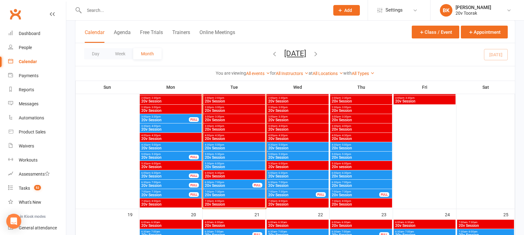
click at [231, 152] on div "5:00pm - 5:30pm 20v Session" at bounding box center [234, 156] width 62 height 9
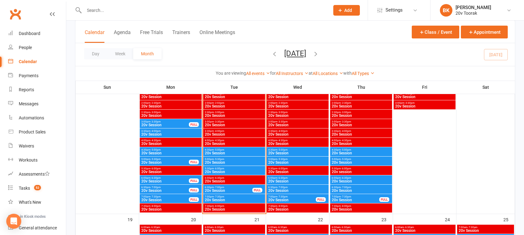
scroll to position [743, 0]
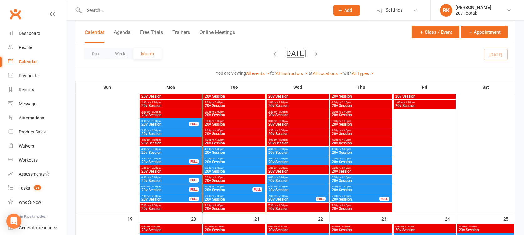
click at [224, 173] on span "20v Session" at bounding box center [233, 171] width 59 height 4
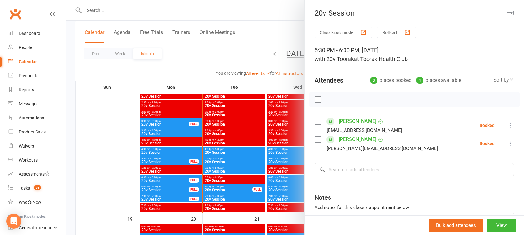
click at [224, 173] on div at bounding box center [295, 117] width 458 height 235
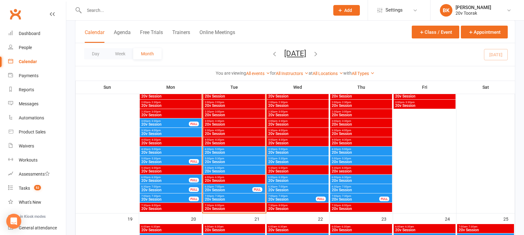
click at [223, 169] on span "- 6:00pm" at bounding box center [219, 168] width 10 height 3
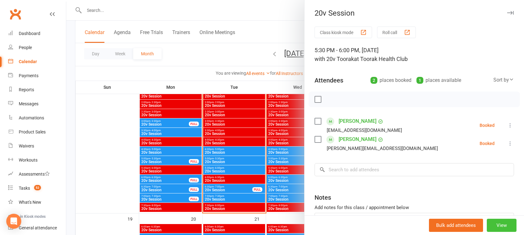
click at [493, 224] on button "View" at bounding box center [502, 225] width 30 height 13
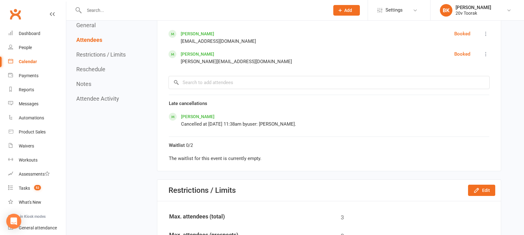
scroll to position [321, 0]
click at [479, 189] on icon "button" at bounding box center [476, 190] width 6 height 6
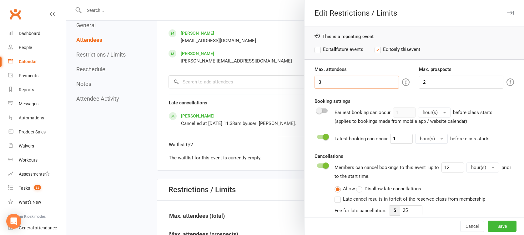
click at [332, 83] on input "3" at bounding box center [357, 82] width 84 height 13
type input "2"
click at [499, 226] on button "Save" at bounding box center [502, 226] width 29 height 11
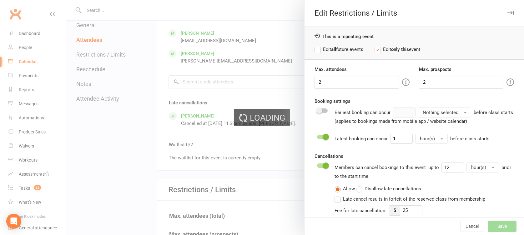
type input "25"
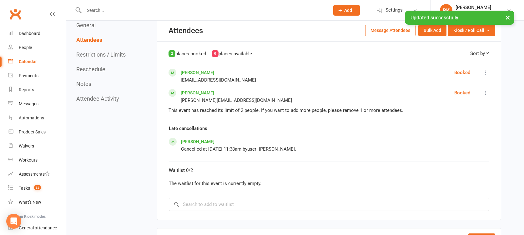
scroll to position [0, 0]
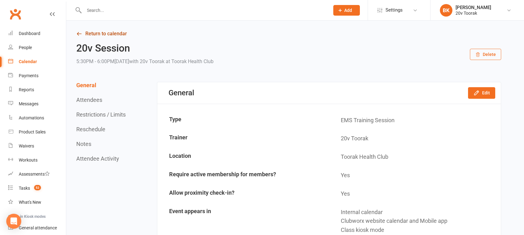
click at [109, 32] on link "Return to calendar" at bounding box center [288, 33] width 425 height 9
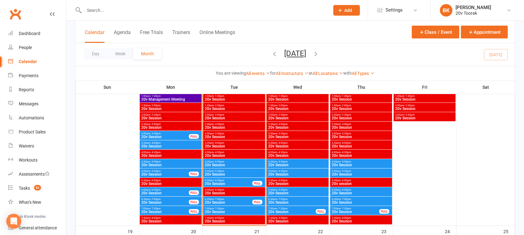
scroll to position [734, 0]
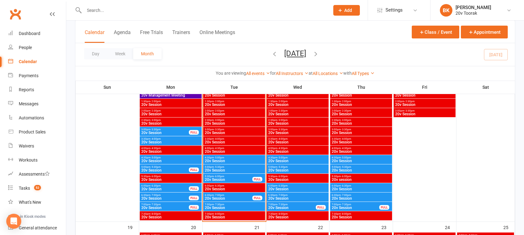
click at [231, 169] on span "20v Session" at bounding box center [233, 171] width 59 height 4
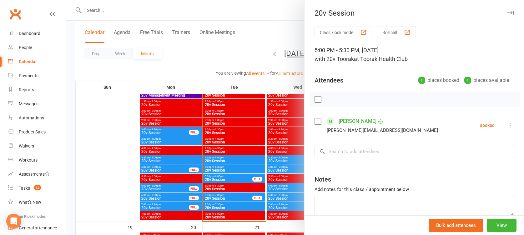
click at [231, 168] on div at bounding box center [295, 117] width 458 height 235
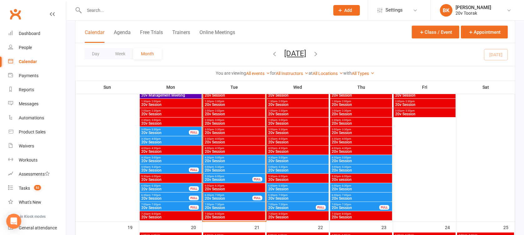
click at [229, 161] on span "20v Session" at bounding box center [233, 161] width 59 height 4
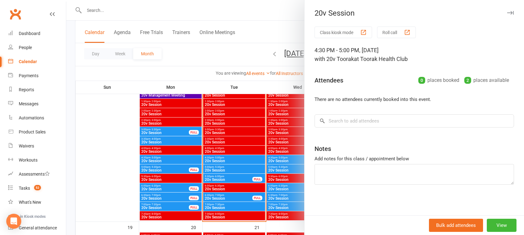
click at [229, 161] on div at bounding box center [295, 117] width 458 height 235
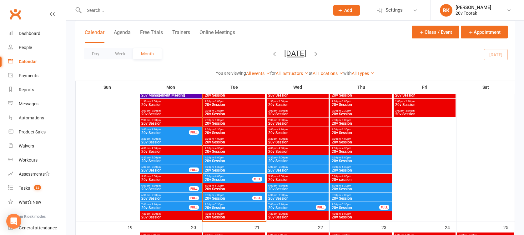
click at [189, 206] on div "FULL" at bounding box center [194, 207] width 10 height 5
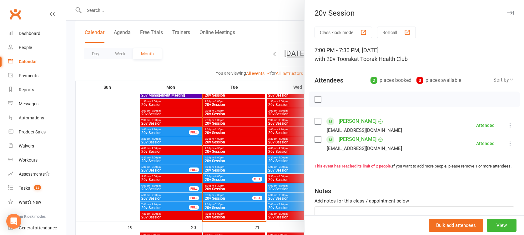
click at [189, 206] on div at bounding box center [295, 117] width 458 height 235
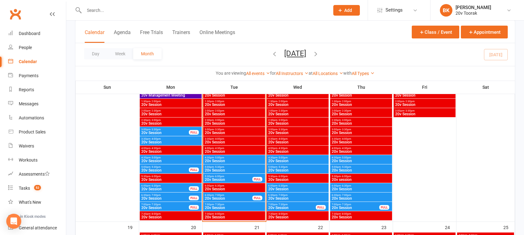
click at [182, 199] on span "20v Session" at bounding box center [165, 199] width 48 height 4
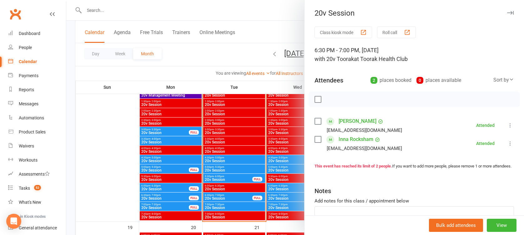
click at [182, 199] on div at bounding box center [295, 117] width 458 height 235
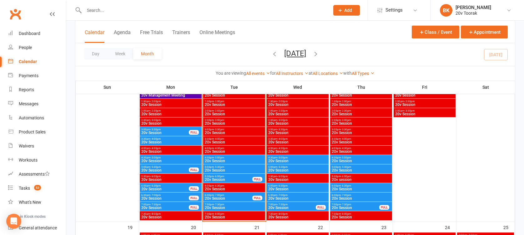
click at [170, 189] on span "20v Session" at bounding box center [165, 189] width 48 height 4
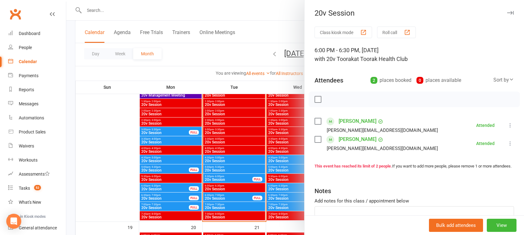
click at [170, 189] on div at bounding box center [295, 117] width 458 height 235
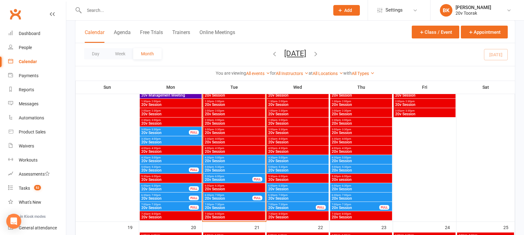
click at [156, 169] on span "20v Session" at bounding box center [165, 171] width 48 height 4
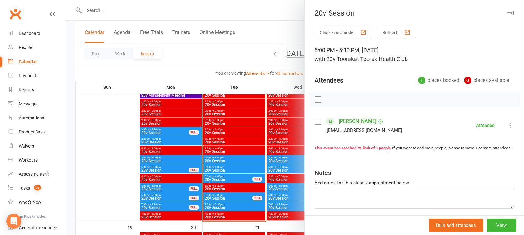
click at [156, 169] on div at bounding box center [295, 117] width 458 height 235
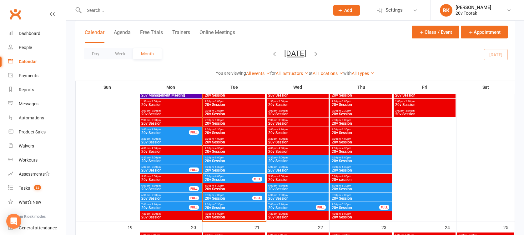
click at [173, 162] on span "20v Session" at bounding box center [170, 161] width 59 height 4
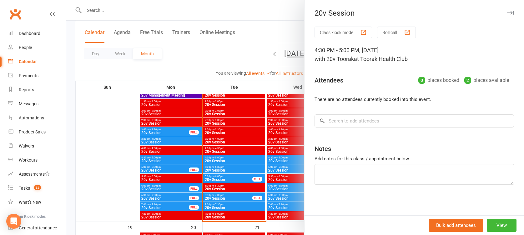
click at [173, 162] on div at bounding box center [295, 117] width 458 height 235
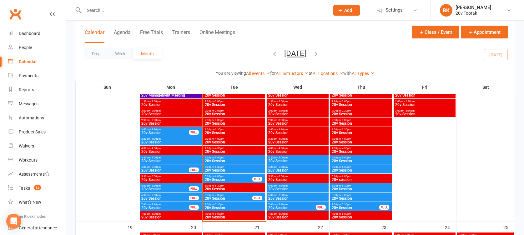
click at [174, 144] on span "20v Session" at bounding box center [170, 142] width 59 height 4
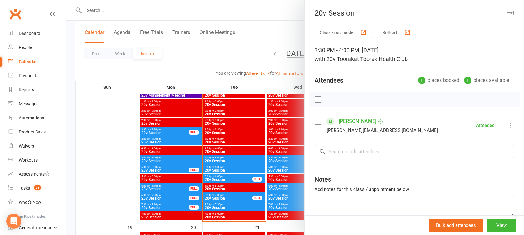
click at [174, 144] on div at bounding box center [295, 117] width 458 height 235
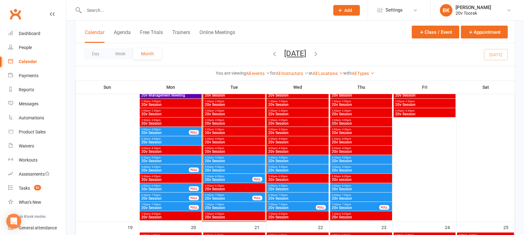
click at [169, 130] on span "3:00pm - 3:30pm" at bounding box center [165, 129] width 48 height 3
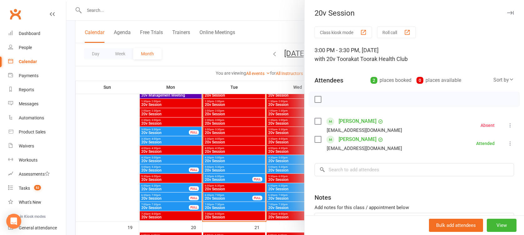
click at [169, 130] on div at bounding box center [295, 117] width 458 height 235
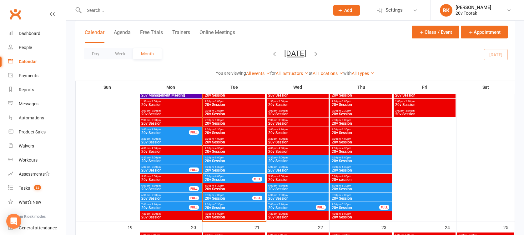
click at [227, 166] on span "5:00pm - 5:30pm" at bounding box center [233, 167] width 59 height 3
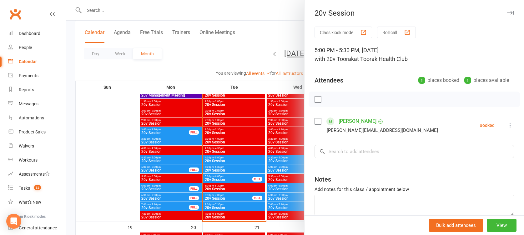
click at [227, 166] on div at bounding box center [295, 117] width 458 height 235
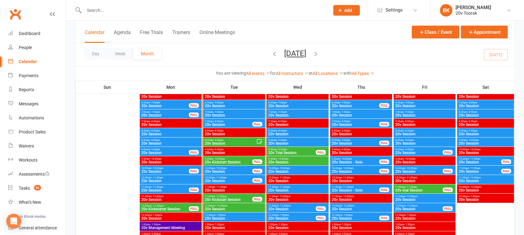
scroll to position [601, 0]
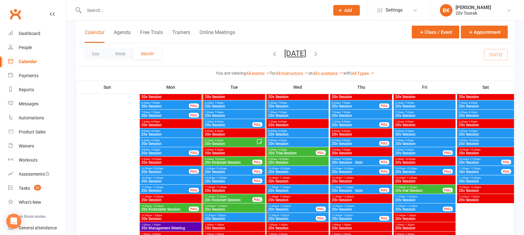
click at [226, 196] on span "- 12:00pm" at bounding box center [221, 196] width 12 height 3
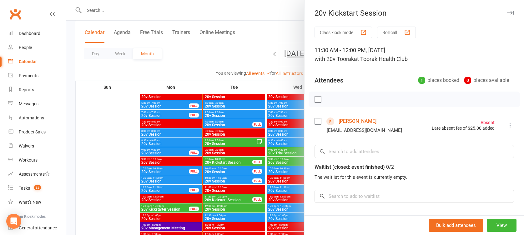
click at [226, 196] on div at bounding box center [295, 117] width 458 height 235
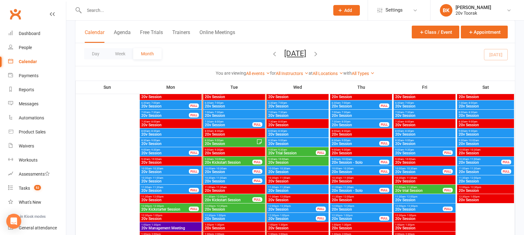
click at [225, 161] on span "20v Kickstart Session" at bounding box center [228, 163] width 48 height 4
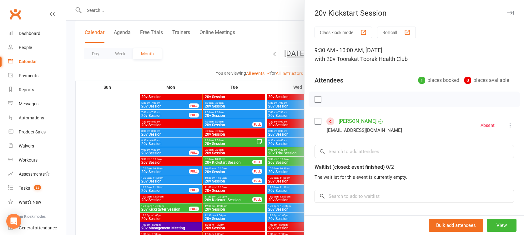
click at [215, 198] on div at bounding box center [295, 117] width 458 height 235
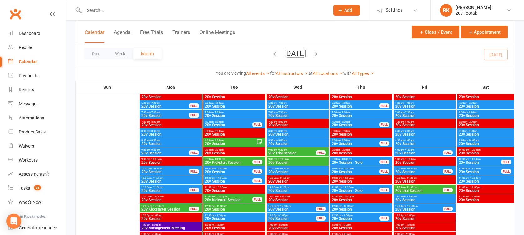
click at [215, 198] on span "- 12:00pm" at bounding box center [221, 196] width 12 height 3
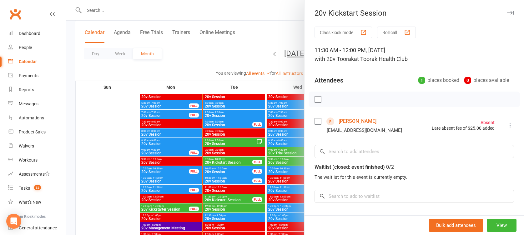
click at [362, 119] on link "Adrian Giovannucci" at bounding box center [358, 121] width 38 height 10
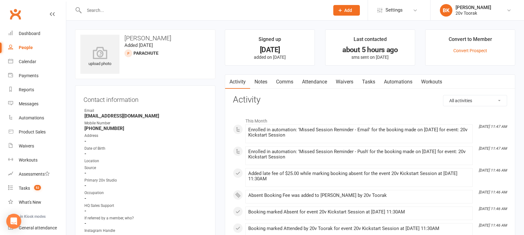
click at [282, 78] on link "Comms" at bounding box center [285, 82] width 26 height 14
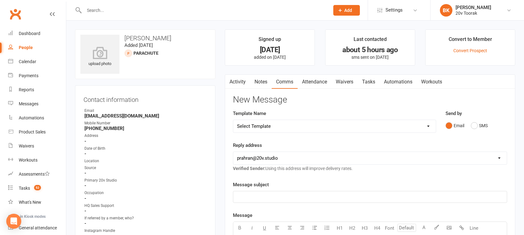
click at [312, 83] on link "Attendance" at bounding box center [315, 82] width 34 height 14
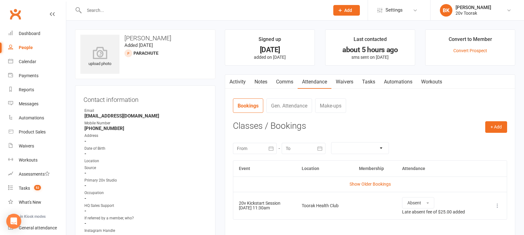
click at [266, 83] on link "Notes" at bounding box center [261, 82] width 22 height 14
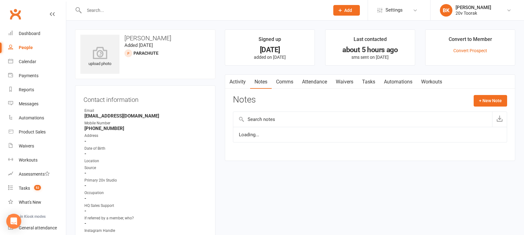
click at [241, 82] on link "Activity" at bounding box center [237, 82] width 25 height 14
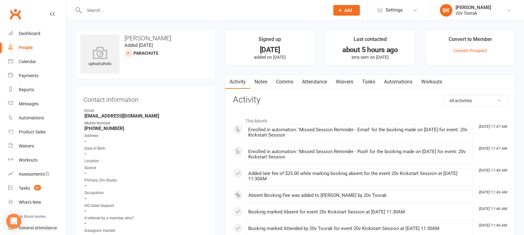
click at [374, 82] on link "Tasks" at bounding box center [369, 82] width 22 height 14
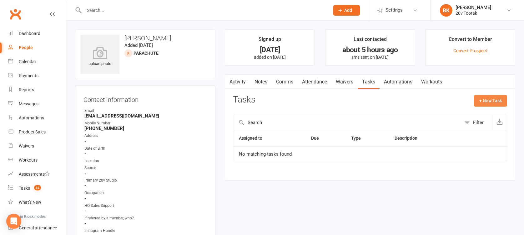
click at [489, 102] on button "+ New Task" at bounding box center [490, 100] width 33 height 11
select select "46005"
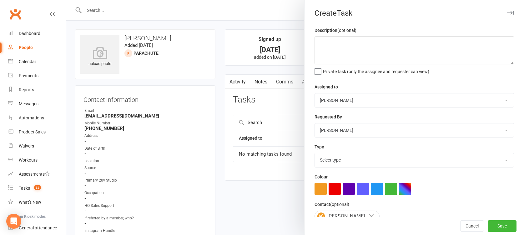
click at [377, 34] on div "Description (optional) Private task (only the assignee and requester can view)" at bounding box center [414, 51] width 199 height 48
click at [371, 49] on textarea at bounding box center [414, 50] width 199 height 28
type textarea "No show for her trial booking - call to book in or reschedule session"
click at [350, 101] on select "Yu Wang 20v Toorak Byron Kruger Graham Pearson" at bounding box center [414, 100] width 199 height 14
select select "45736"
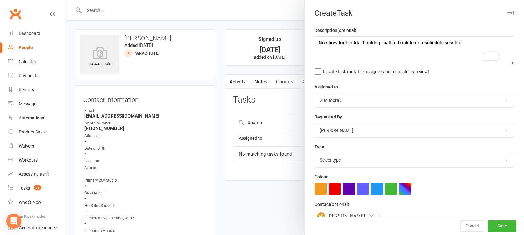
click at [315, 93] on select "Yu Wang 20v Toorak Byron Kruger Graham Pearson" at bounding box center [414, 100] width 199 height 14
click at [346, 159] on select "Select type Call Call - to book trial Confirm session attendance Confirm trial …" at bounding box center [414, 160] width 199 height 14
select select "32301"
click at [315, 153] on select "Select type Call Call - to book trial Confirm session attendance Confirm trial …" at bounding box center [414, 160] width 199 height 14
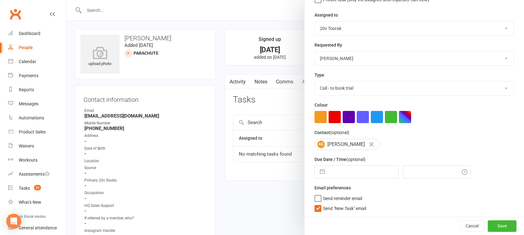
click at [315, 176] on div "Navigate forward to interact with the calendar and select a date. Press the que…" at bounding box center [357, 171] width 84 height 13
click at [317, 175] on button "button" at bounding box center [322, 172] width 11 height 13
select select "8"
select select "2025"
select select "9"
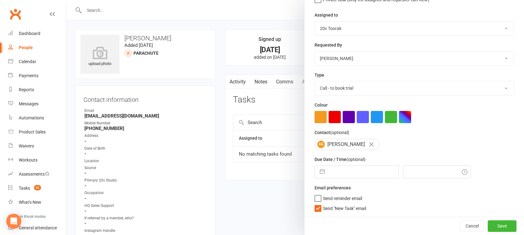
select select "2025"
select select "10"
select select "2025"
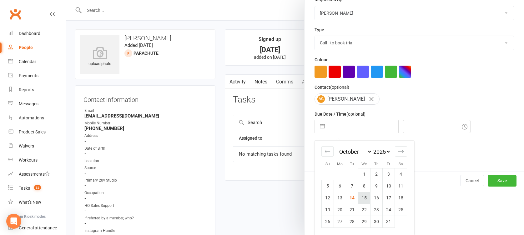
click at [358, 201] on td "15" at bounding box center [364, 198] width 12 height 12
type input "[DATE]"
type input "1:00pm"
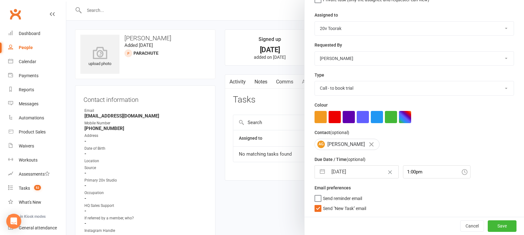
click at [348, 208] on span "Send "New Task" email" at bounding box center [344, 207] width 43 height 7
click at [348, 204] on input "Send "New Task" email" at bounding box center [341, 204] width 52 height 0
click at [488, 226] on button "Save" at bounding box center [502, 225] width 29 height 11
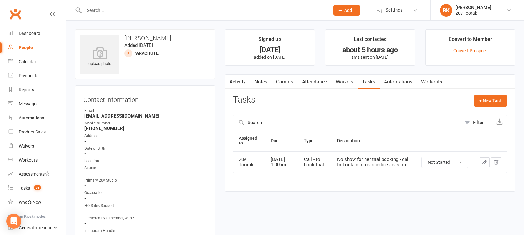
click at [276, 88] on link "Comms" at bounding box center [285, 82] width 26 height 14
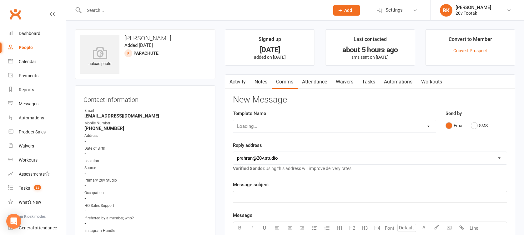
click at [265, 85] on link "Notes" at bounding box center [261, 82] width 22 height 14
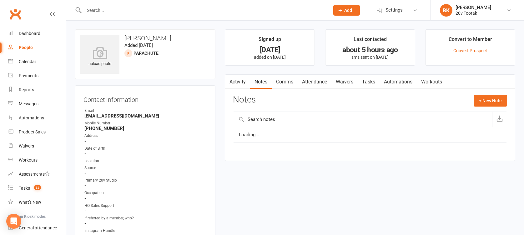
click at [236, 84] on link "Activity" at bounding box center [237, 82] width 25 height 14
click at [384, 82] on link "Automations" at bounding box center [398, 82] width 37 height 14
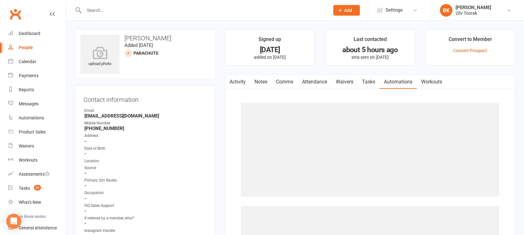
click at [377, 82] on link "Tasks" at bounding box center [369, 82] width 22 height 14
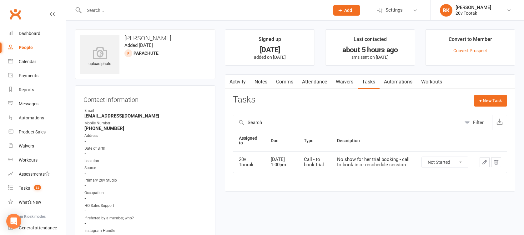
click at [256, 71] on main "Signed up 24 days ago added on 20 Sep 2025 Last contacted about 5 hours ago sms…" at bounding box center [370, 113] width 300 height 169
click at [262, 88] on link "Notes" at bounding box center [261, 82] width 22 height 14
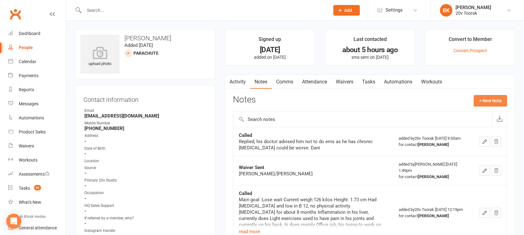
click at [485, 100] on button "+ New Note" at bounding box center [490, 100] width 33 height 11
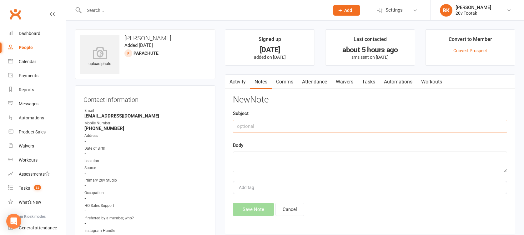
click at [371, 124] on input "text" at bounding box center [370, 126] width 274 height 13
type input "No Show"
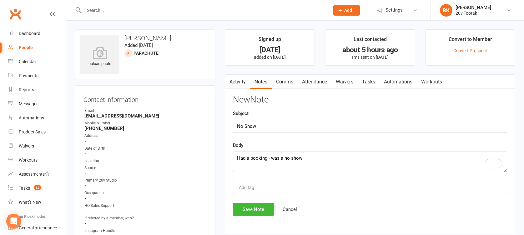
click at [257, 80] on link "Notes" at bounding box center [261, 82] width 22 height 14
type textarea "Had a booking - was a no show"
click at [292, 210] on button "Cancel" at bounding box center [289, 209] width 29 height 13
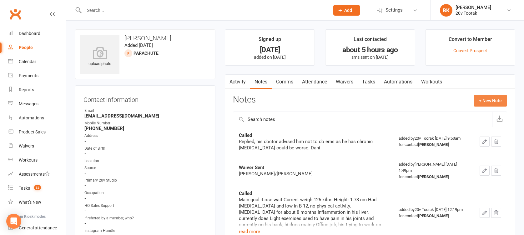
click at [489, 101] on button "+ New Note" at bounding box center [490, 100] width 33 height 11
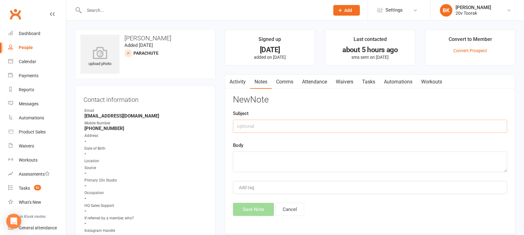
click at [426, 128] on input "text" at bounding box center [370, 126] width 274 height 13
type input "No Show"
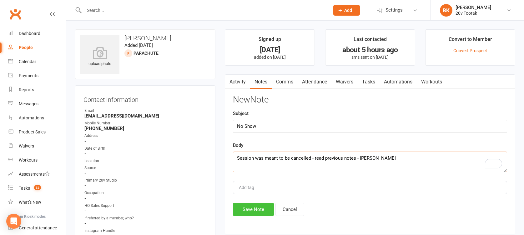
type textarea "Session was meant to be cancelled - read previous notes - Byron"
click at [244, 212] on button "Save Note" at bounding box center [253, 209] width 41 height 13
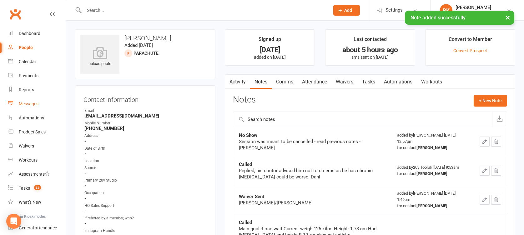
click at [35, 104] on div "Messages" at bounding box center [29, 103] width 20 height 5
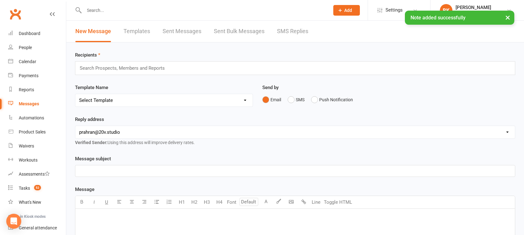
click at [290, 30] on link "SMS Replies" at bounding box center [292, 32] width 31 height 22
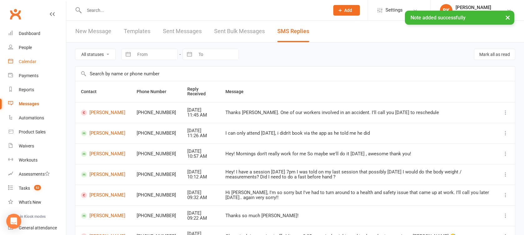
click at [32, 64] on link "Calendar" at bounding box center [37, 62] width 58 height 14
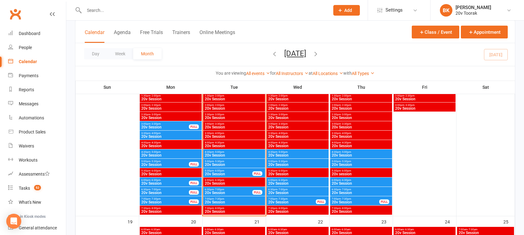
scroll to position [739, 0]
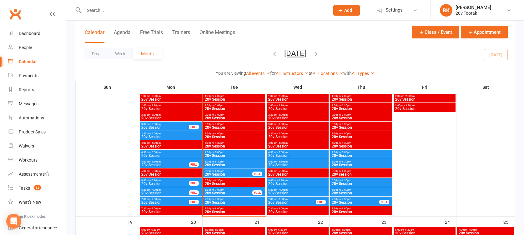
click at [233, 201] on span "20v Session" at bounding box center [233, 203] width 59 height 4
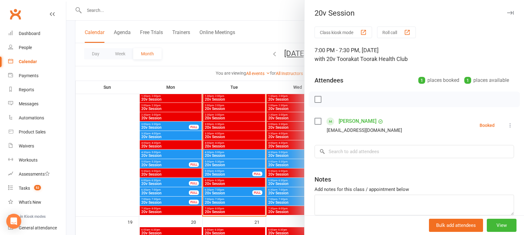
click at [360, 119] on link "Vasia Gouvousi" at bounding box center [358, 121] width 38 height 10
click at [24, 53] on link "People" at bounding box center [37, 48] width 58 height 14
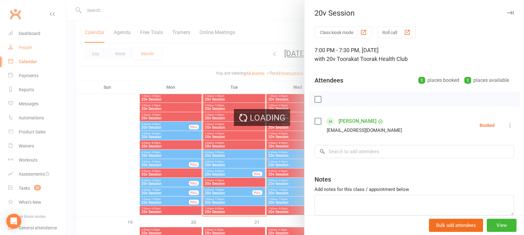
select select "100"
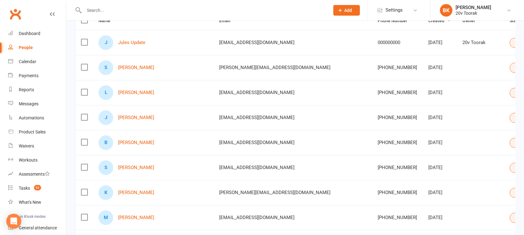
scroll to position [81, 0]
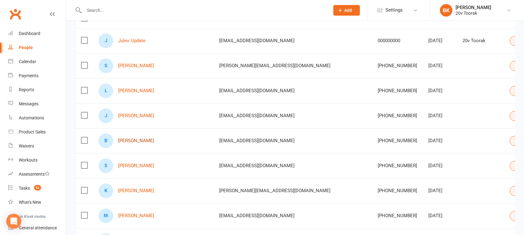
click at [139, 140] on link "Beata Koropatwa" at bounding box center [136, 140] width 36 height 5
click at [139, 165] on link "Stephen Raphael" at bounding box center [136, 165] width 36 height 5
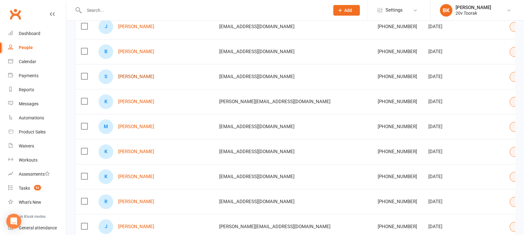
scroll to position [174, 0]
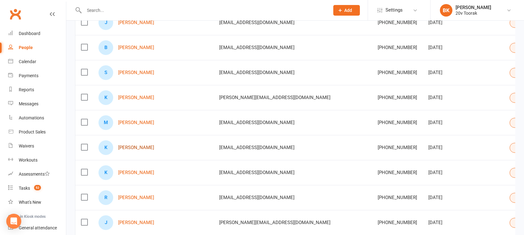
click at [133, 147] on link "Kylie Smith" at bounding box center [136, 147] width 36 height 5
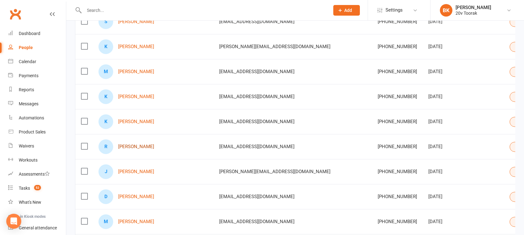
click at [134, 146] on link "Rajkumar Gulati" at bounding box center [136, 146] width 36 height 5
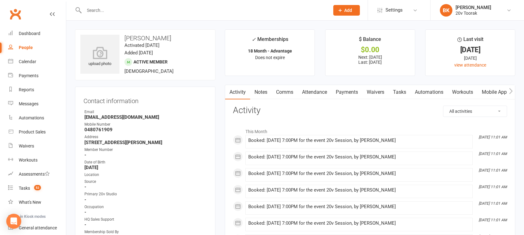
click at [153, 38] on h3 "[PERSON_NAME]" at bounding box center [145, 38] width 130 height 7
copy h3 "Gouvousi"
drag, startPoint x: 147, startPoint y: 118, endPoint x: 85, endPoint y: 117, distance: 62.2
click at [85, 117] on strong "vasiagouvousivv@icloud.com" at bounding box center [145, 117] width 123 height 6
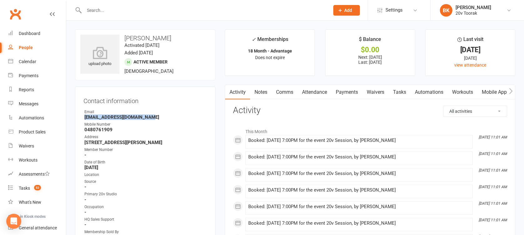
copy strong "vasiagouvousivv@icloud.com"
click at [263, 90] on link "Notes" at bounding box center [261, 92] width 22 height 14
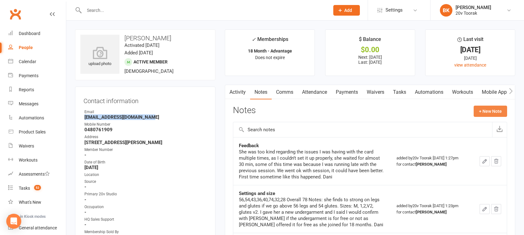
click at [483, 112] on button "+ New Note" at bounding box center [490, 111] width 33 height 11
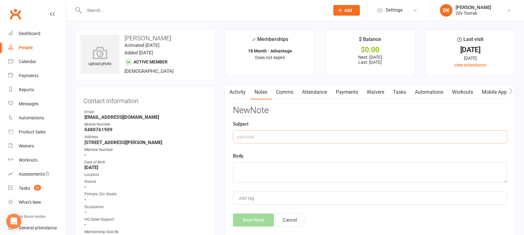
click at [408, 134] on input "text" at bounding box center [370, 136] width 274 height 13
type input "Body Scan Setup"
paste textarea "Your username is: vasiagouvousivv@icloud.com Your password is: 1905Zdti"
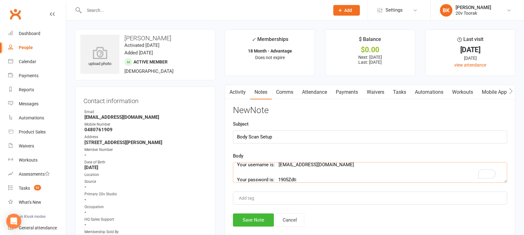
click at [355, 174] on textarea "Your username is: vasiagouvousivv@icloud.com Your password is: 1905Zdti" at bounding box center [370, 172] width 274 height 21
type textarea "Your username is: vasiagouvousivv@icloud.com Your password is: 1905Zdti"
click at [253, 222] on button "Save Note" at bounding box center [253, 220] width 41 height 13
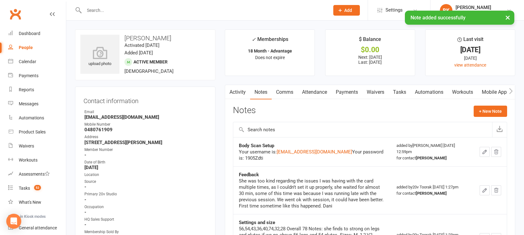
click at [244, 98] on link "Activity" at bounding box center [237, 92] width 25 height 14
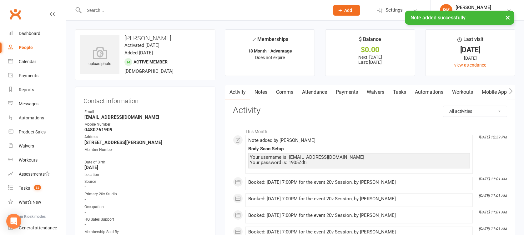
click at [413, 91] on link "Automations" at bounding box center [429, 92] width 37 height 14
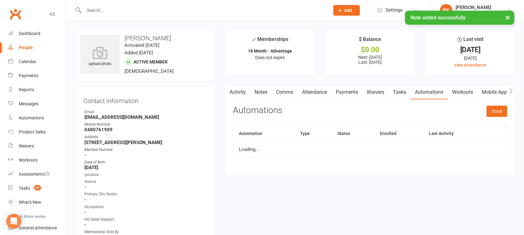
click at [398, 92] on link "Tasks" at bounding box center [400, 92] width 22 height 14
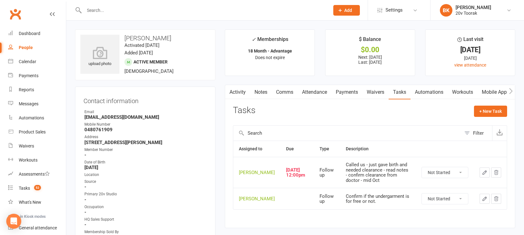
click at [433, 178] on select "Not Started In Progress Waiting Complete" at bounding box center [445, 172] width 46 height 11
click at [422, 172] on select "Not Started In Progress Waiting Complete" at bounding box center [445, 172] width 46 height 11
select select "unstarted"
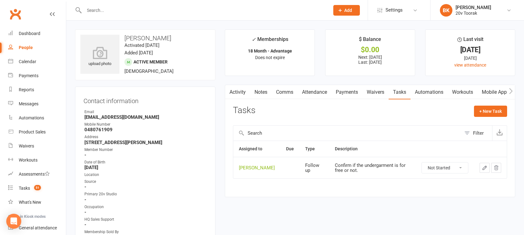
click at [446, 165] on select "Not Started In Progress Waiting Complete" at bounding box center [445, 168] width 46 height 11
click at [422, 163] on select "Not Started In Progress Waiting Complete" at bounding box center [445, 168] width 46 height 11
select select "unstarted"
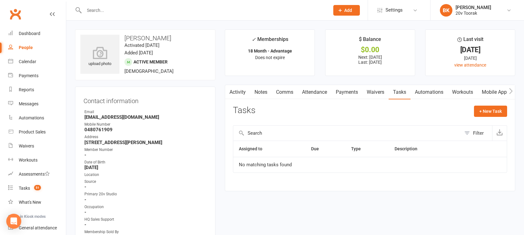
click at [271, 93] on link "Notes" at bounding box center [261, 92] width 22 height 14
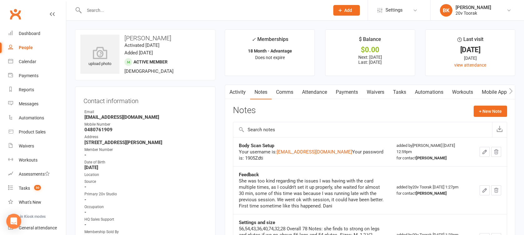
click at [241, 94] on link "Activity" at bounding box center [237, 92] width 25 height 14
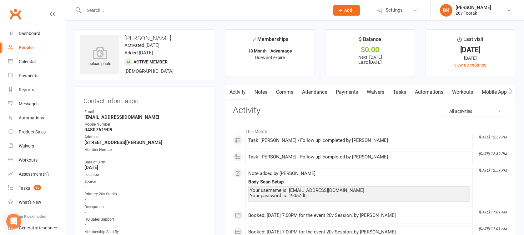
click at [254, 93] on link "Notes" at bounding box center [261, 92] width 22 height 14
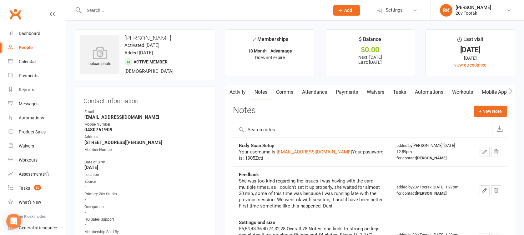
click at [243, 92] on link "Activity" at bounding box center [237, 92] width 25 height 14
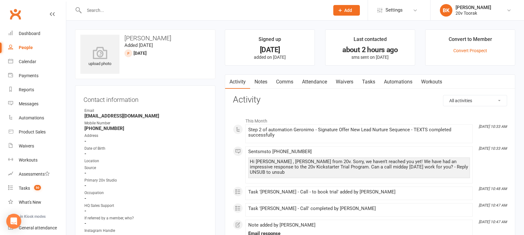
click at [260, 76] on link "Notes" at bounding box center [261, 82] width 22 height 14
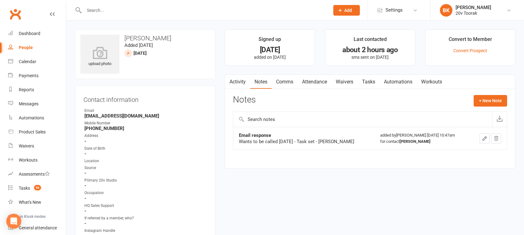
click at [373, 82] on link "Tasks" at bounding box center [369, 82] width 22 height 14
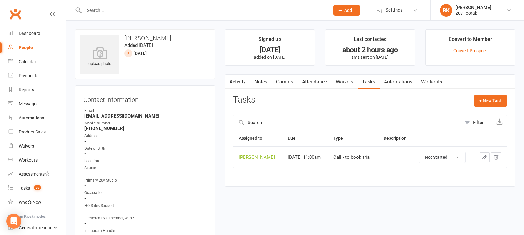
scroll to position [113, 0]
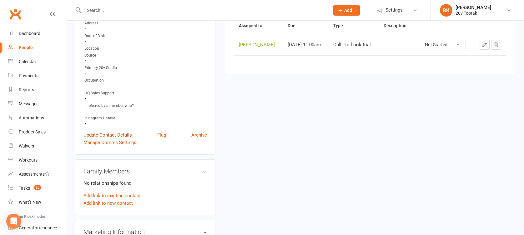
click at [123, 132] on link "Update Contact Details" at bounding box center [107, 135] width 48 height 8
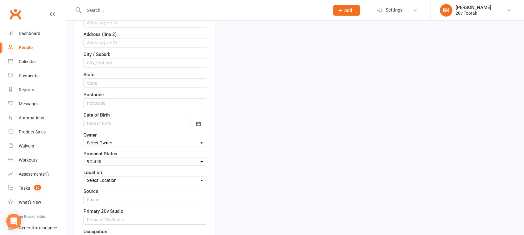
scroll to position [174, 0]
click at [113, 162] on select "Select Parachute Referrals In Communication Call Lter Task Comms [DATE] [DATE] …" at bounding box center [145, 161] width 123 height 7
select select "Call Lter Task Comms"
click at [84, 158] on select "Select Parachute Referrals In Communication Call Lter Task Comms [DATE] [DATE] …" at bounding box center [145, 161] width 123 height 7
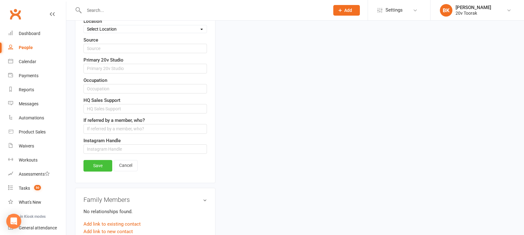
click at [98, 164] on link "Save" at bounding box center [97, 165] width 29 height 11
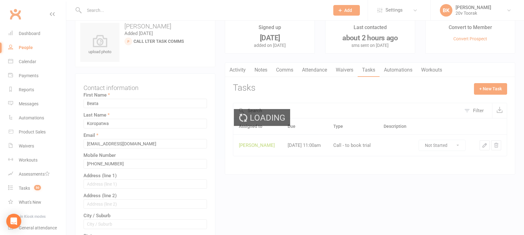
scroll to position [0, 0]
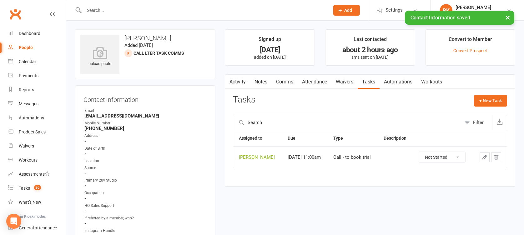
click at [260, 82] on link "Notes" at bounding box center [261, 82] width 22 height 14
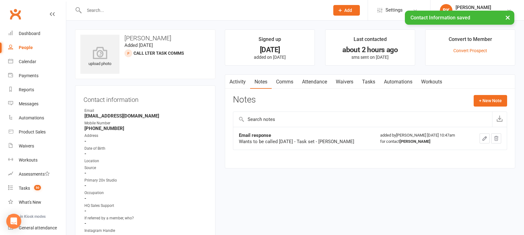
click at [244, 82] on link "Activity" at bounding box center [237, 82] width 25 height 14
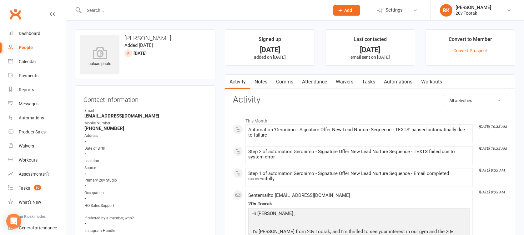
click at [261, 83] on link "Notes" at bounding box center [261, 82] width 22 height 14
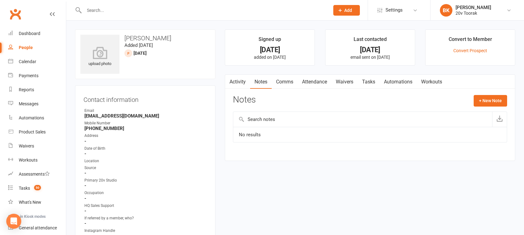
click at [376, 78] on link "Tasks" at bounding box center [369, 82] width 22 height 14
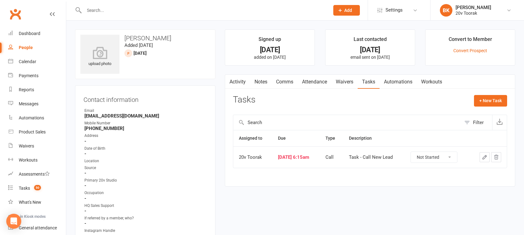
click at [238, 83] on link "Activity" at bounding box center [237, 82] width 25 height 14
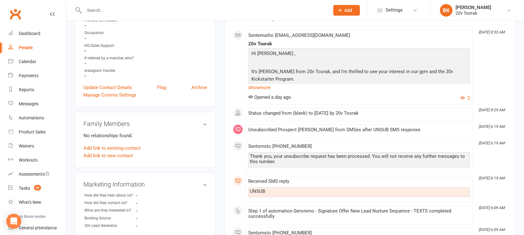
scroll to position [169, 0]
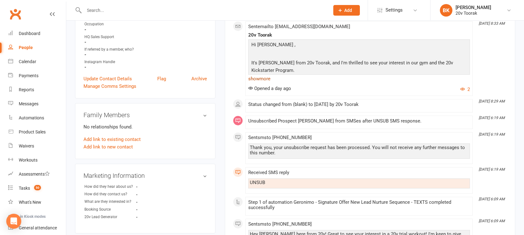
click at [257, 79] on link "show more" at bounding box center [359, 78] width 222 height 9
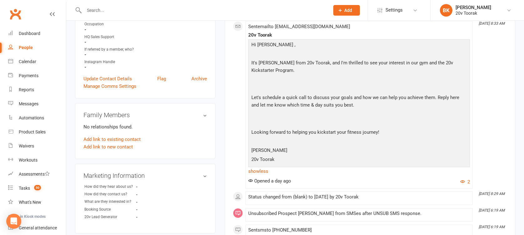
click at [235, 88] on div "This Month [DATE] 10:33 AM Automation 'Geronimo - Signature Offer New Lead Nurt…" at bounding box center [370, 233] width 274 height 574
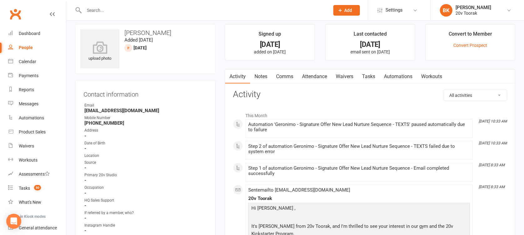
scroll to position [0, 0]
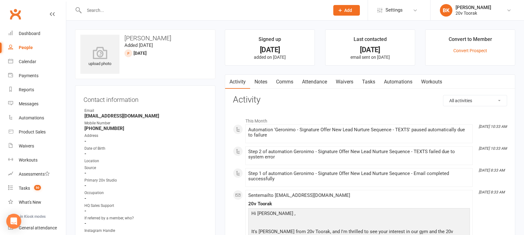
click at [254, 83] on link "Notes" at bounding box center [261, 82] width 22 height 14
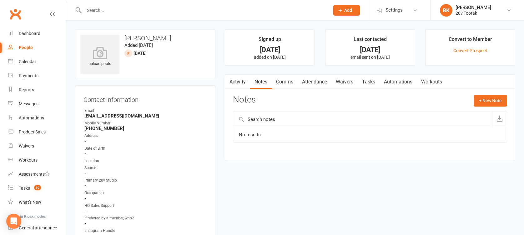
click at [236, 82] on link "Activity" at bounding box center [237, 82] width 25 height 14
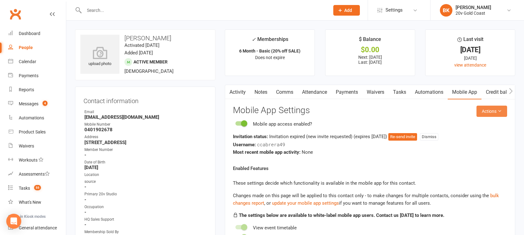
click at [487, 113] on button "Actions" at bounding box center [491, 111] width 31 height 11
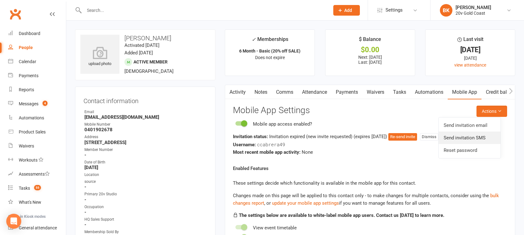
click at [466, 141] on link "Send invitation SMS" at bounding box center [470, 138] width 62 height 13
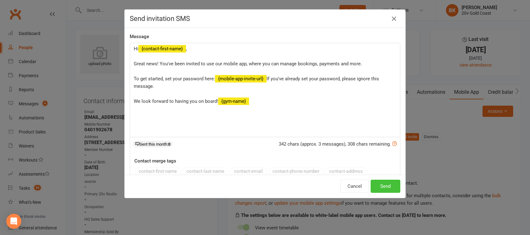
click at [387, 189] on button "Send" at bounding box center [386, 186] width 30 height 13
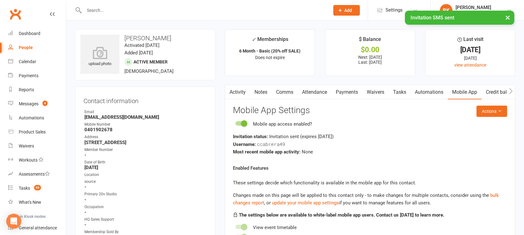
click at [229, 92] on icon "button" at bounding box center [228, 91] width 3 height 6
click at [235, 92] on link "Activity" at bounding box center [237, 92] width 25 height 14
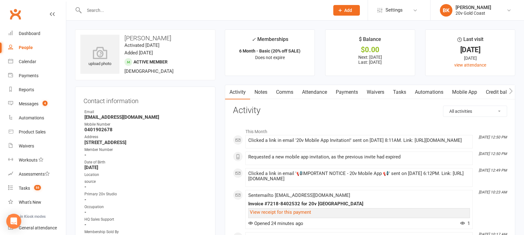
click at [261, 91] on link "Notes" at bounding box center [261, 92] width 22 height 14
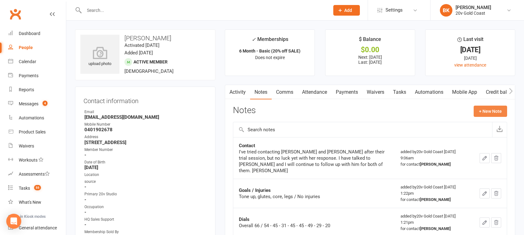
click at [493, 113] on button "+ New Note" at bounding box center [490, 111] width 33 height 11
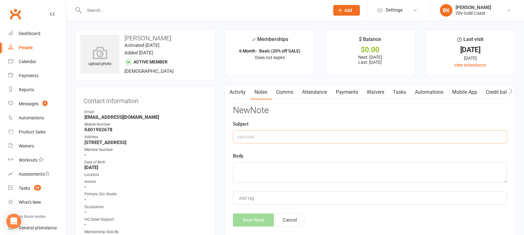
click at [393, 136] on input "text" at bounding box center [370, 136] width 274 height 13
type input "Resent her the link via text to download the APp"
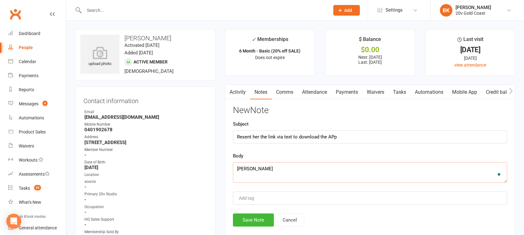
type textarea "Byron"
click at [333, 136] on input "Resent her the link via text to download the APp" at bounding box center [370, 136] width 274 height 13
type input "Resent her the link via text to download the App"
click at [257, 224] on button "Save Note" at bounding box center [253, 220] width 41 height 13
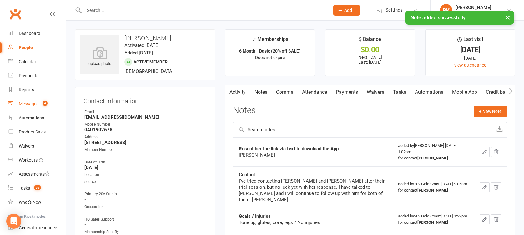
click at [31, 103] on div "Messages" at bounding box center [29, 103] width 20 height 5
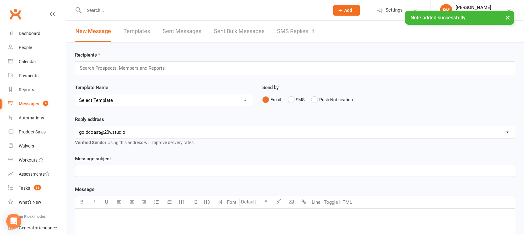
click at [291, 44] on div "Recipients Search Prospects, Members and Reports Template Name Select Template …" at bounding box center [295, 220] width 458 height 355
click at [286, 29] on link "SMS Replies 4" at bounding box center [296, 32] width 38 height 22
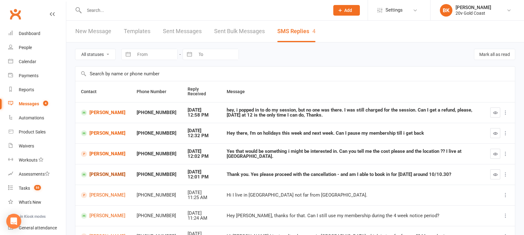
click at [98, 172] on link "[PERSON_NAME]" at bounding box center [103, 175] width 44 height 6
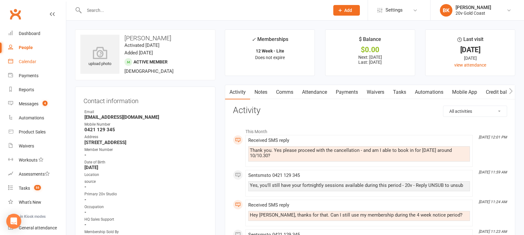
click at [31, 63] on div "Calendar" at bounding box center [28, 61] width 18 height 5
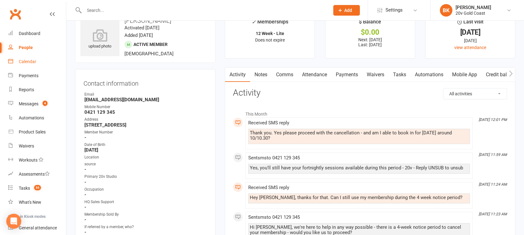
scroll to position [17, 0]
click at [337, 75] on link "Payments" at bounding box center [346, 75] width 31 height 14
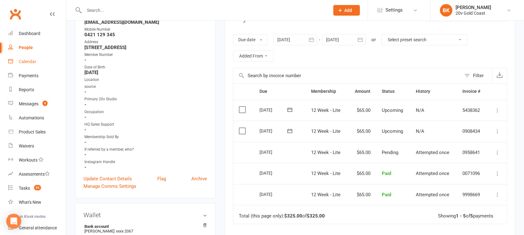
scroll to position [204, 0]
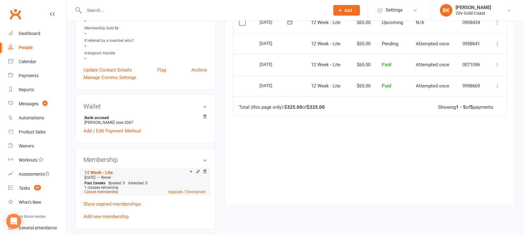
click at [111, 190] on link "Cancel membership" at bounding box center [101, 192] width 34 height 4
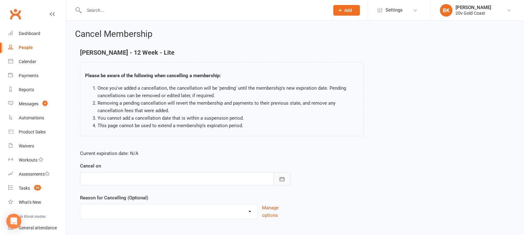
click at [282, 185] on button "button" at bounding box center [282, 178] width 17 height 13
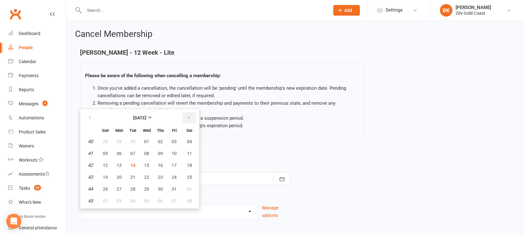
click at [187, 120] on button "button" at bounding box center [189, 117] width 13 height 11
click at [104, 178] on span "16" at bounding box center [105, 177] width 5 height 5
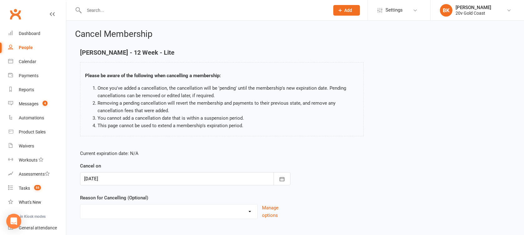
click at [125, 210] on select "Holiday Injury Package Complete Other reason" at bounding box center [168, 210] width 177 height 13
click at [374, 170] on div "Current expiration date: N/A Cancel on 16 Nov 2025 November 2025 Sun Mon Tue We…" at bounding box center [295, 186] width 440 height 83
click at [276, 181] on button "button" at bounding box center [282, 178] width 17 height 13
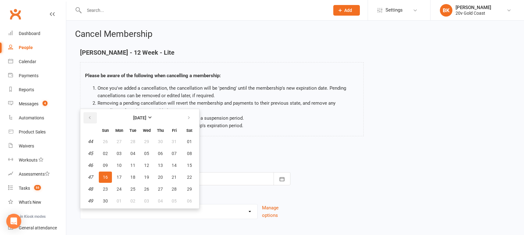
click at [87, 117] on button "button" at bounding box center [89, 117] width 13 height 11
click at [104, 199] on span "02" at bounding box center [105, 201] width 5 height 5
type input "02 Nov 2025"
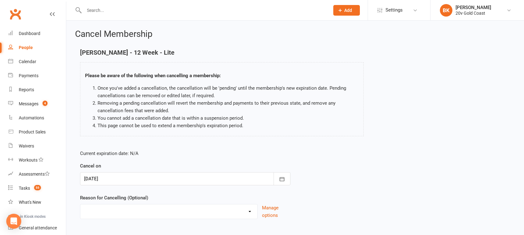
click at [133, 209] on select "Holiday Injury Package Complete Other reason" at bounding box center [168, 210] width 177 height 13
select select "3"
click at [80, 204] on select "Holiday Injury Package Complete Other reason" at bounding box center [168, 210] width 177 height 13
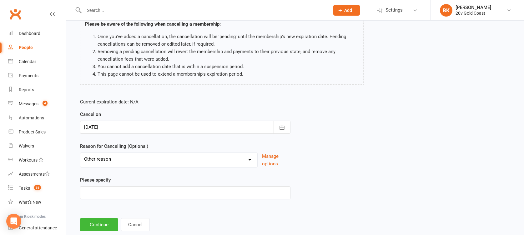
scroll to position [52, 0]
click at [107, 190] on input at bounding box center [185, 192] width 210 height 13
type input "Finances"
click at [102, 222] on button "Continue" at bounding box center [99, 224] width 38 height 13
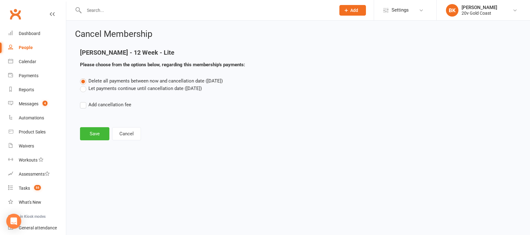
click at [129, 88] on label "Let payments continue until cancellation date (Nov 2, 2025)" at bounding box center [141, 89] width 122 height 8
click at [84, 85] on input "Let payments continue until cancellation date (Nov 2, 2025)" at bounding box center [82, 85] width 4 height 0
click at [98, 139] on button "Save" at bounding box center [94, 133] width 29 height 13
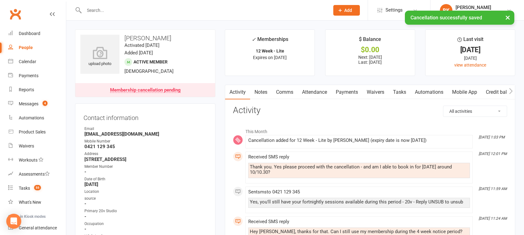
click at [344, 94] on link "Payments" at bounding box center [346, 92] width 31 height 14
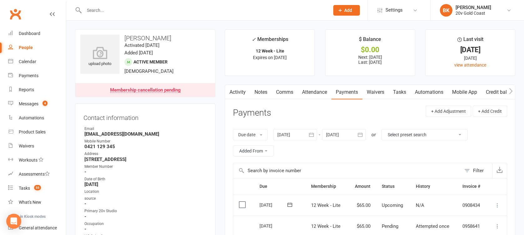
click at [243, 91] on link "Activity" at bounding box center [237, 92] width 25 height 14
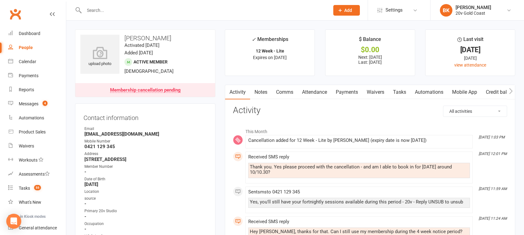
click at [471, 90] on link "Mobile App" at bounding box center [465, 92] width 34 height 14
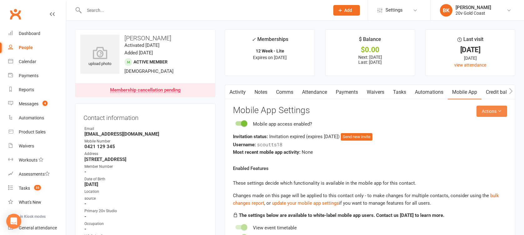
click at [493, 113] on button "Actions" at bounding box center [491, 111] width 31 height 11
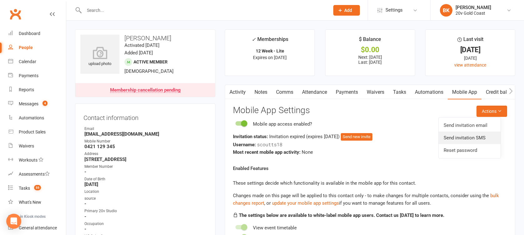
click at [478, 139] on link "Send invitation SMS" at bounding box center [470, 138] width 62 height 13
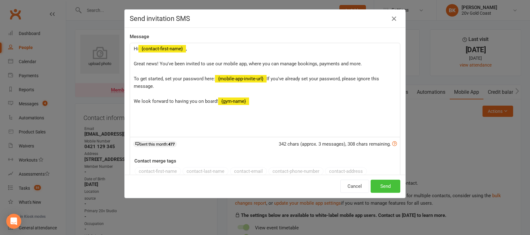
click at [371, 184] on button "Send" at bounding box center [386, 186] width 30 height 13
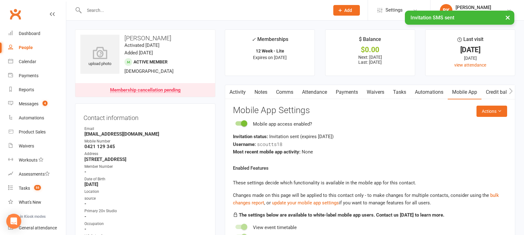
click at [287, 95] on link "Comms" at bounding box center [285, 92] width 26 height 14
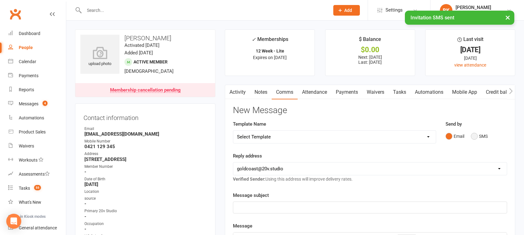
click at [479, 133] on button "SMS" at bounding box center [479, 136] width 17 height 12
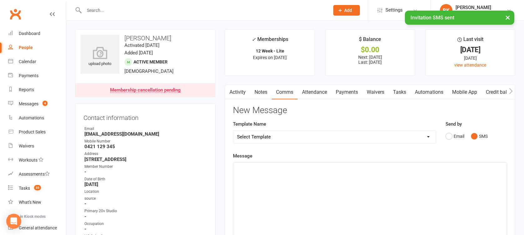
click at [420, 182] on div "﻿" at bounding box center [370, 210] width 274 height 94
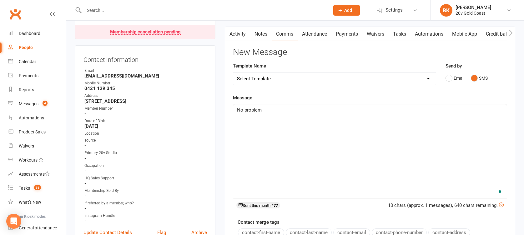
scroll to position [59, 0]
click at [275, 229] on button "contact-first-name" at bounding box center [261, 232] width 46 height 8
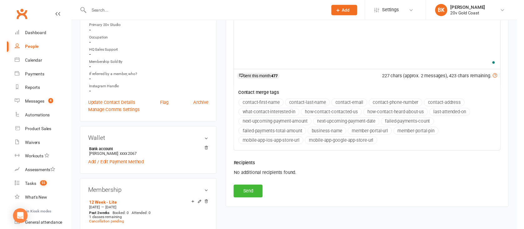
scroll to position [192, 0]
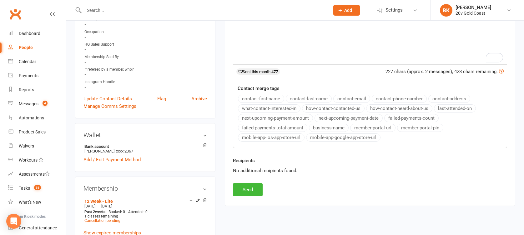
click at [253, 196] on div "Activity Notes Comms Attendance Payments Waivers Tasks Automations Mobile App C…" at bounding box center [370, 49] width 290 height 313
click at [249, 189] on button "Send" at bounding box center [248, 189] width 30 height 13
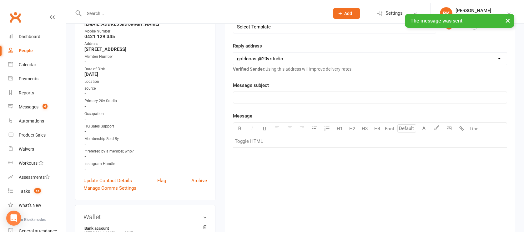
scroll to position [0, 0]
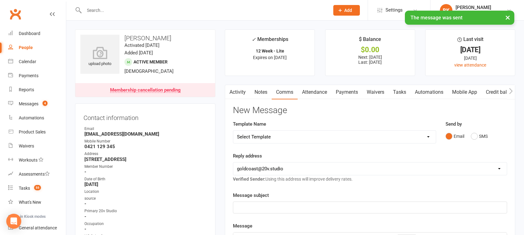
click at [262, 91] on link "Notes" at bounding box center [261, 92] width 22 height 14
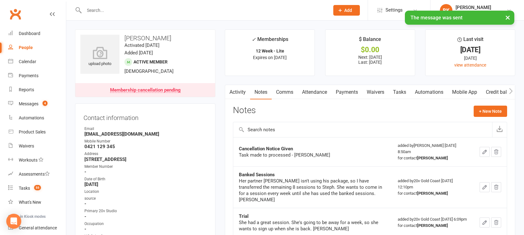
click at [482, 153] on icon "button" at bounding box center [485, 152] width 6 height 6
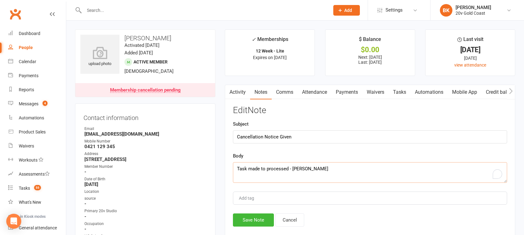
drag, startPoint x: 289, startPoint y: 167, endPoint x: 234, endPoint y: 168, distance: 54.1
click at [234, 168] on textarea "Task made to processed - Byron" at bounding box center [370, 172] width 274 height 21
type textarea "Finances have changed - processed the cancellation for the next 4 weeks - Byron"
click at [252, 226] on button "Save Note" at bounding box center [253, 220] width 41 height 13
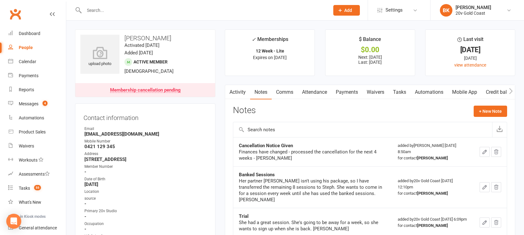
click at [399, 90] on link "Tasks" at bounding box center [400, 92] width 22 height 14
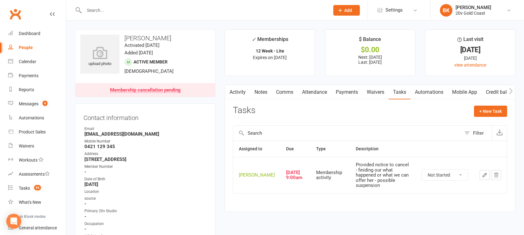
click at [445, 180] on select "Not Started In Progress Waiting Complete" at bounding box center [445, 175] width 46 height 11
click at [422, 172] on select "Not Started In Progress Waiting Complete" at bounding box center [445, 175] width 46 height 11
select select "unstarted"
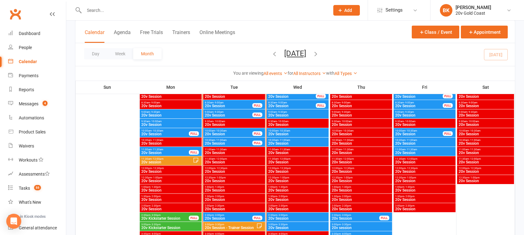
scroll to position [606, 0]
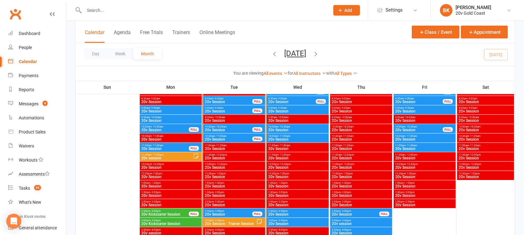
click at [286, 128] on span "20v Session" at bounding box center [297, 130] width 59 height 4
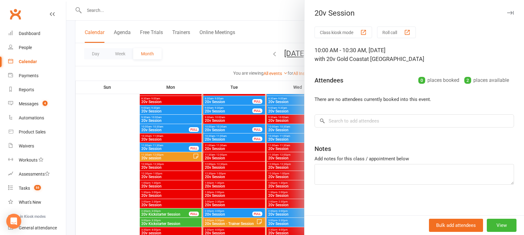
click at [286, 128] on div at bounding box center [295, 117] width 458 height 235
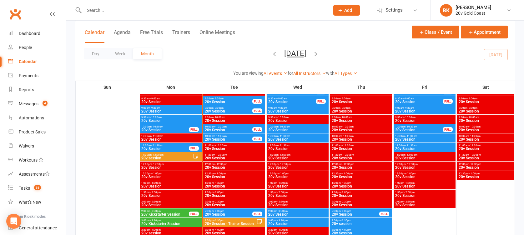
click at [286, 132] on span "20v Session" at bounding box center [297, 130] width 59 height 4
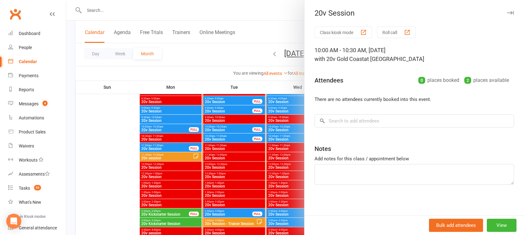
click at [286, 132] on div at bounding box center [295, 117] width 458 height 235
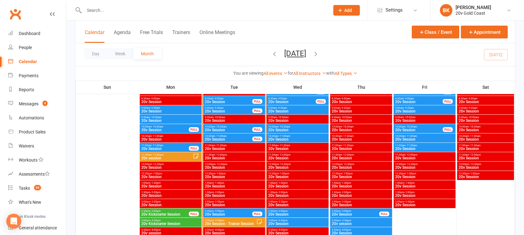
click at [286, 136] on span "- 11:00am" at bounding box center [285, 136] width 12 height 3
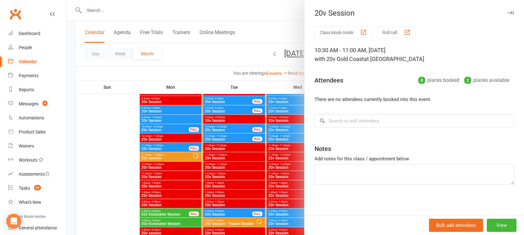
click at [286, 136] on div at bounding box center [295, 117] width 458 height 235
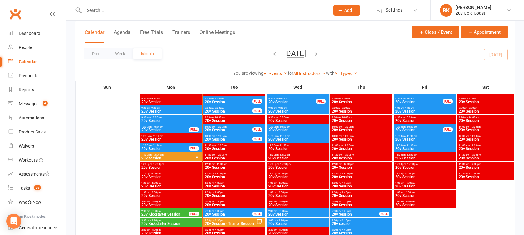
click at [284, 125] on div "10:00am - 10:30am 20v Session" at bounding box center [298, 128] width 62 height 9
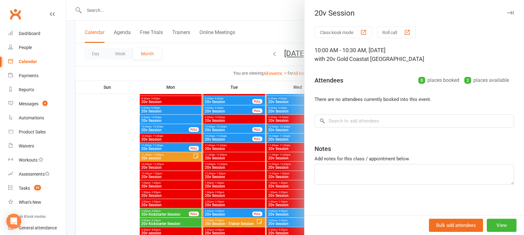
click at [280, 126] on div at bounding box center [295, 117] width 458 height 235
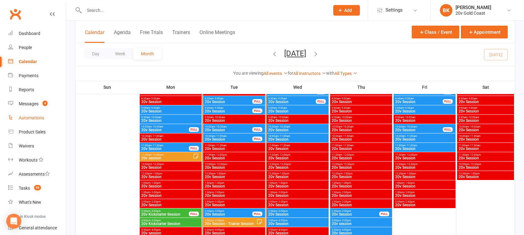
click at [32, 113] on link "Automations" at bounding box center [37, 118] width 58 height 14
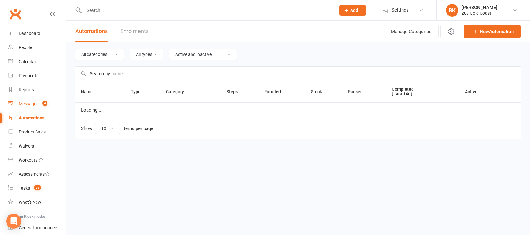
click at [28, 107] on link "Messages 4" at bounding box center [37, 104] width 58 height 14
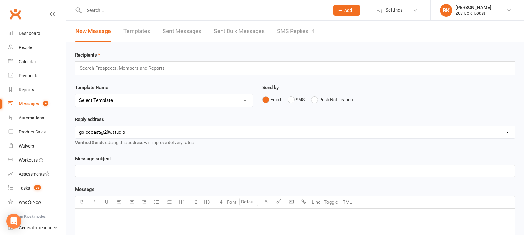
click at [297, 40] on link "SMS Replies 4" at bounding box center [296, 32] width 38 height 22
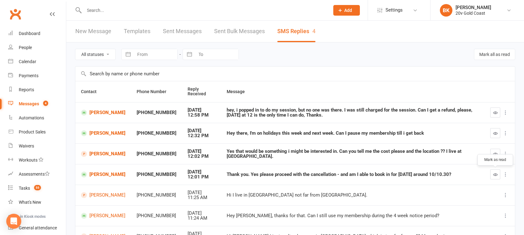
click at [495, 175] on icon "button" at bounding box center [495, 174] width 5 height 5
click at [94, 176] on link "Stephanie Coutts" at bounding box center [103, 175] width 44 height 6
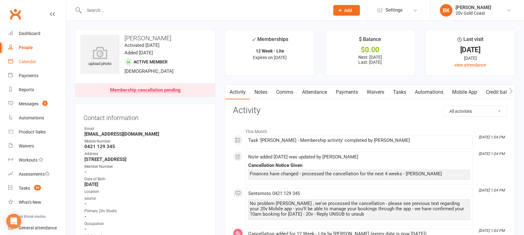
click at [34, 64] on link "Calendar" at bounding box center [37, 62] width 58 height 14
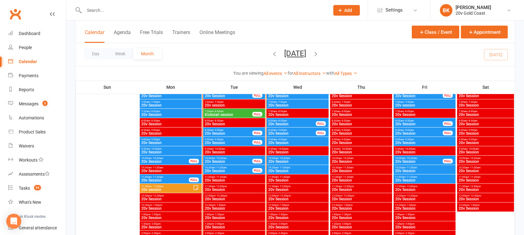
scroll to position [587, 0]
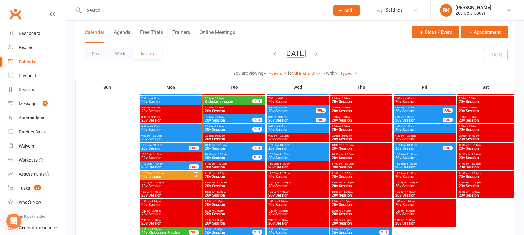
click at [280, 147] on span "20v Session" at bounding box center [297, 149] width 59 height 4
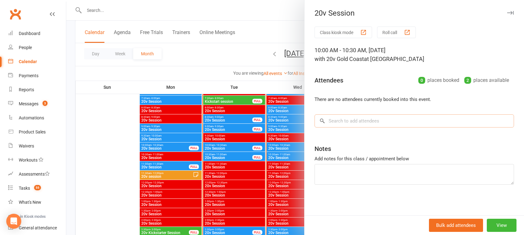
click at [375, 121] on input "search" at bounding box center [414, 120] width 199 height 13
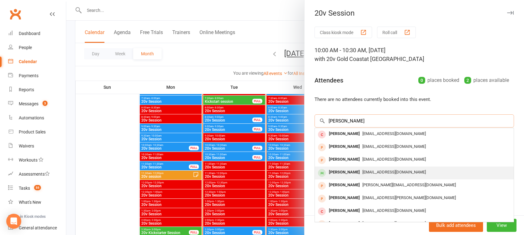
type input "Stephan"
click at [356, 171] on div "Stephanie Coutts" at bounding box center [344, 172] width 36 height 9
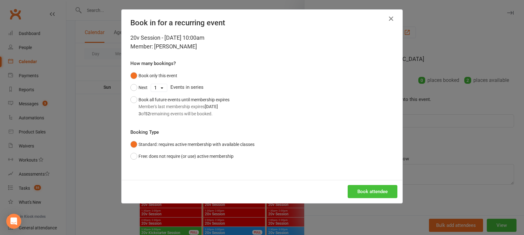
click at [370, 195] on button "Book attendee" at bounding box center [373, 191] width 50 height 13
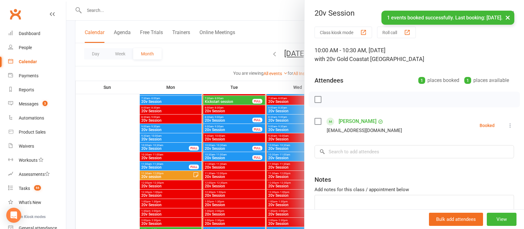
click at [263, 143] on div at bounding box center [295, 114] width 458 height 229
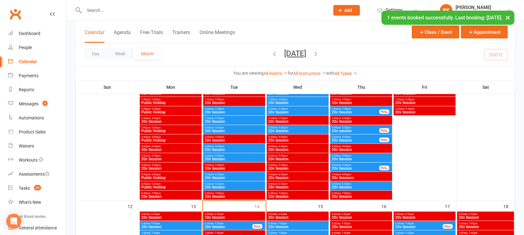
scroll to position [442, 0]
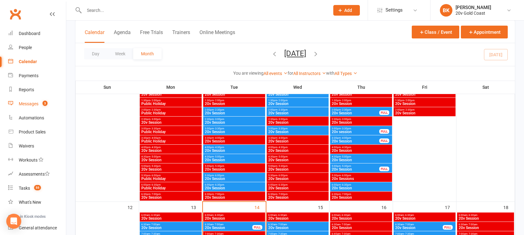
click at [33, 106] on div "Messages" at bounding box center [29, 103] width 20 height 5
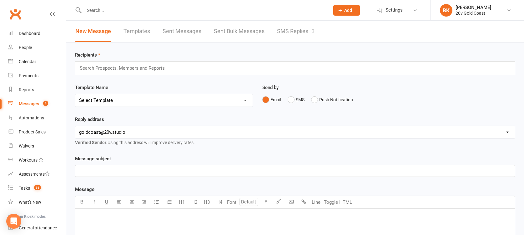
click at [295, 29] on link "SMS Replies 3" at bounding box center [296, 32] width 38 height 22
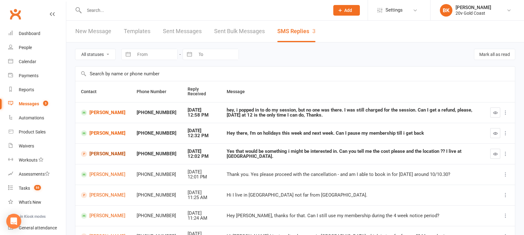
click at [111, 152] on link "[PERSON_NAME]" at bounding box center [103, 154] width 44 height 6
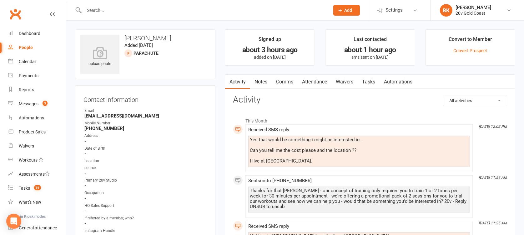
click at [287, 81] on link "Comms" at bounding box center [285, 82] width 26 height 14
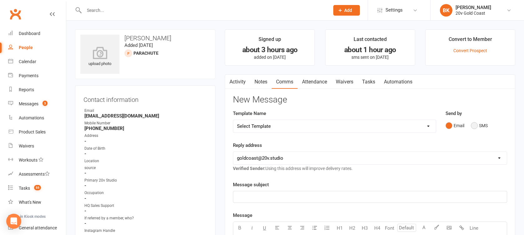
click at [481, 122] on button "SMS" at bounding box center [479, 126] width 17 height 12
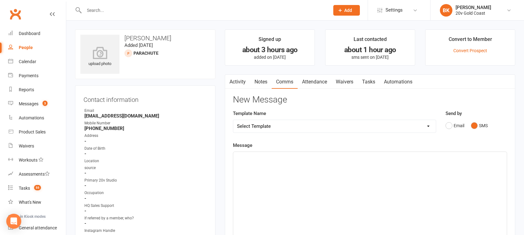
click at [450, 163] on div "﻿" at bounding box center [370, 199] width 274 height 94
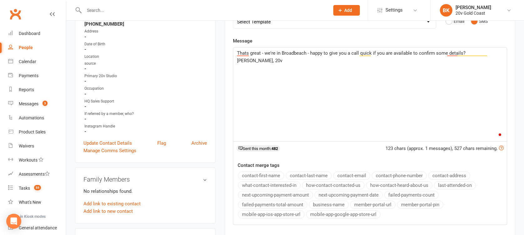
scroll to position [107, 0]
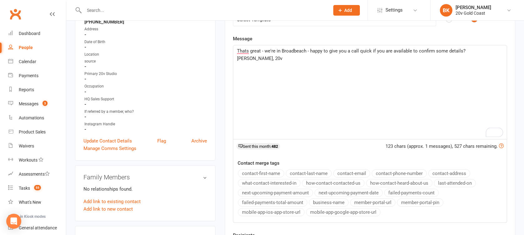
click at [438, 50] on span "Thats great - we're in Broadbeach - happy to give you a call quick if you are a…" at bounding box center [352, 54] width 230 height 13
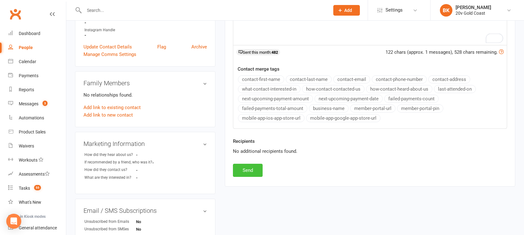
click at [242, 168] on button "Send" at bounding box center [248, 170] width 30 height 13
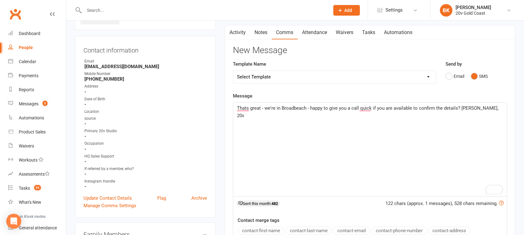
scroll to position [0, 0]
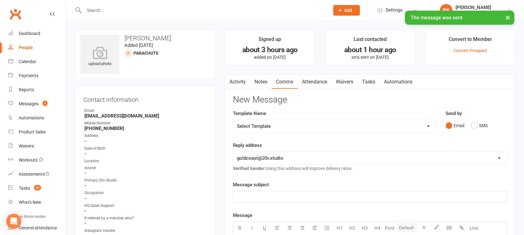
click at [260, 82] on link "Notes" at bounding box center [261, 82] width 22 height 14
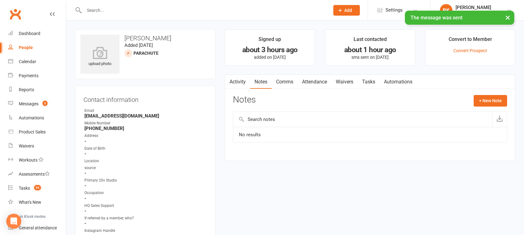
click at [363, 83] on link "Tasks" at bounding box center [369, 82] width 22 height 14
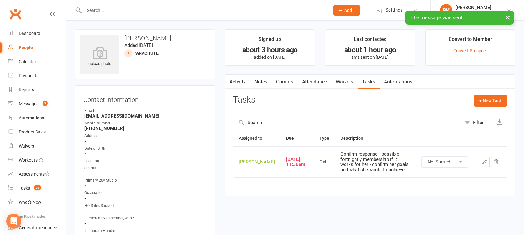
click at [257, 83] on link "Notes" at bounding box center [261, 82] width 22 height 14
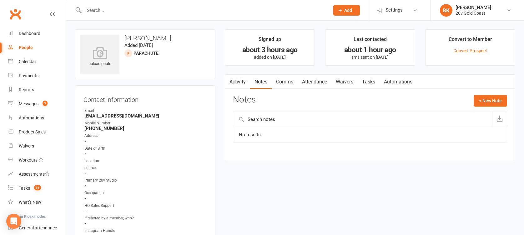
click at [508, 103] on div "Activity Notes Comms Attendance Waivers Tasks Automations Notes + New Note No r…" at bounding box center [370, 117] width 290 height 87
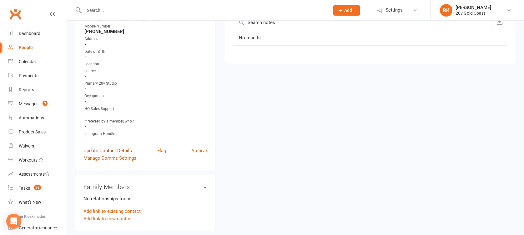
click at [108, 147] on link "Update Contact Details" at bounding box center [107, 151] width 48 height 8
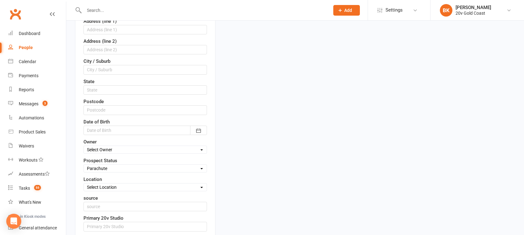
scroll to position [176, 0]
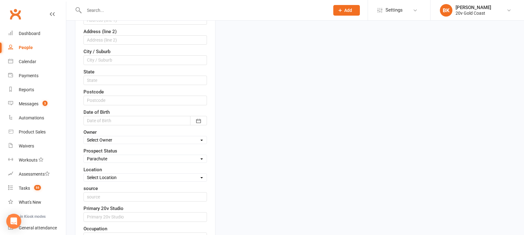
click at [108, 151] on label "Prospect Status" at bounding box center [100, 151] width 34 height 8
click at [108, 155] on select "Select Parachute Referrals In Communication Call Later Task Comms 18Sep25 25Sep…" at bounding box center [145, 158] width 123 height 7
select select "In Communication"
click at [84, 155] on select "Select Parachute Referrals In Communication Call Later Task Comms 18Sep25 25Sep…" at bounding box center [145, 158] width 123 height 7
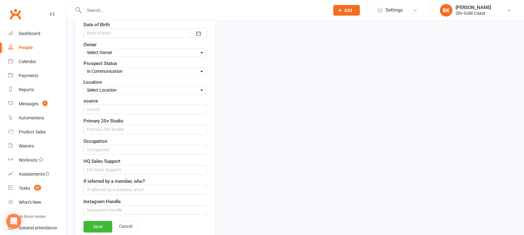
scroll to position [264, 0]
click at [95, 221] on link "Save" at bounding box center [97, 226] width 29 height 11
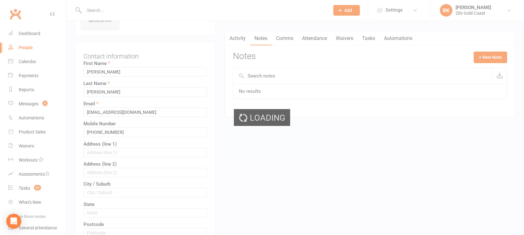
scroll to position [0, 0]
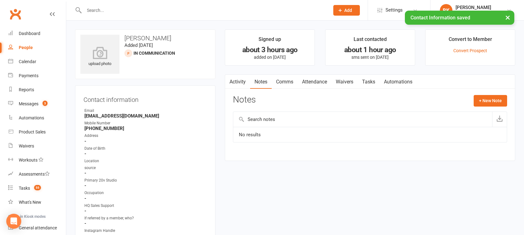
click at [378, 84] on link "Tasks" at bounding box center [369, 82] width 22 height 14
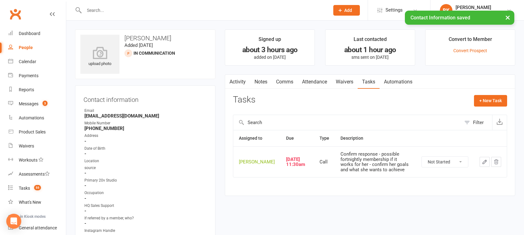
click at [452, 164] on select "Not Started In Progress Waiting Complete" at bounding box center [445, 162] width 46 height 11
click at [422, 161] on select "Not Started In Progress Waiting Complete" at bounding box center [445, 162] width 46 height 11
select select "unstarted"
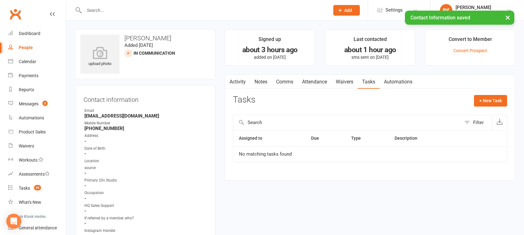
click at [271, 80] on link "Notes" at bounding box center [261, 82] width 22 height 14
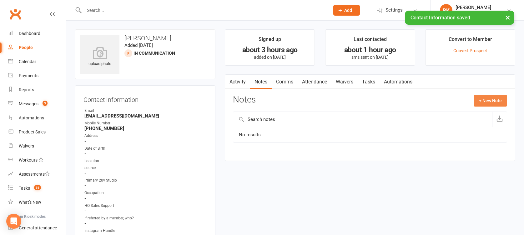
click at [501, 103] on button "+ New Note" at bounding box center [490, 100] width 33 height 11
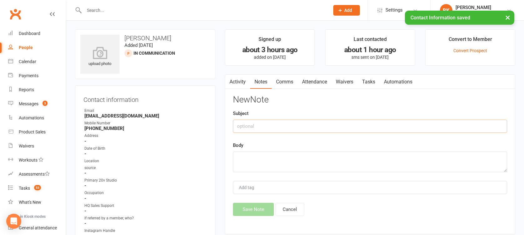
click at [372, 130] on input "text" at bounding box center [370, 126] width 274 height 13
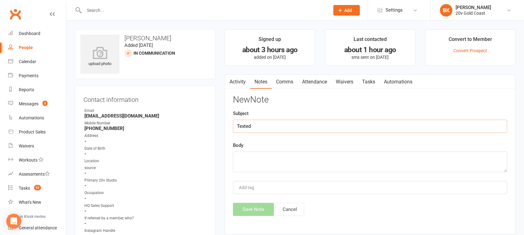
type input "Texted"
click at [277, 157] on textarea "Wanted to know location and" at bounding box center [370, 162] width 274 height 21
click at [376, 157] on textarea "Wanted to know the location and" at bounding box center [370, 162] width 274 height 21
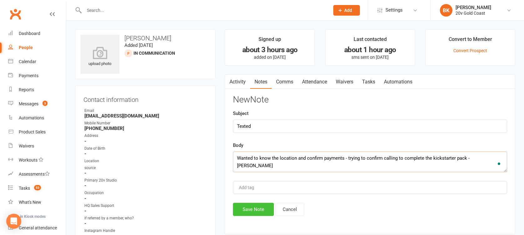
type textarea "Wanted to know the location and confirm payments - trying to confirm calling to…"
click at [254, 210] on button "Save Note" at bounding box center [253, 209] width 41 height 13
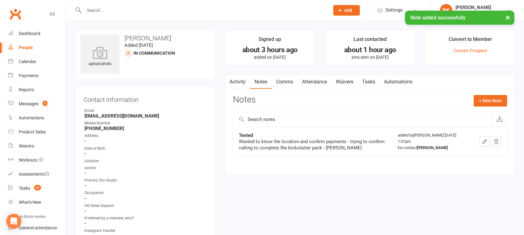
click at [371, 83] on link "Tasks" at bounding box center [369, 82] width 22 height 14
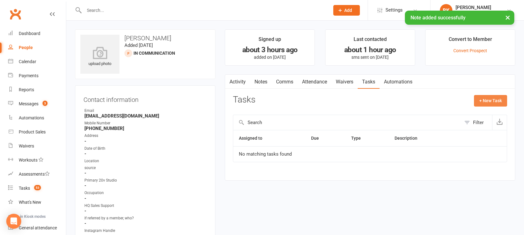
click at [492, 95] on button "+ New Task" at bounding box center [490, 100] width 33 height 11
select select "46005"
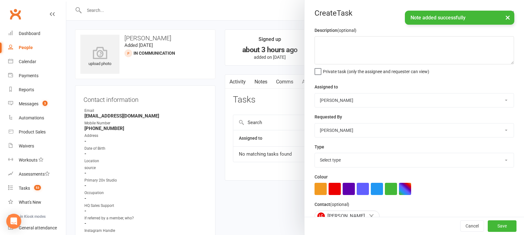
click at [348, 99] on select "20v Gold Coast Yu Wang Byron Kruger Graham Pearson Joel Cox" at bounding box center [414, 100] width 199 height 14
select select "45734"
click at [315, 93] on select "20v Gold Coast Yu Wang Byron Kruger Graham Pearson Joel Cox" at bounding box center [414, 100] width 199 height 14
click at [330, 163] on select "Select type Call Call - to book trial Confirm session attendance Confirm trial …" at bounding box center [414, 160] width 199 height 14
select select "24395"
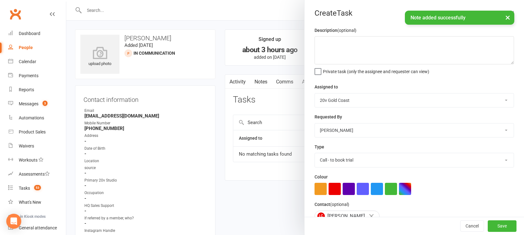
click at [315, 153] on select "Select type Call Call - to book trial Confirm session attendance Confirm trial …" at bounding box center [414, 160] width 199 height 14
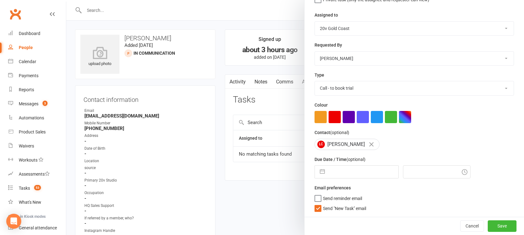
click at [324, 173] on button "button" at bounding box center [322, 172] width 11 height 13
select select "8"
select select "2025"
select select "9"
select select "2025"
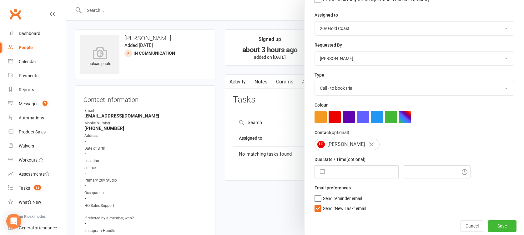
select select "10"
select select "2025"
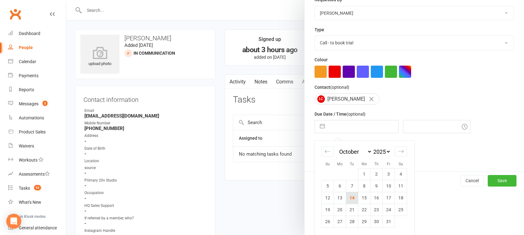
click at [355, 199] on td "14" at bounding box center [352, 198] width 12 height 12
type input "14 Oct 2025"
type input "1:15pm"
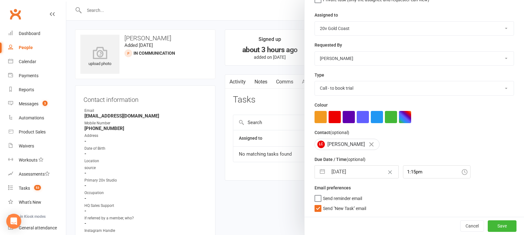
click at [354, 205] on span "Send "New Task" email" at bounding box center [344, 207] width 43 height 7
click at [354, 204] on input "Send "New Task" email" at bounding box center [341, 204] width 52 height 0
click at [492, 227] on button "Save" at bounding box center [502, 225] width 29 height 11
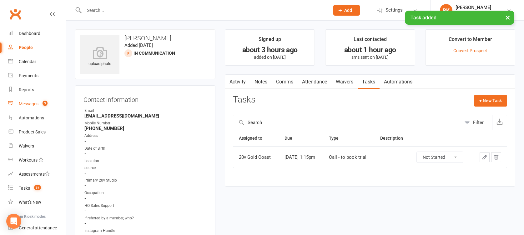
click at [34, 99] on link "Messages 3" at bounding box center [37, 104] width 58 height 14
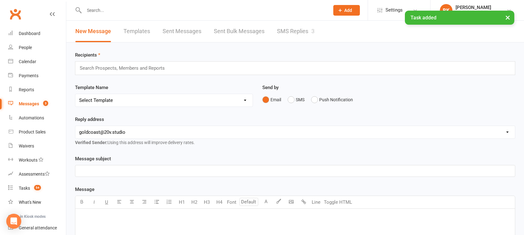
click at [302, 30] on link "SMS Replies 3" at bounding box center [296, 32] width 38 height 22
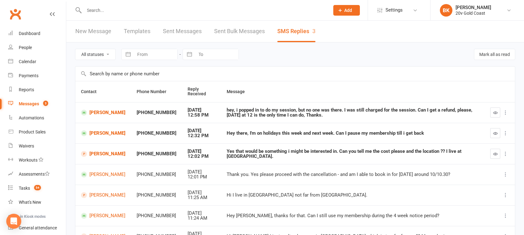
click at [497, 154] on icon "button" at bounding box center [495, 154] width 5 height 5
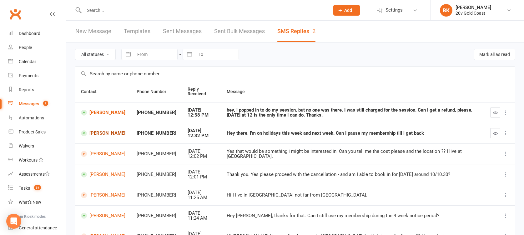
click at [100, 131] on link "[PERSON_NAME]" at bounding box center [103, 133] width 44 height 6
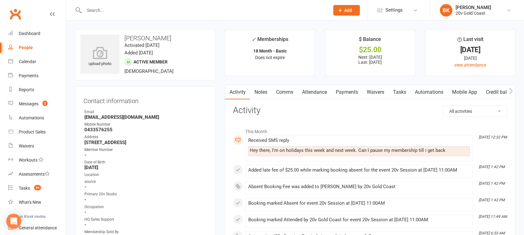
click at [320, 89] on link "Attendance" at bounding box center [315, 92] width 34 height 14
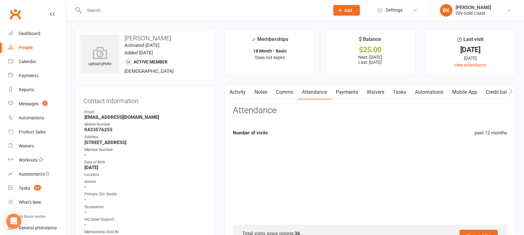
click at [341, 93] on link "Payments" at bounding box center [346, 92] width 31 height 14
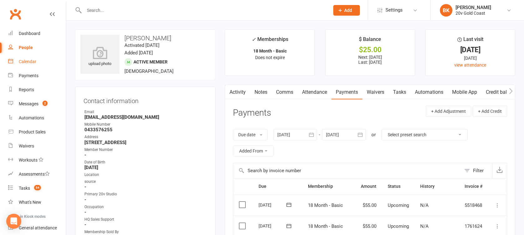
click at [38, 64] on link "Calendar" at bounding box center [37, 62] width 58 height 14
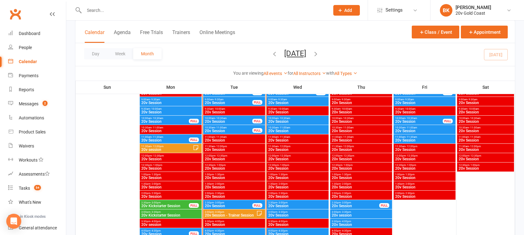
scroll to position [597, 0]
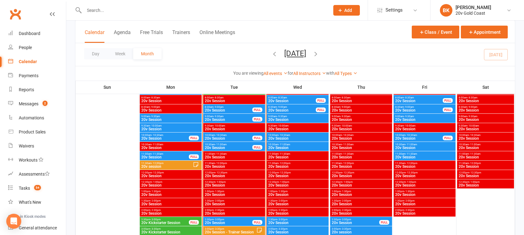
click at [161, 158] on span "20v Session" at bounding box center [165, 157] width 48 height 4
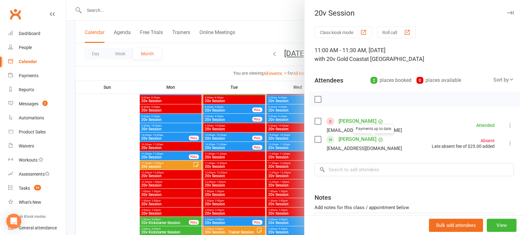
click at [346, 138] on link "[PERSON_NAME]" at bounding box center [358, 139] width 38 height 10
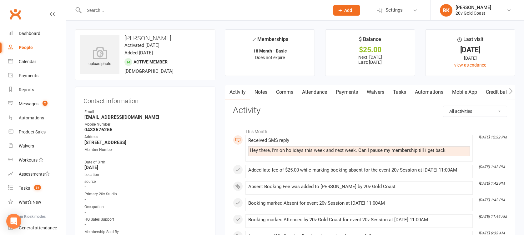
click at [416, 88] on link "Automations" at bounding box center [429, 92] width 37 height 14
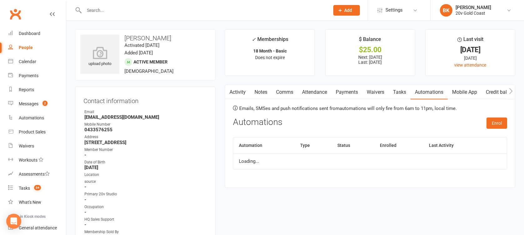
click at [396, 93] on link "Tasks" at bounding box center [400, 92] width 22 height 14
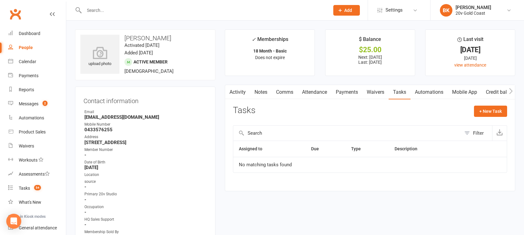
click at [295, 93] on link "Comms" at bounding box center [285, 92] width 26 height 14
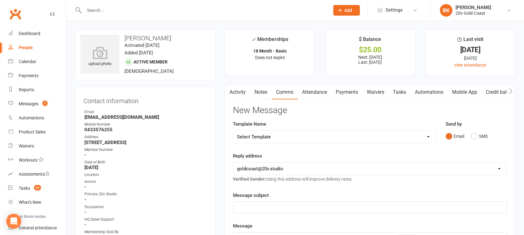
click at [257, 92] on link "Notes" at bounding box center [261, 92] width 22 height 14
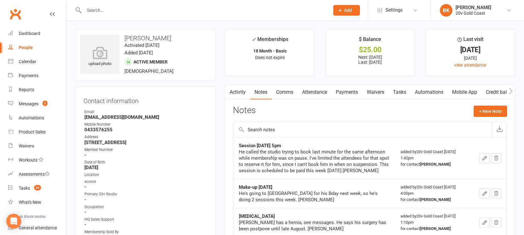
click at [473, 93] on link "Mobile App" at bounding box center [465, 92] width 34 height 14
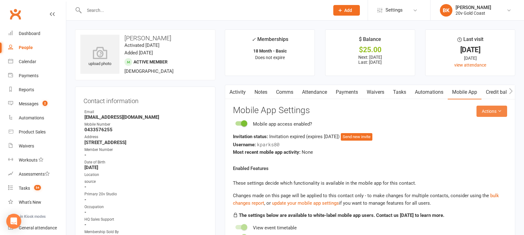
click at [497, 112] on button "Actions" at bounding box center [491, 111] width 31 height 11
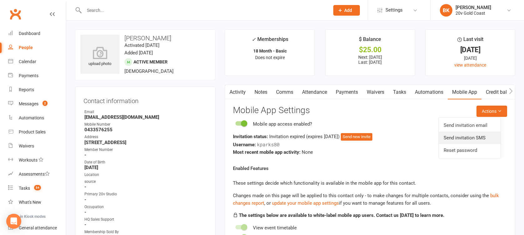
click at [463, 139] on link "Send invitation SMS" at bounding box center [470, 138] width 62 height 13
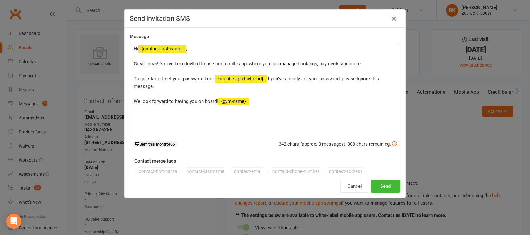
click at [454, 128] on div "Send invitation SMS Message Hi ﻿ {contact-first-name} , Great news! You've been…" at bounding box center [265, 117] width 530 height 235
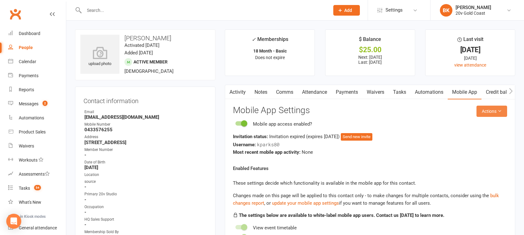
click at [497, 111] on button "Actions" at bounding box center [491, 111] width 31 height 11
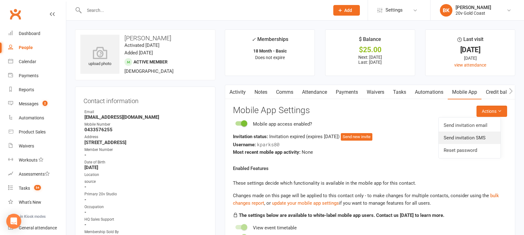
click at [465, 136] on link "Send invitation SMS" at bounding box center [470, 138] width 62 height 13
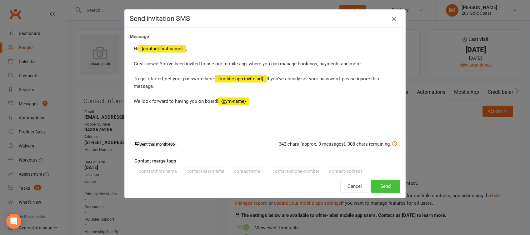
click at [384, 187] on button "Send" at bounding box center [386, 186] width 30 height 13
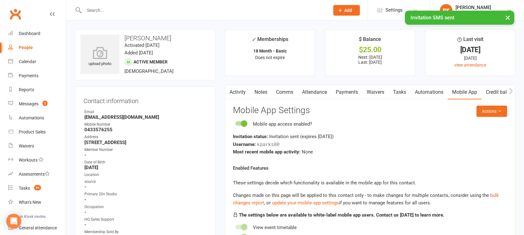
click at [284, 96] on link "Comms" at bounding box center [285, 92] width 26 height 14
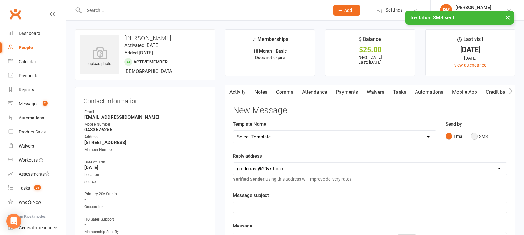
click at [484, 133] on button "SMS" at bounding box center [479, 136] width 17 height 12
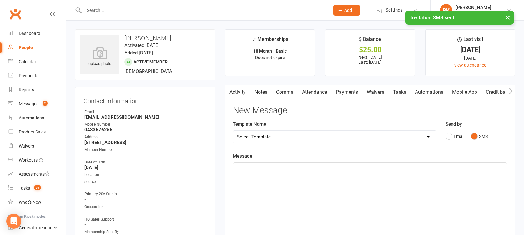
click at [441, 196] on div "﻿" at bounding box center [370, 210] width 274 height 94
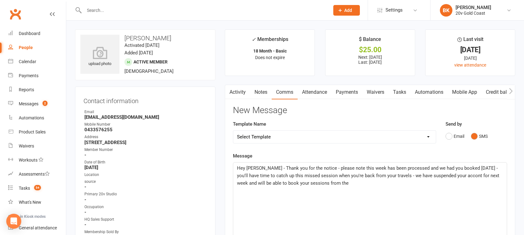
click at [357, 185] on p "Hey Keegan - Thank you for the notice - please note this week has been processe…" at bounding box center [370, 175] width 266 height 23
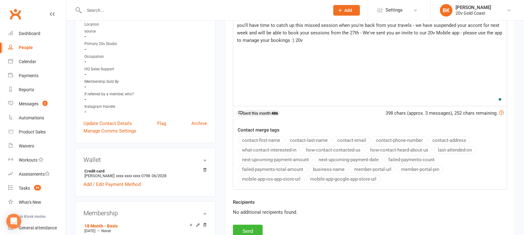
scroll to position [156, 0]
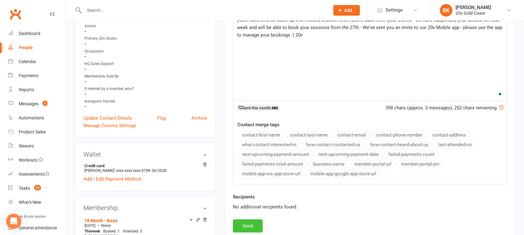
click at [246, 226] on button "Send" at bounding box center [248, 225] width 30 height 13
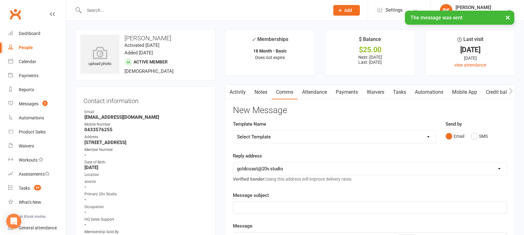
click at [257, 98] on link "Notes" at bounding box center [261, 92] width 22 height 14
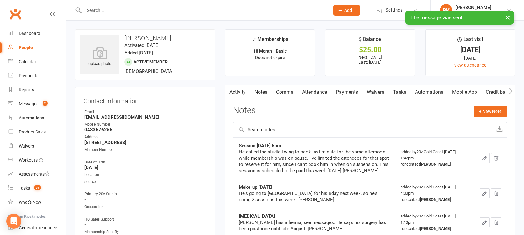
click at [350, 91] on link "Payments" at bounding box center [346, 92] width 31 height 14
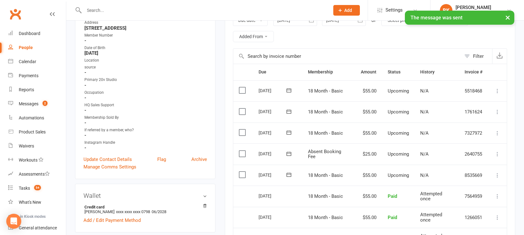
scroll to position [115, 0]
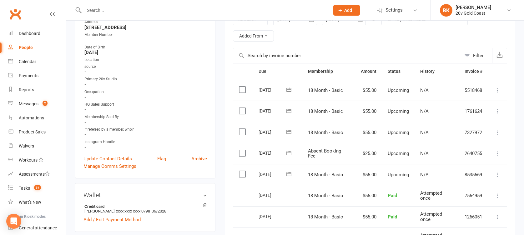
click at [500, 155] on icon at bounding box center [497, 153] width 6 height 6
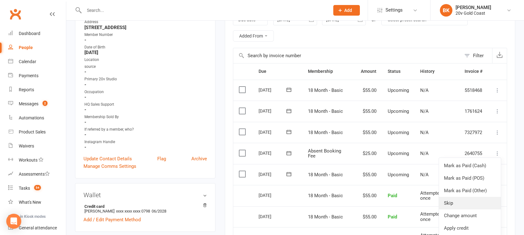
click at [460, 204] on link "Skip" at bounding box center [470, 203] width 62 height 13
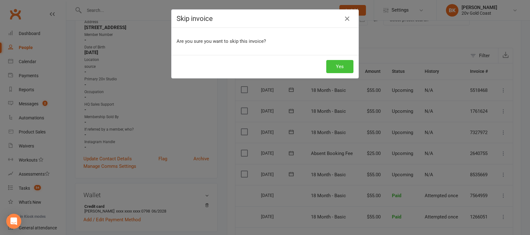
click at [335, 68] on button "Yes" at bounding box center [339, 66] width 27 height 13
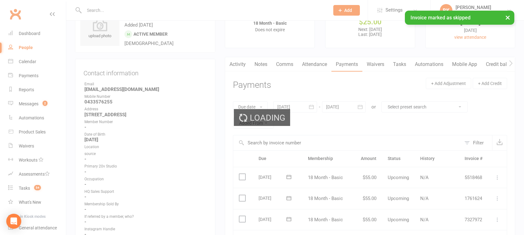
scroll to position [0, 0]
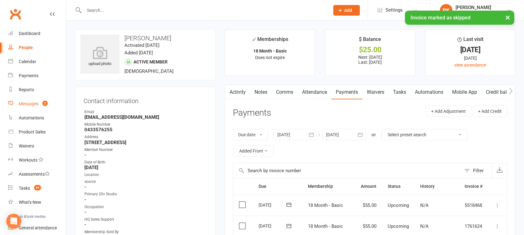
click at [17, 108] on link "Messages 2" at bounding box center [37, 104] width 58 height 14
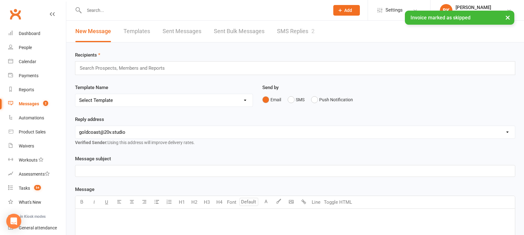
click at [303, 30] on link "SMS Replies 2" at bounding box center [296, 32] width 38 height 22
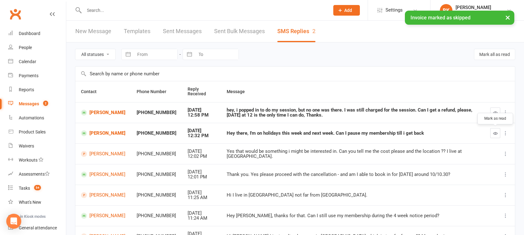
click at [495, 132] on icon "button" at bounding box center [495, 133] width 5 height 5
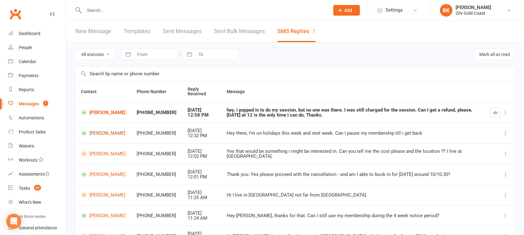
click at [106, 133] on link "[PERSON_NAME]" at bounding box center [103, 133] width 44 height 6
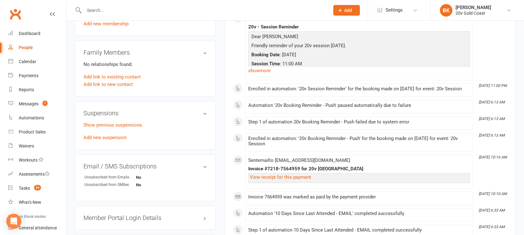
scroll to position [386, 0]
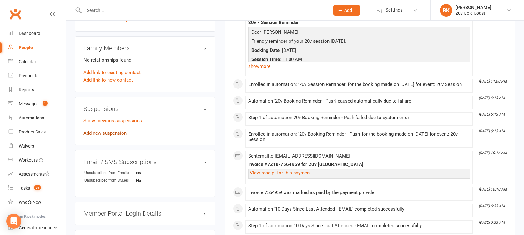
click at [113, 133] on link "Add new suspension" at bounding box center [104, 133] width 43 height 6
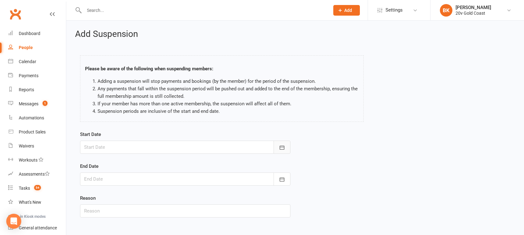
click at [277, 150] on button "button" at bounding box center [282, 147] width 17 height 13
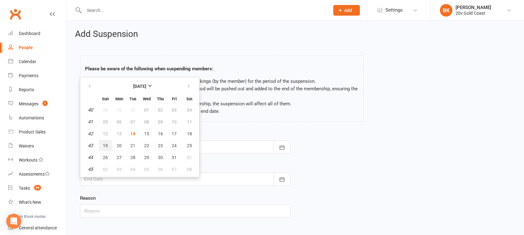
click at [109, 141] on button "19" at bounding box center [105, 145] width 13 height 11
type input "19 Oct 2025"
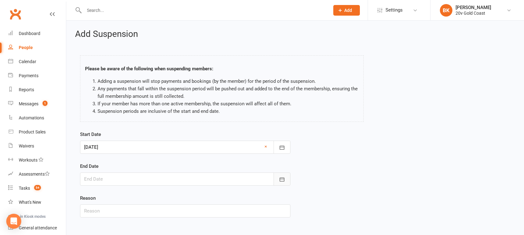
click at [280, 175] on button "button" at bounding box center [282, 179] width 17 height 13
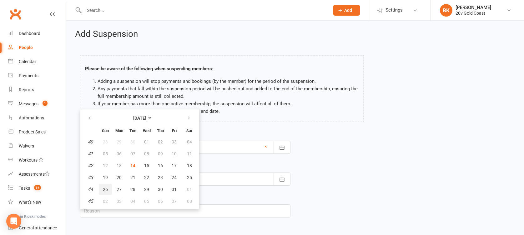
click at [104, 188] on span "26" at bounding box center [105, 189] width 5 height 5
type input "26 Oct 2025"
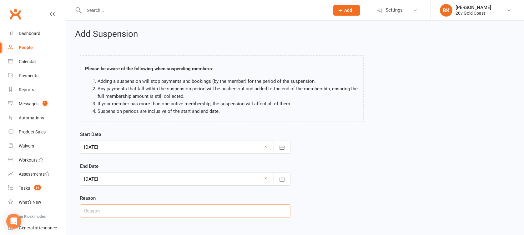
click at [149, 206] on input "text" at bounding box center [185, 210] width 210 height 13
type input "Travel"
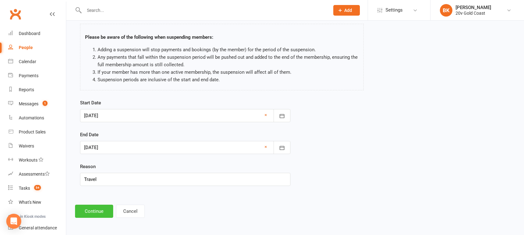
click at [93, 212] on button "Continue" at bounding box center [94, 211] width 38 height 13
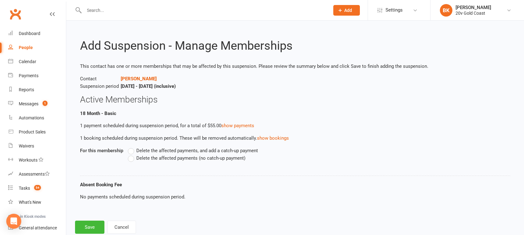
click at [173, 158] on span "Delete the affected payments (no catch-up payment)" at bounding box center [190, 157] width 109 height 7
click at [132, 154] on input "Delete the affected payments (no catch-up payment)" at bounding box center [130, 154] width 4 height 0
click at [88, 229] on button "Save" at bounding box center [89, 227] width 29 height 13
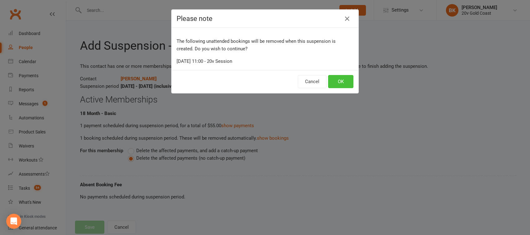
click at [347, 83] on button "OK" at bounding box center [340, 81] width 25 height 13
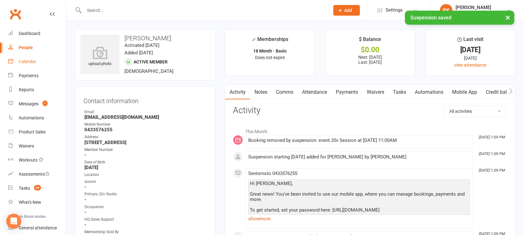
click at [28, 61] on div "Calendar" at bounding box center [28, 61] width 18 height 5
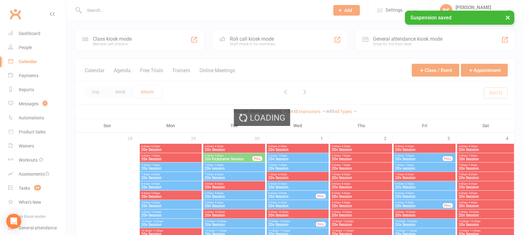
click at [25, 109] on div "Loading" at bounding box center [262, 117] width 524 height 235
click at [32, 104] on div "Loading" at bounding box center [262, 117] width 524 height 235
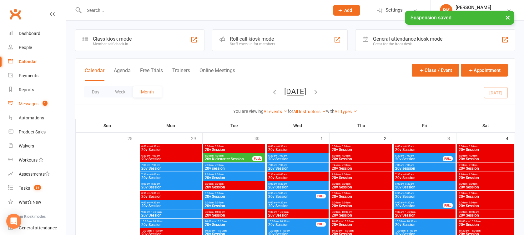
click at [32, 104] on div "Messages" at bounding box center [29, 103] width 20 height 5
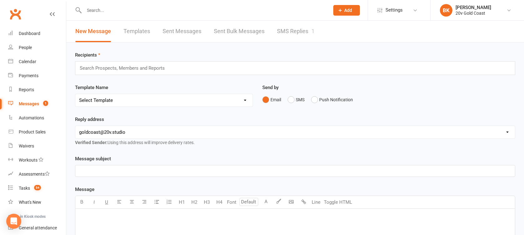
click at [291, 27] on link "SMS Replies 1" at bounding box center [296, 32] width 38 height 22
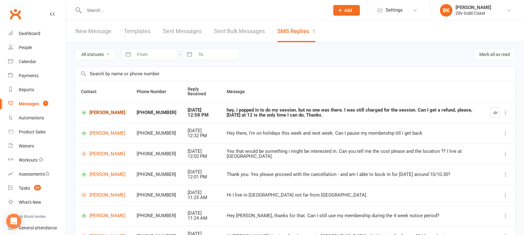
click at [95, 111] on link "[PERSON_NAME]" at bounding box center [103, 113] width 44 height 6
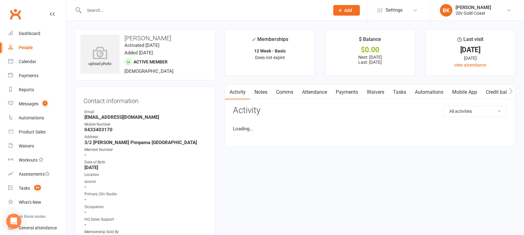
click at [358, 51] on div "$0.00" at bounding box center [370, 50] width 78 height 7
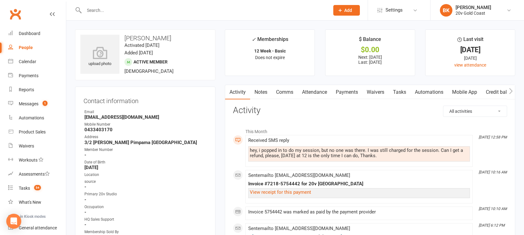
click at [318, 91] on link "Attendance" at bounding box center [315, 92] width 34 height 14
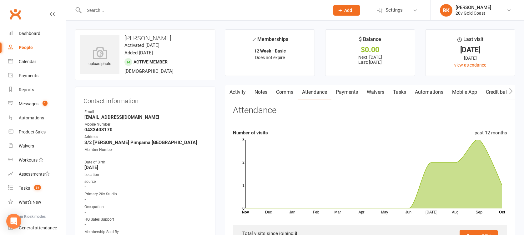
click at [275, 93] on link "Comms" at bounding box center [285, 92] width 26 height 14
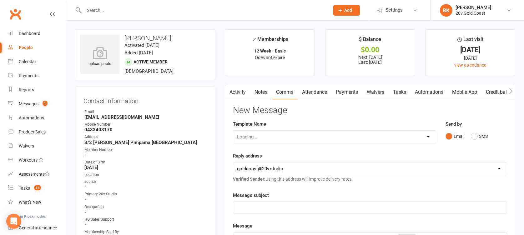
click at [263, 92] on link "Notes" at bounding box center [261, 92] width 22 height 14
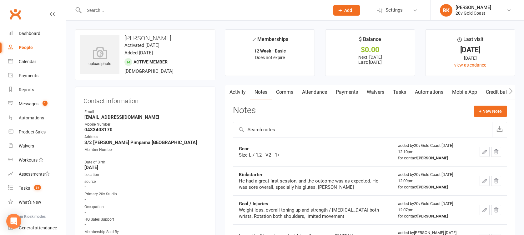
click at [246, 90] on link "Activity" at bounding box center [237, 92] width 25 height 14
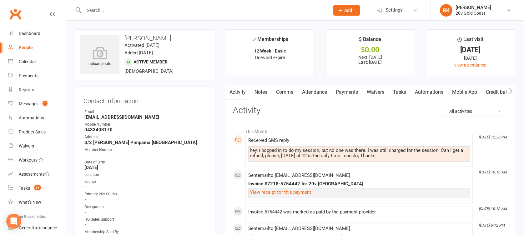
click at [273, 93] on link "Comms" at bounding box center [285, 92] width 26 height 14
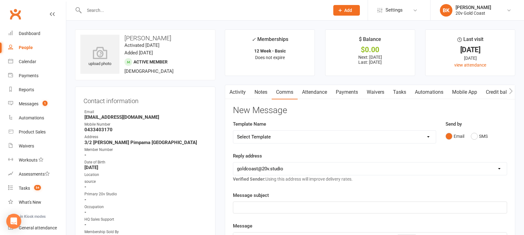
click at [263, 92] on link "Notes" at bounding box center [261, 92] width 22 height 14
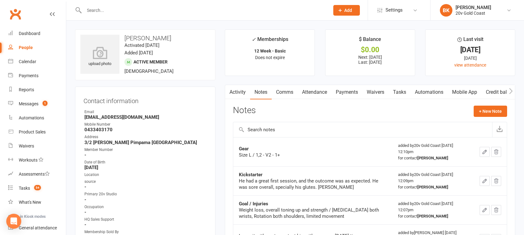
click at [237, 92] on link "Activity" at bounding box center [237, 92] width 25 height 14
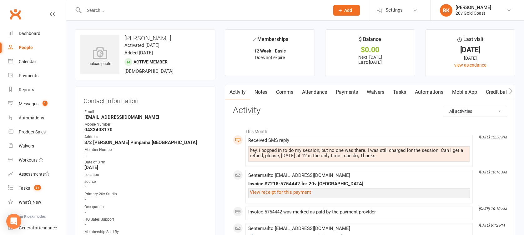
click at [255, 90] on link "Notes" at bounding box center [261, 92] width 22 height 14
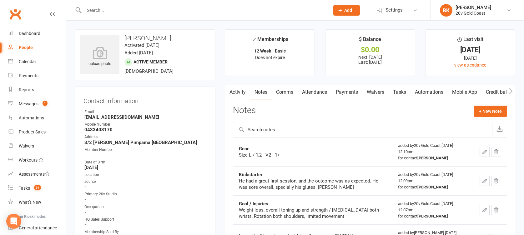
click at [235, 94] on link "Activity" at bounding box center [237, 92] width 25 height 14
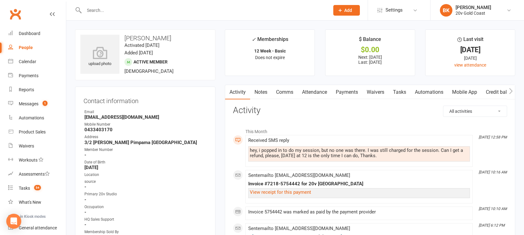
click at [296, 88] on link "Comms" at bounding box center [285, 92] width 26 height 14
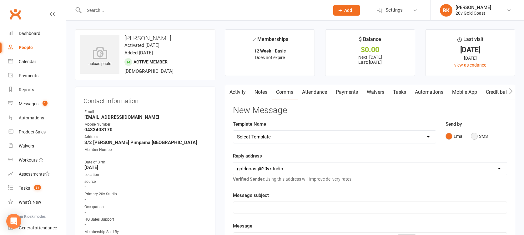
click at [480, 134] on button "SMS" at bounding box center [479, 136] width 17 height 12
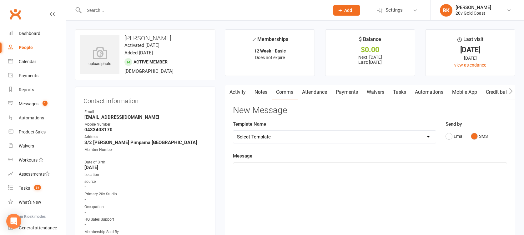
click at [445, 191] on div "﻿" at bounding box center [370, 210] width 274 height 94
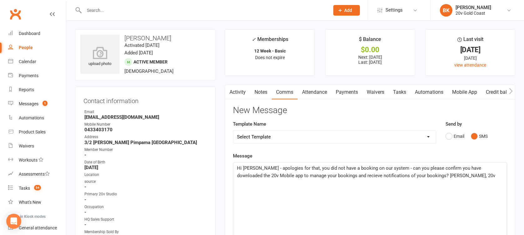
click at [406, 176] on span "Hi Michael - apologies for that, you did not have a booking on our system - can…" at bounding box center [366, 171] width 258 height 13
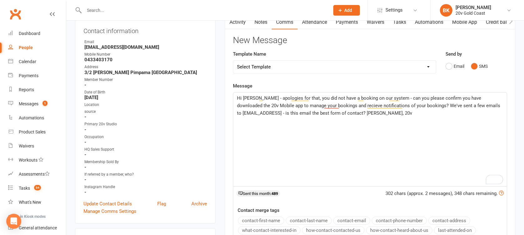
scroll to position [72, 0]
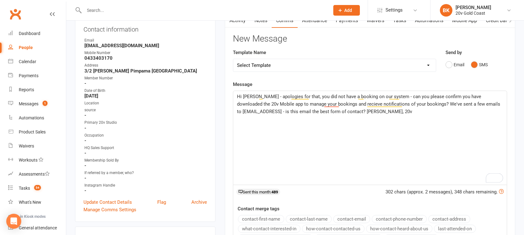
click at [333, 103] on span "Hi Michael - apologies for that, you did not have a booking on our system - can…" at bounding box center [369, 104] width 265 height 21
click at [323, 128] on div "Hi Michael - apologies for that, you did not have a booking on our system - can…" at bounding box center [370, 138] width 274 height 94
click at [392, 96] on span "Hi Michael - apologies for that, you did not have a booking on our system - can…" at bounding box center [369, 104] width 265 height 21
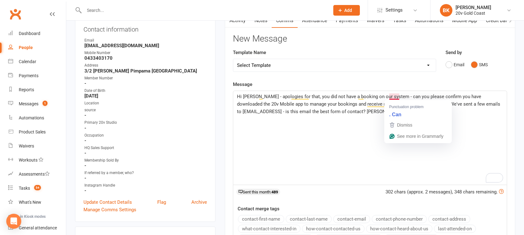
click at [365, 118] on div "Hi Michael - apologies for that, you did not have a booking on our system - can…" at bounding box center [370, 138] width 274 height 94
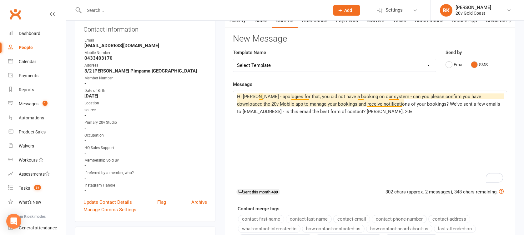
click at [368, 103] on span "Hi Michael - apologies for that, you did not have a booking on our system - can…" at bounding box center [369, 104] width 265 height 21
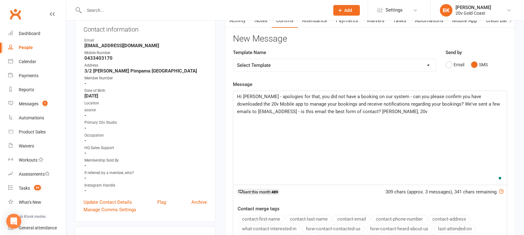
click at [408, 117] on div "Hi Michael - apologies for that, you did not have a booking on our system - can…" at bounding box center [370, 138] width 274 height 94
click at [415, 115] on div "Hi Michael - apologies for that, you did not have a booking on our system - can…" at bounding box center [370, 138] width 274 height 94
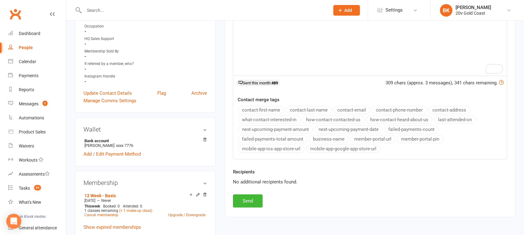
scroll to position [182, 0]
click at [252, 195] on button "Send" at bounding box center [248, 200] width 30 height 13
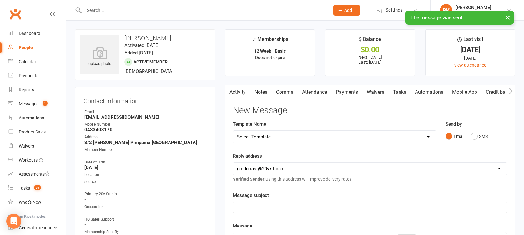
click at [263, 94] on link "Notes" at bounding box center [261, 92] width 22 height 14
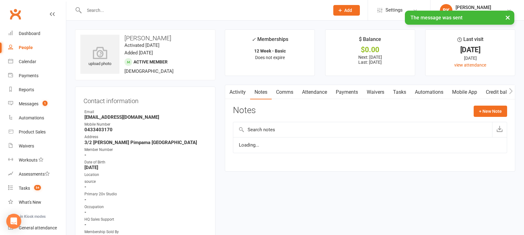
click at [399, 93] on link "Tasks" at bounding box center [400, 92] width 22 height 14
click at [344, 87] on link "Payments" at bounding box center [346, 92] width 31 height 14
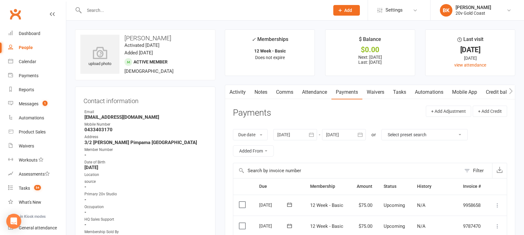
click at [256, 90] on link "Notes" at bounding box center [261, 92] width 22 height 14
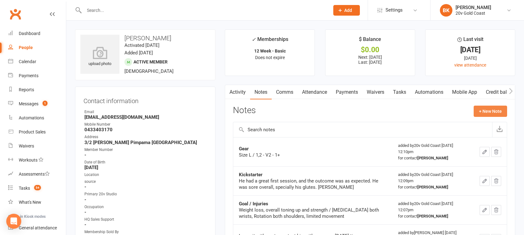
click at [490, 114] on button "+ New Note" at bounding box center [490, 111] width 33 height 11
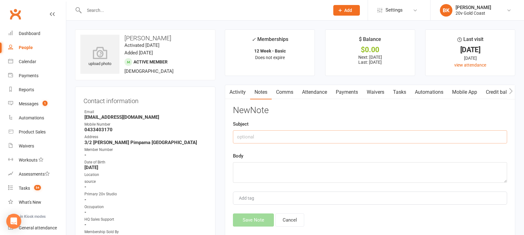
click at [389, 142] on input "text" at bounding box center [370, 136] width 274 height 13
type input "S"
type input "Booking error"
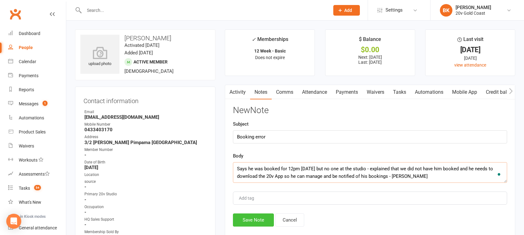
type textarea "Says he was booked for 12pm on Tuesday but no one at the studio - explained tha…"
click at [256, 218] on button "Save Note" at bounding box center [253, 220] width 41 height 13
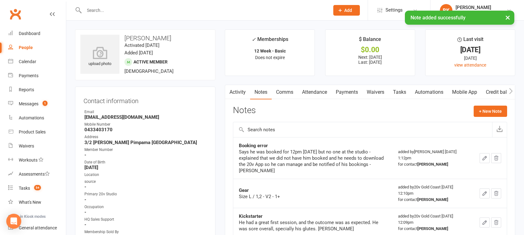
click at [404, 96] on link "Tasks" at bounding box center [400, 92] width 22 height 14
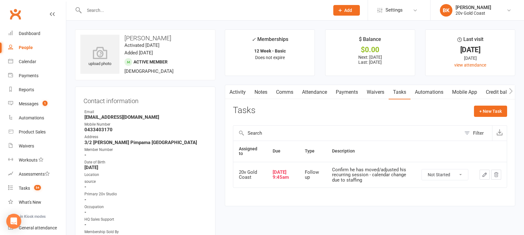
click at [435, 174] on select "Not Started In Progress Waiting Complete" at bounding box center [445, 174] width 46 height 11
click at [422, 169] on select "Not Started In Progress Waiting Complete" at bounding box center [445, 174] width 46 height 11
select select "unstarted"
click at [253, 90] on link "Notes" at bounding box center [261, 92] width 22 height 14
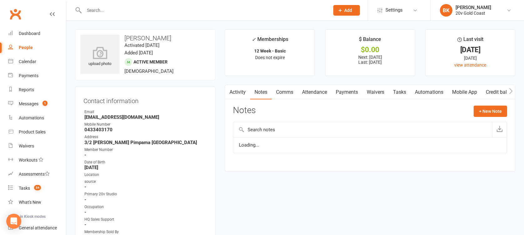
click at [239, 94] on link "Activity" at bounding box center [237, 92] width 25 height 14
click at [267, 93] on link "Notes" at bounding box center [261, 92] width 22 height 14
click at [234, 94] on link "Activity" at bounding box center [237, 92] width 25 height 14
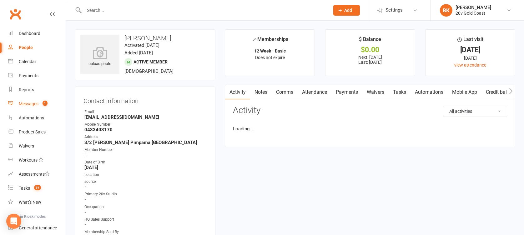
click at [24, 102] on div "Messages" at bounding box center [29, 103] width 20 height 5
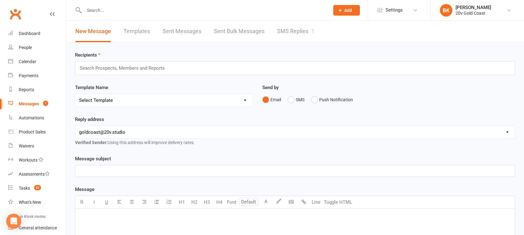
click at [291, 29] on link "SMS Replies 1" at bounding box center [296, 32] width 38 height 22
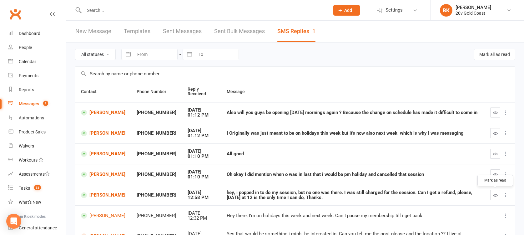
click at [490, 190] on button "button" at bounding box center [495, 195] width 10 height 10
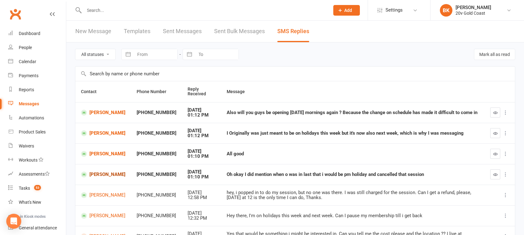
click at [110, 173] on link "[PERSON_NAME]" at bounding box center [103, 175] width 44 height 6
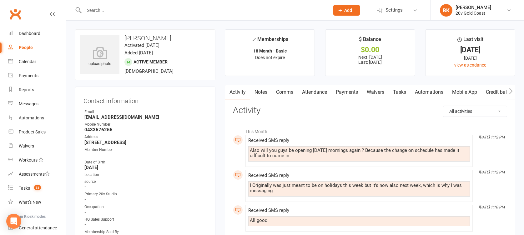
click at [279, 97] on link "Comms" at bounding box center [285, 92] width 26 height 14
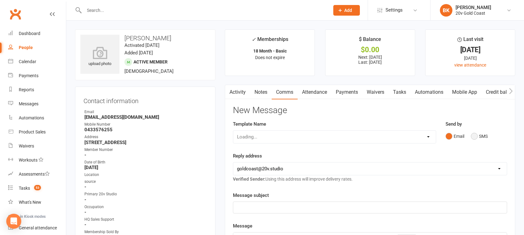
click at [484, 135] on button "SMS" at bounding box center [479, 136] width 17 height 12
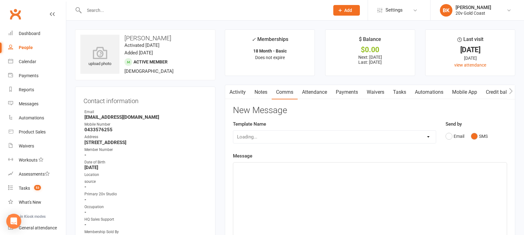
click at [434, 186] on div "﻿" at bounding box center [370, 210] width 274 height 94
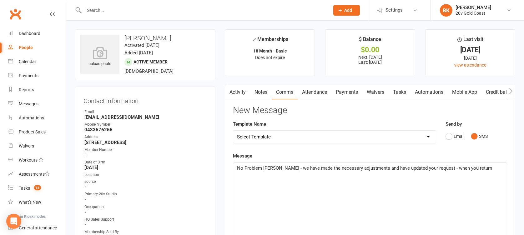
click at [484, 164] on p "No Problem [PERSON_NAME] - we have made the necessary adjustments and have upda…" at bounding box center [370, 168] width 266 height 8
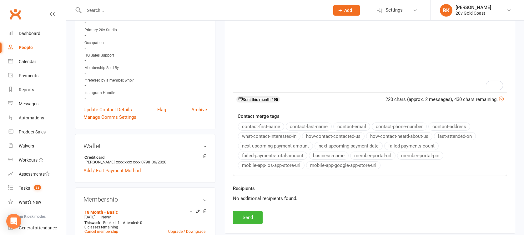
scroll to position [165, 0]
click at [236, 214] on button "Send" at bounding box center [248, 216] width 30 height 13
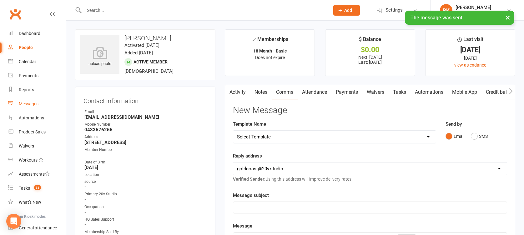
click at [33, 104] on div "Messages" at bounding box center [29, 103] width 20 height 5
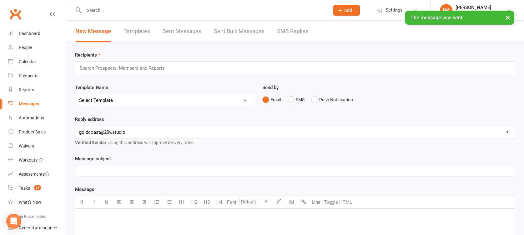
click at [291, 35] on link "SMS Replies" at bounding box center [292, 32] width 31 height 22
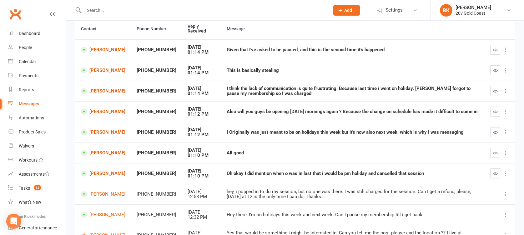
scroll to position [52, 0]
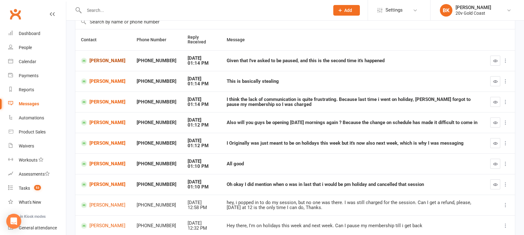
click at [95, 58] on link "[PERSON_NAME]" at bounding box center [103, 61] width 44 height 6
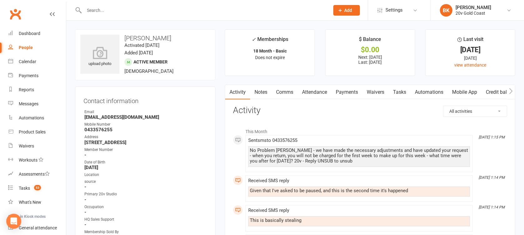
click at [398, 94] on link "Tasks" at bounding box center [400, 92] width 22 height 14
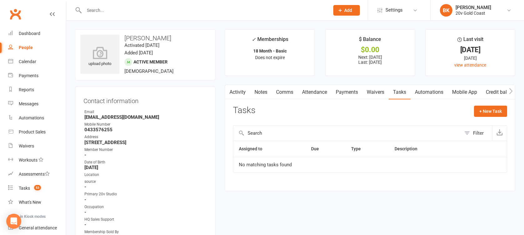
click at [258, 99] on link "Notes" at bounding box center [261, 92] width 22 height 14
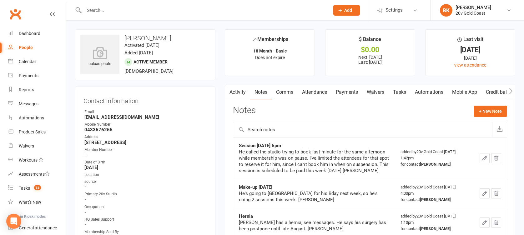
click at [237, 93] on link "Activity" at bounding box center [237, 92] width 25 height 14
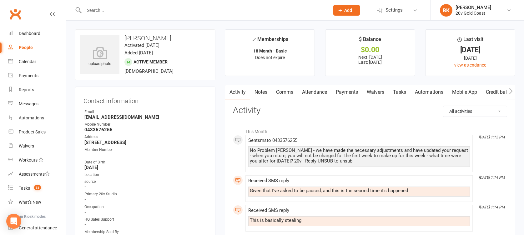
click at [266, 88] on link "Notes" at bounding box center [261, 92] width 22 height 14
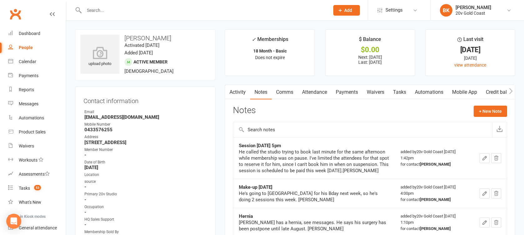
click at [240, 89] on link "Activity" at bounding box center [237, 92] width 25 height 14
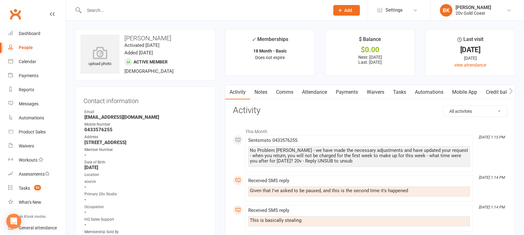
click at [398, 94] on link "Tasks" at bounding box center [400, 92] width 22 height 14
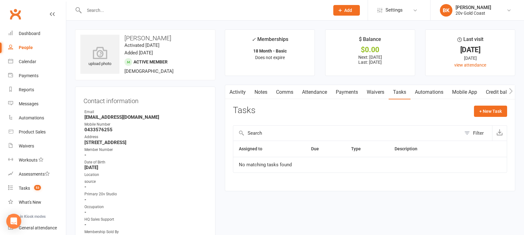
click at [266, 96] on link "Notes" at bounding box center [261, 92] width 22 height 14
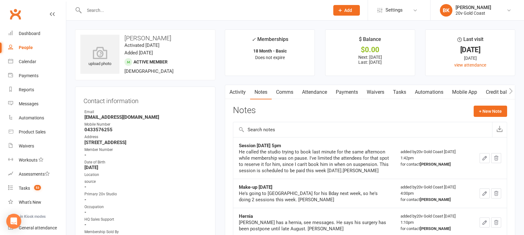
click at [236, 95] on link "Activity" at bounding box center [237, 92] width 25 height 14
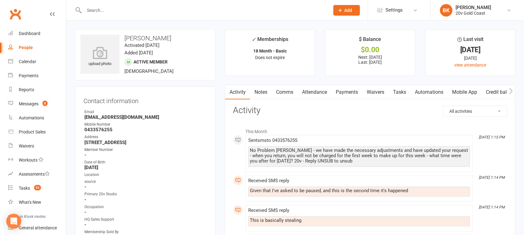
click at [215, 185] on div "Contact information Owner Email [EMAIL_ADDRESS][DOMAIN_NAME] Mobile Number [PHO…" at bounding box center [145, 190] width 140 height 207
click at [461, 94] on link "Mobile App" at bounding box center [465, 92] width 34 height 14
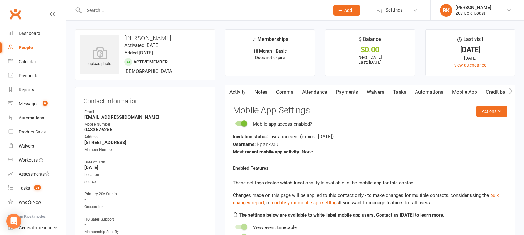
click at [239, 93] on link "Activity" at bounding box center [237, 92] width 25 height 14
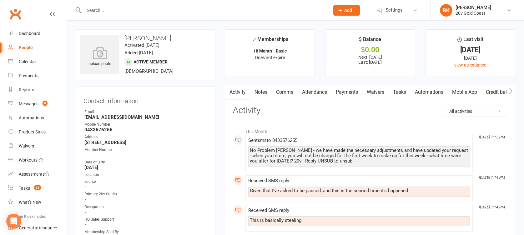
click at [205, 68] on div "upload photo [PERSON_NAME] Activated [DATE] Added [DATE] Active member [DEMOGRA…" at bounding box center [145, 54] width 140 height 51
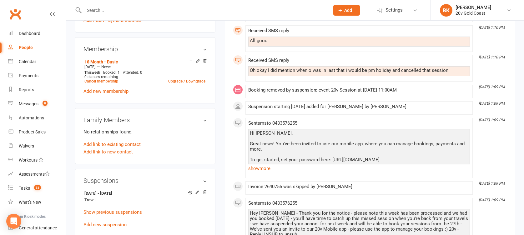
scroll to position [368, 0]
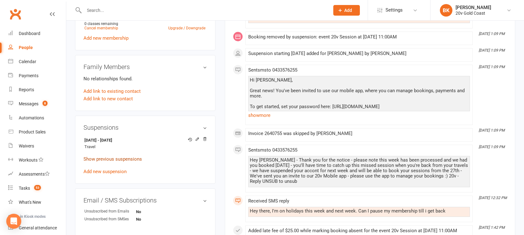
click at [140, 158] on link "Show previous suspensions" at bounding box center [112, 159] width 58 height 6
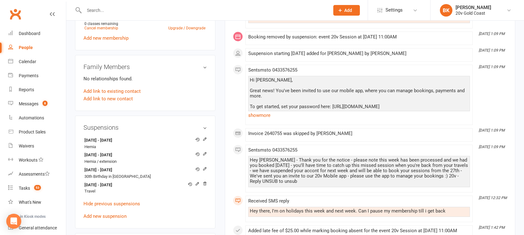
click at [217, 149] on div "upload photo Keegan Parks Activated 11 July, 2024 Added 10 July, 2024 Active me…" at bounding box center [145, 95] width 150 height 866
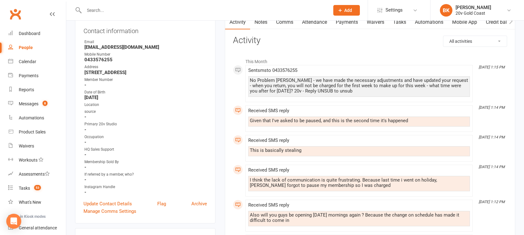
scroll to position [0, 0]
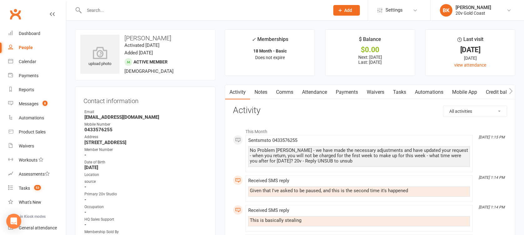
click at [283, 88] on link "Comms" at bounding box center [285, 92] width 26 height 14
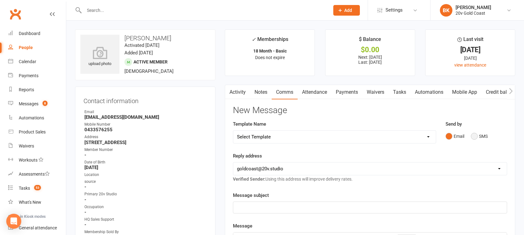
click at [484, 135] on button "SMS" at bounding box center [479, 136] width 17 height 12
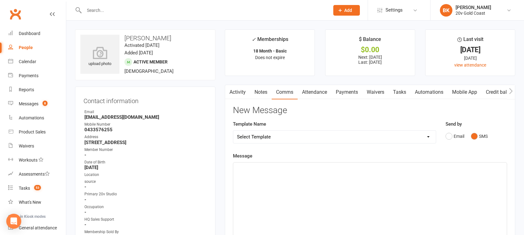
click at [414, 191] on div "﻿" at bounding box center [370, 210] width 274 height 94
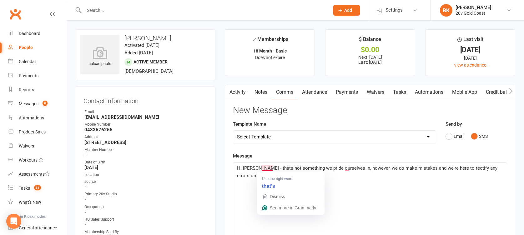
click at [268, 170] on span "Hi Keegan - thats not something we pride ourselves in, however, we do make mist…" at bounding box center [368, 171] width 262 height 13
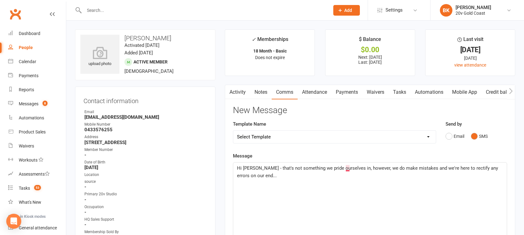
click at [348, 170] on span "Hi Keegan - that's not something we pride ourselves in, however, we do make mis…" at bounding box center [368, 171] width 262 height 13
click at [346, 171] on p "Hi Keegan - that's not something we pride ourselves in, however, we do make mis…" at bounding box center [370, 171] width 266 height 15
click at [347, 166] on span "Hi Keegan - that's not something we pride ourselves in, however, we do make mis…" at bounding box center [368, 171] width 262 height 13
click at [347, 171] on p "Hi Keegan - that's not something we pride ourselves in, however, we do make mis…" at bounding box center [370, 171] width 266 height 15
click at [303, 175] on p "Hi Keegan - that's not something we pride ourselves on, however, we do make mis…" at bounding box center [370, 171] width 266 height 15
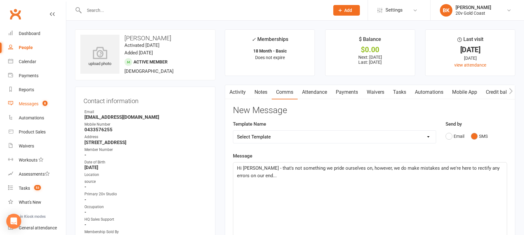
click at [24, 106] on div "Messages" at bounding box center [29, 103] width 20 height 5
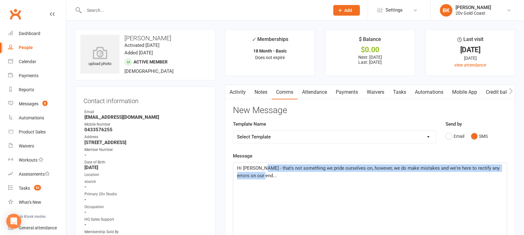
drag, startPoint x: 262, startPoint y: 174, endPoint x: 262, endPoint y: 168, distance: 5.3
click at [262, 168] on p "Hi Keegan - that's not something we pride ourselves on, however, we do make mis…" at bounding box center [370, 171] width 266 height 15
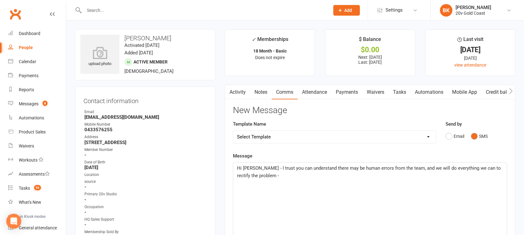
click at [262, 174] on p "Hi Keegan - I trust you can understand there may be human errors from the team,…" at bounding box center [370, 171] width 266 height 15
click at [408, 168] on span "Hi Keegan - I trust you can understand there may be human errors from the team,…" at bounding box center [369, 171] width 265 height 13
click at [412, 175] on p "Hi Keegan - I trust you can understand there may be human errors from the team,…" at bounding box center [370, 171] width 266 height 15
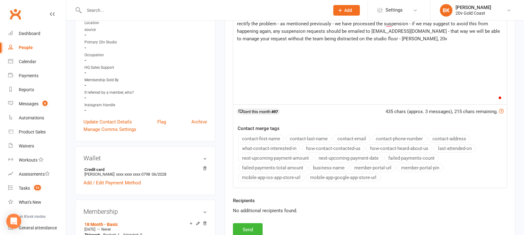
scroll to position [153, 0]
click at [245, 226] on button "Send" at bounding box center [248, 228] width 30 height 13
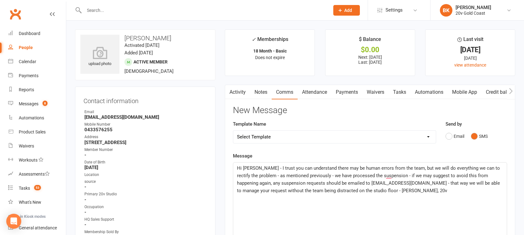
click at [265, 84] on main "✓ Memberships 18 Month - Basic Does not expire $ Balance $0.00 Next: 15 Oct 202…" at bounding box center [370, 216] width 300 height 375
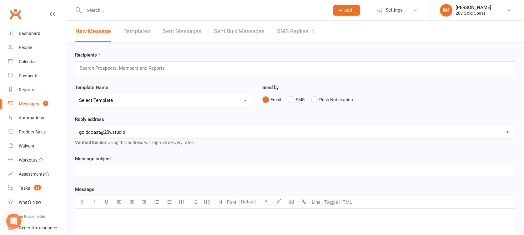
click at [314, 23] on link "SMS Replies 8" at bounding box center [296, 32] width 38 height 22
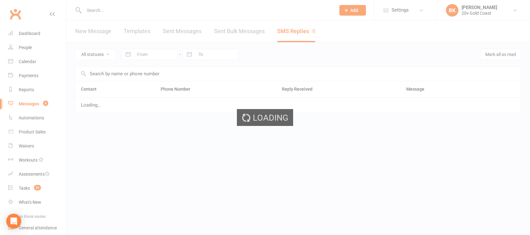
click at [296, 32] on div "Loading" at bounding box center [265, 117] width 530 height 235
